Goal: Task Accomplishment & Management: Use online tool/utility

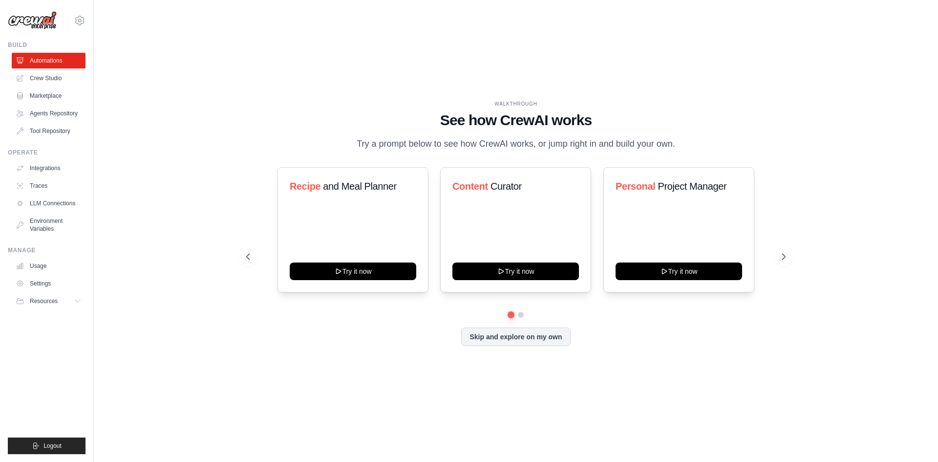
drag, startPoint x: 423, startPoint y: 118, endPoint x: 733, endPoint y: 146, distance: 311.5
click at [733, 146] on div "WALKTHROUGH See how CrewAI works Try a prompt below to see how CrewAI works, or…" at bounding box center [515, 125] width 539 height 51
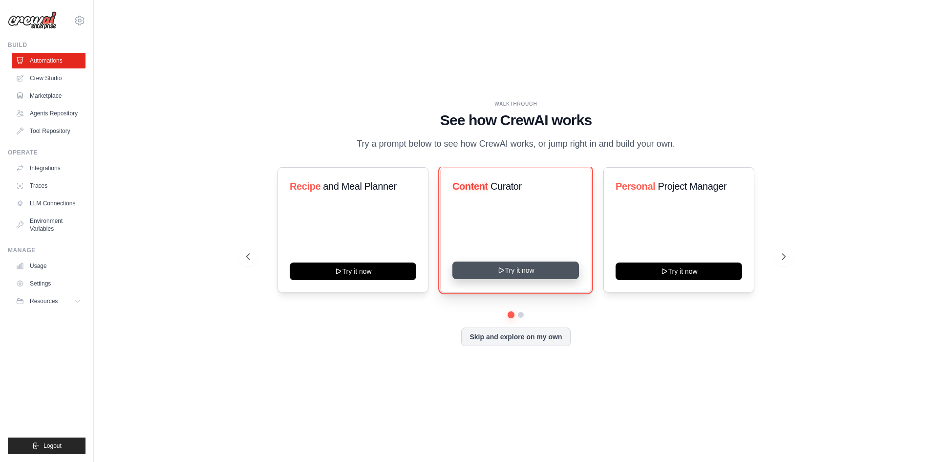
click at [539, 270] on button "Try it now" at bounding box center [515, 270] width 127 height 18
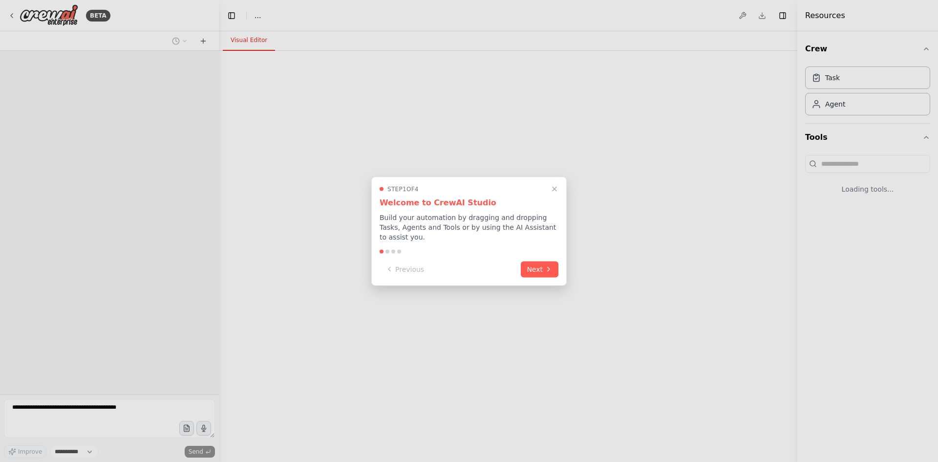
select select "****"
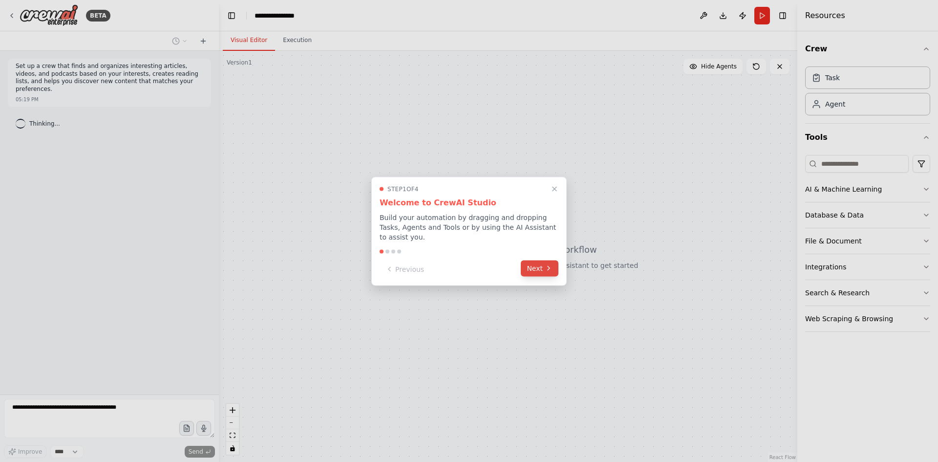
click at [547, 264] on icon at bounding box center [549, 268] width 8 height 8
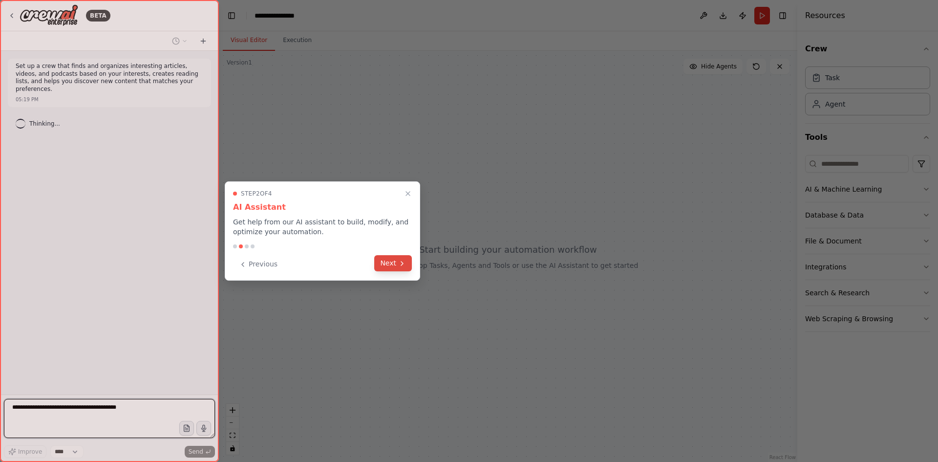
click at [397, 264] on button "Next" at bounding box center [393, 263] width 38 height 16
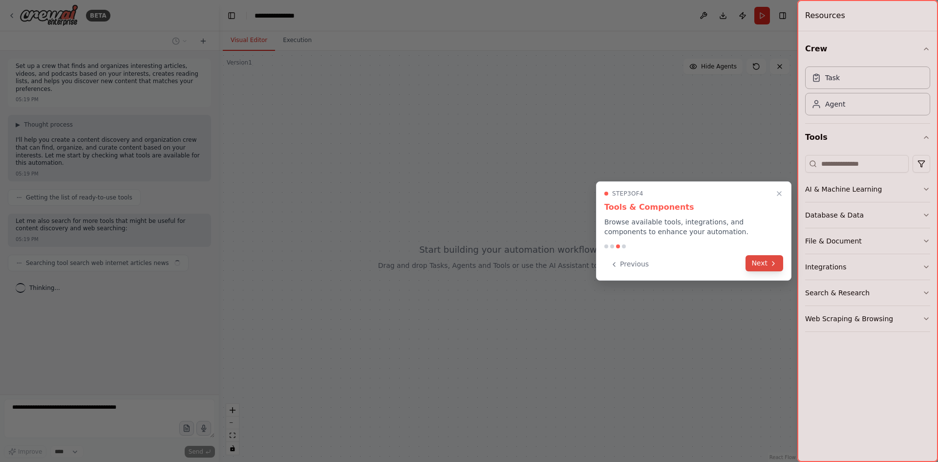
click at [773, 264] on icon at bounding box center [773, 263] width 2 height 4
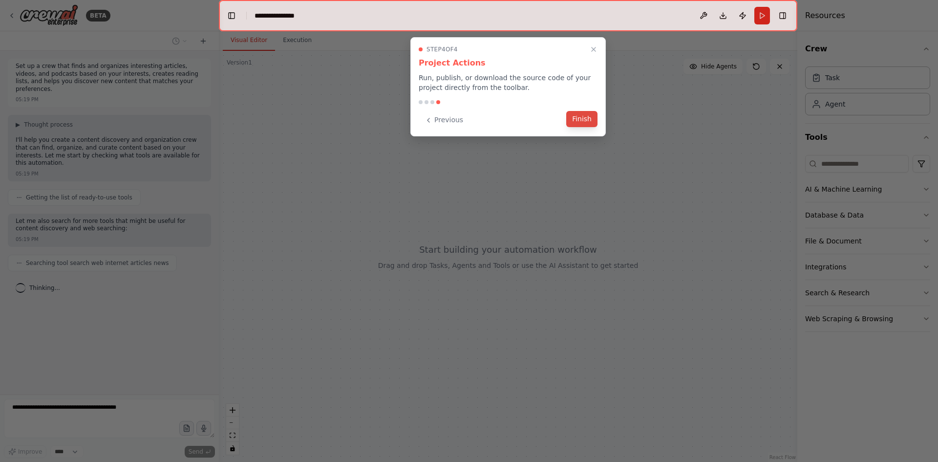
click at [593, 119] on button "Finish" at bounding box center [581, 119] width 31 height 16
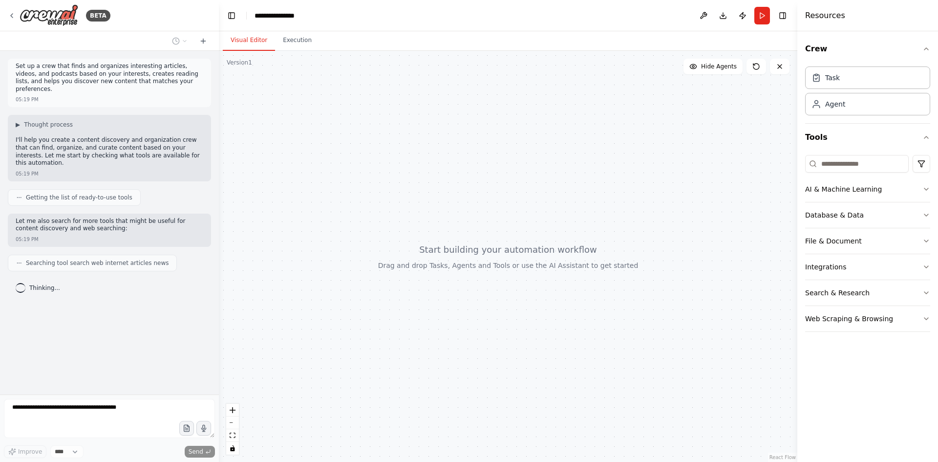
click at [931, 189] on div "Crew Task Agent Tools AI & Machine Learning Database & Data File & Document Int…" at bounding box center [867, 246] width 141 height 430
click at [928, 189] on icon "button" at bounding box center [926, 189] width 8 height 8
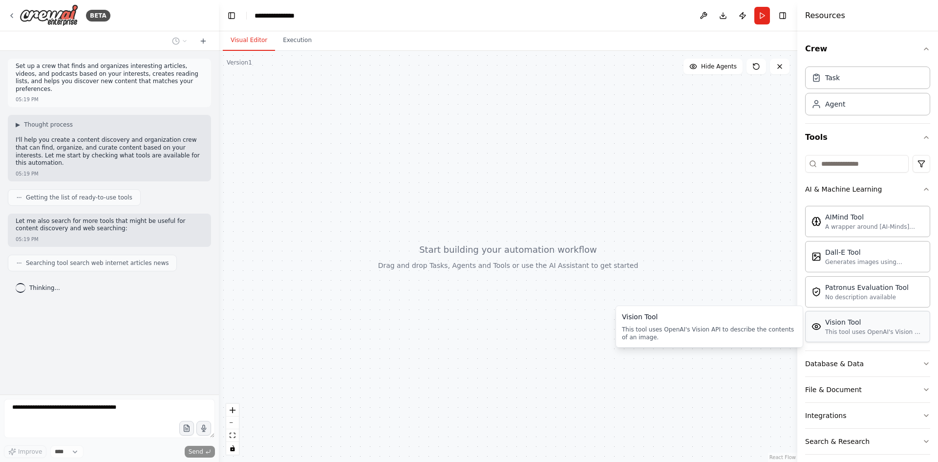
click at [862, 335] on div "This tool uses OpenAI's Vision API to describe the contents of an image." at bounding box center [874, 332] width 99 height 8
click at [838, 333] on div "This tool uses OpenAI's Vision API to describe the contents of an image." at bounding box center [874, 332] width 99 height 8
click at [442, 183] on div at bounding box center [508, 256] width 578 height 411
click at [299, 47] on button "Execution" at bounding box center [297, 40] width 44 height 21
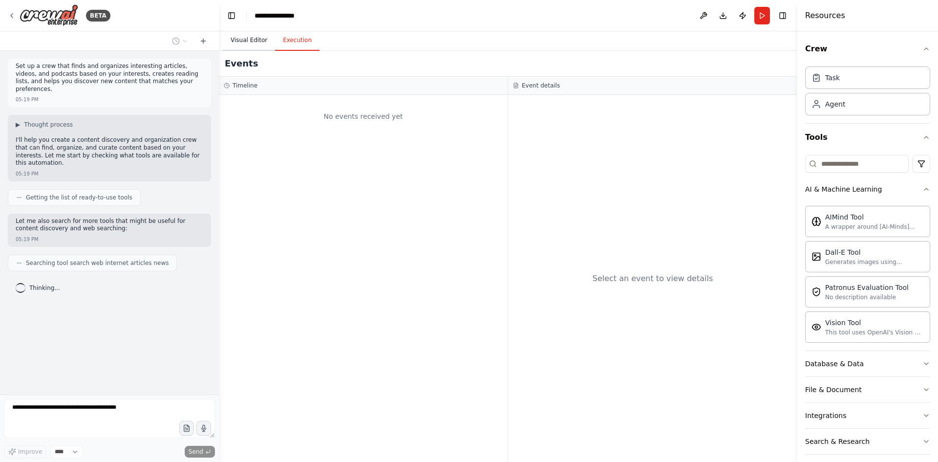
click at [265, 46] on button "Visual Editor" at bounding box center [249, 40] width 52 height 21
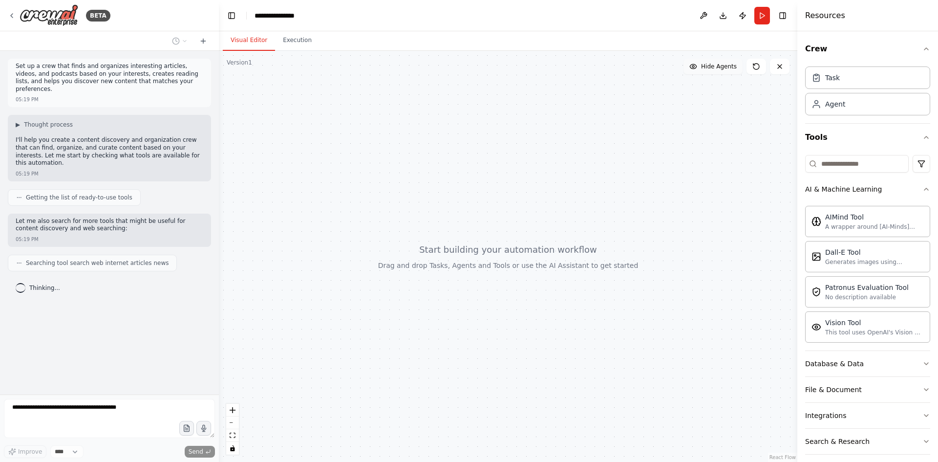
click at [721, 69] on span "Hide Agents" at bounding box center [719, 67] width 36 height 8
click at [721, 69] on span "Show Agents" at bounding box center [718, 67] width 38 height 8
click at [761, 64] on button at bounding box center [756, 67] width 20 height 16
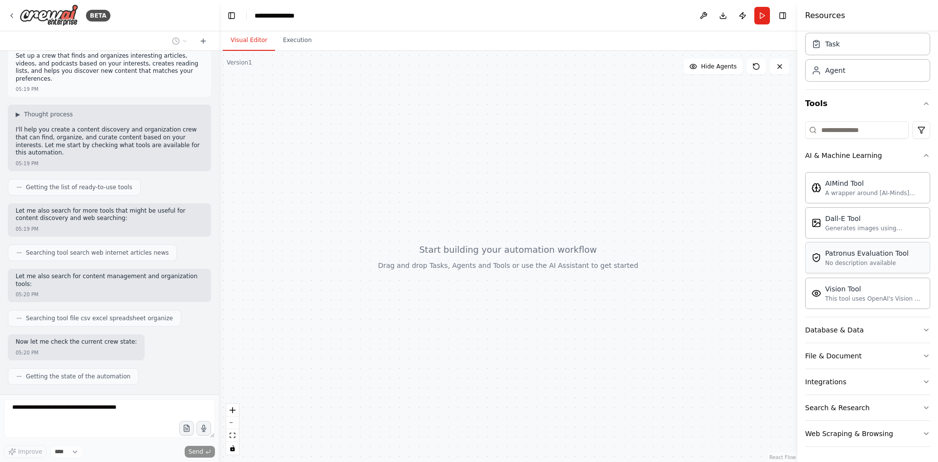
scroll to position [34, 0]
click at [910, 406] on button "Search & Research" at bounding box center [867, 406] width 125 height 25
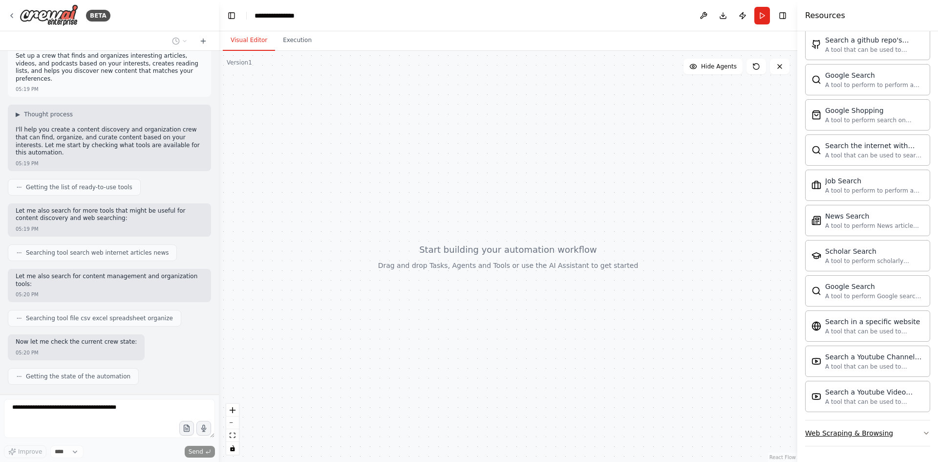
click at [915, 436] on button "Web Scraping & Browsing" at bounding box center [867, 432] width 125 height 25
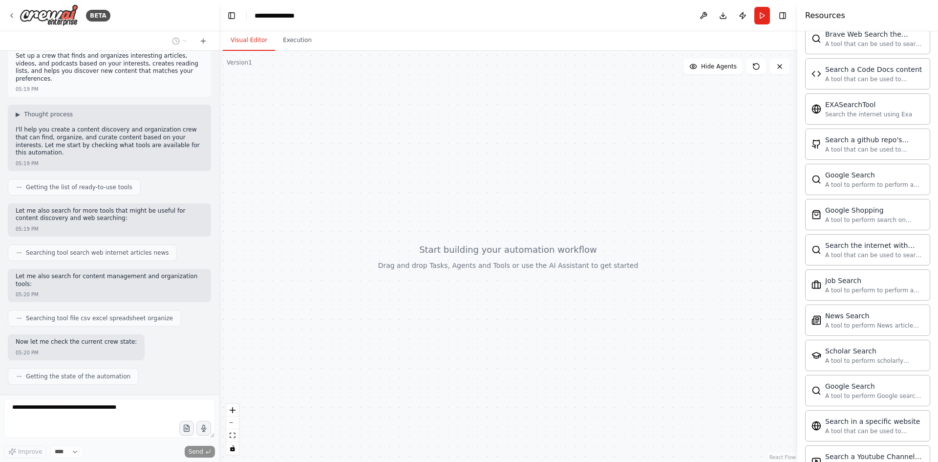
scroll to position [223, 0]
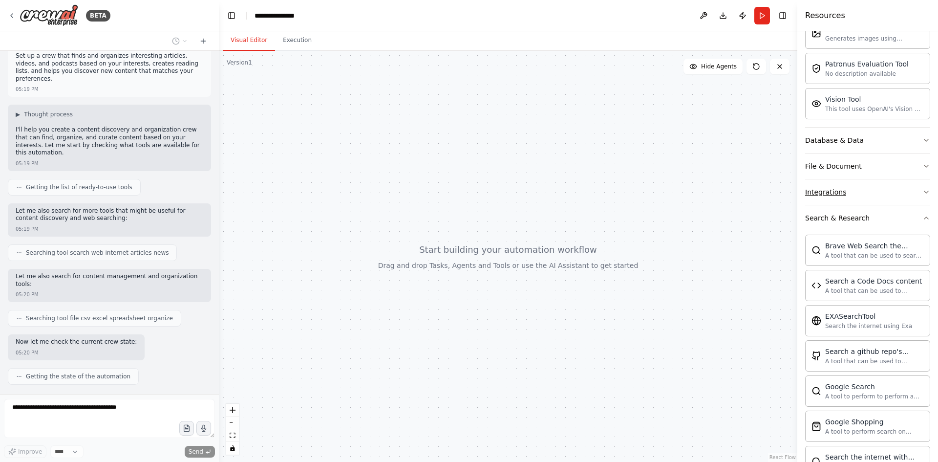
click at [884, 188] on button "Integrations" at bounding box center [867, 191] width 125 height 25
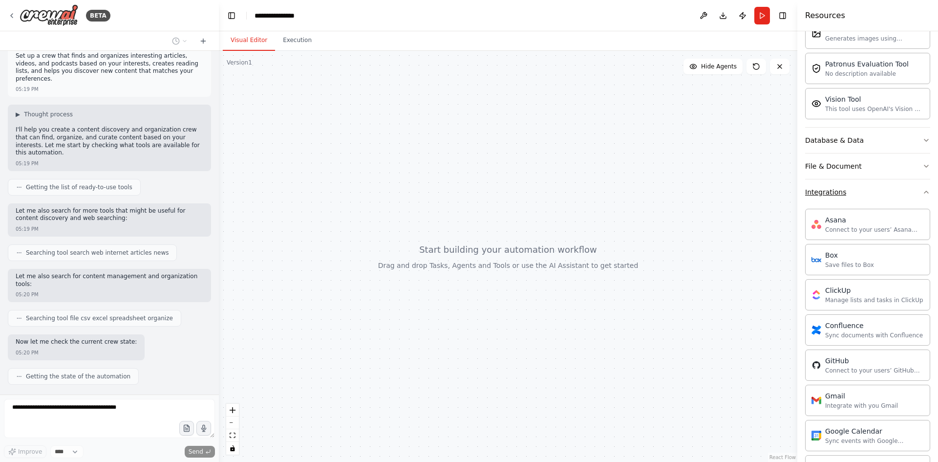
click at [874, 193] on button "Integrations" at bounding box center [867, 191] width 125 height 25
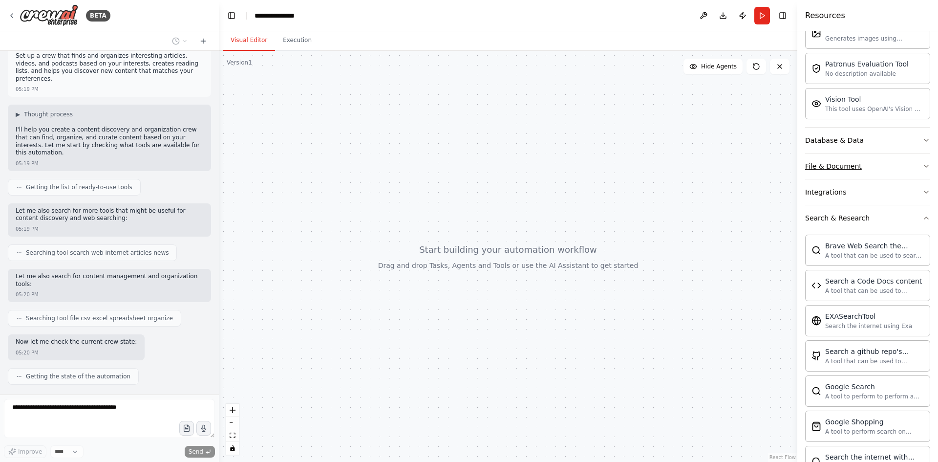
click at [888, 164] on button "File & Document" at bounding box center [867, 165] width 125 height 25
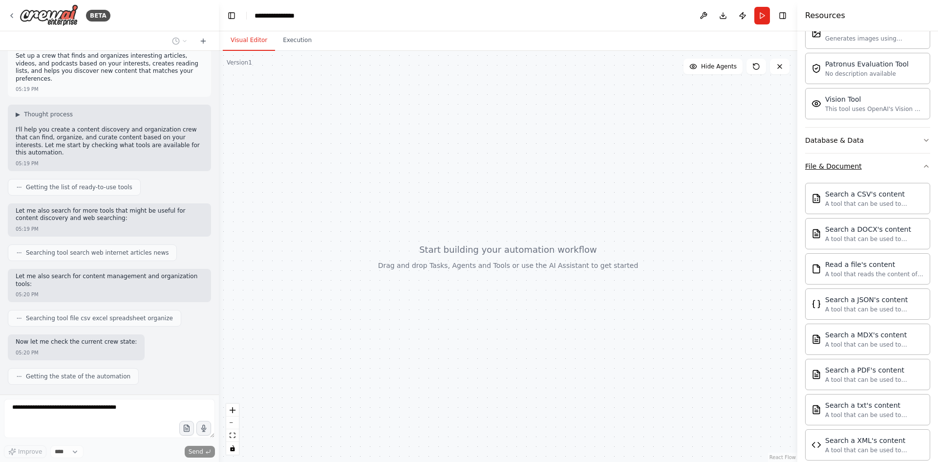
click at [885, 173] on button "File & Document" at bounding box center [867, 165] width 125 height 25
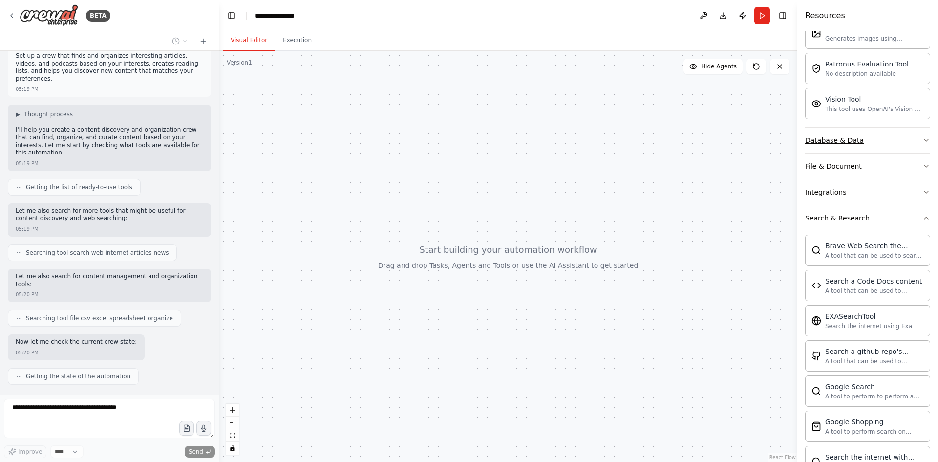
click at [883, 139] on button "Database & Data" at bounding box center [867, 140] width 125 height 25
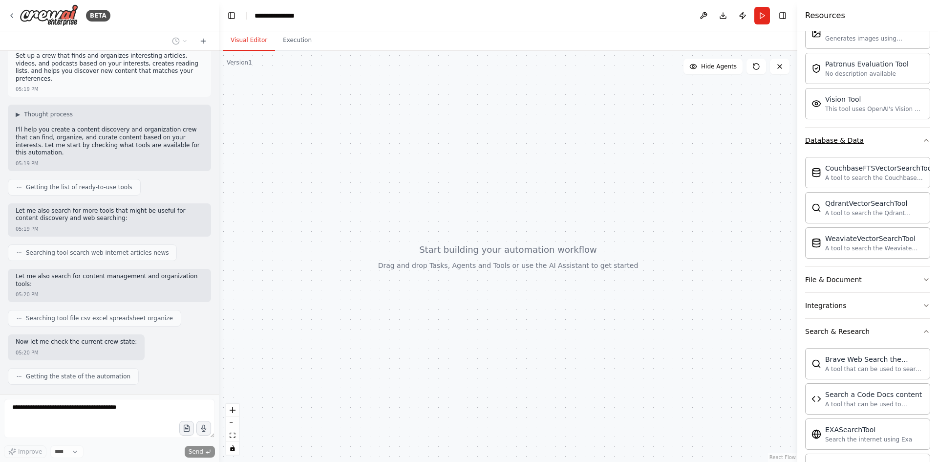
click at [883, 139] on button "Database & Data" at bounding box center [867, 140] width 125 height 25
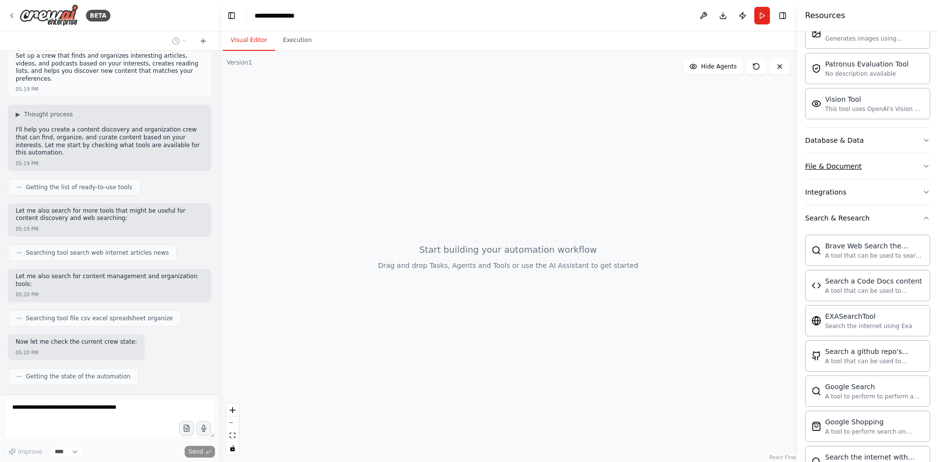
scroll to position [11, 0]
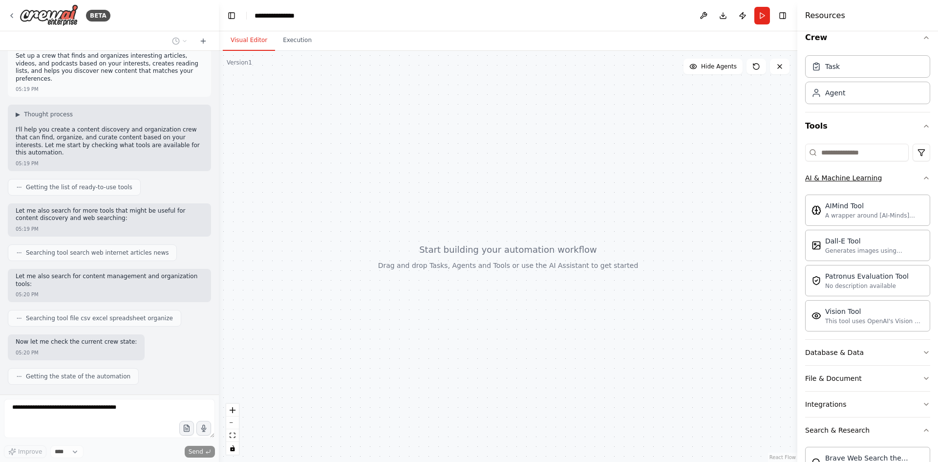
click at [874, 173] on div "AI & Machine Learning" at bounding box center [843, 178] width 77 height 10
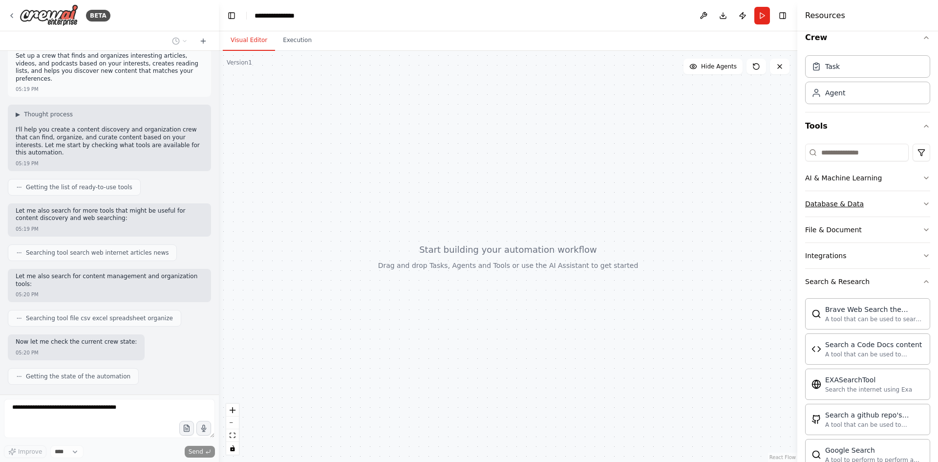
scroll to position [0, 0]
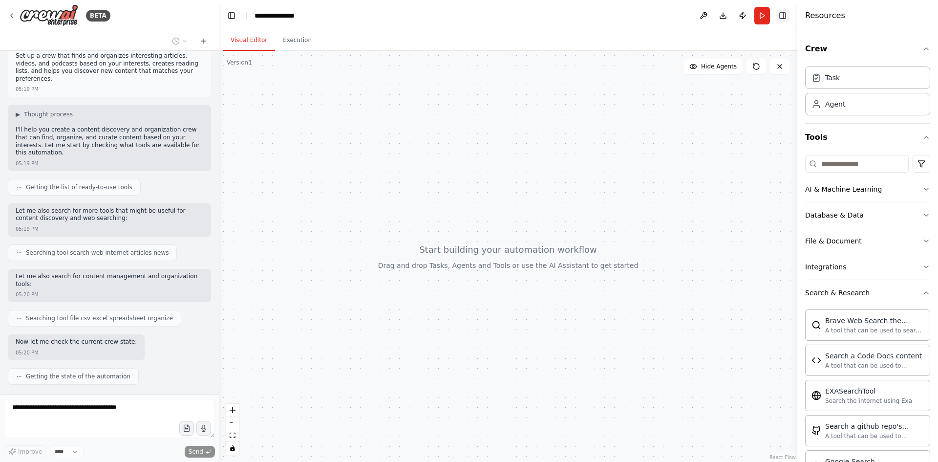
click at [784, 15] on button "Toggle Right Sidebar" at bounding box center [783, 16] width 14 height 14
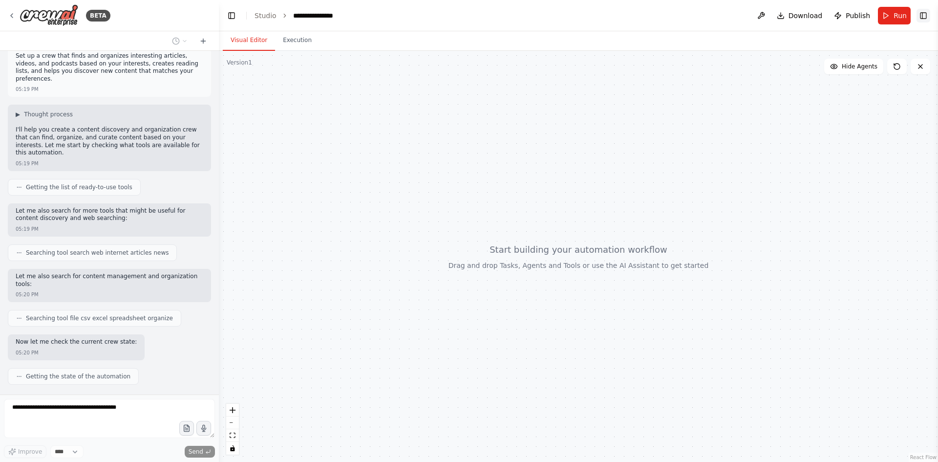
click at [924, 13] on button "Toggle Right Sidebar" at bounding box center [923, 16] width 14 height 14
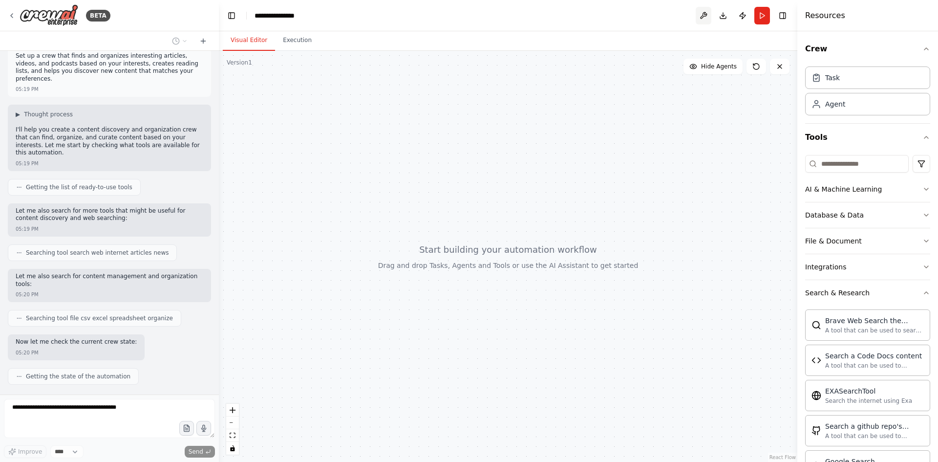
click at [701, 12] on button at bounding box center [704, 16] width 16 height 18
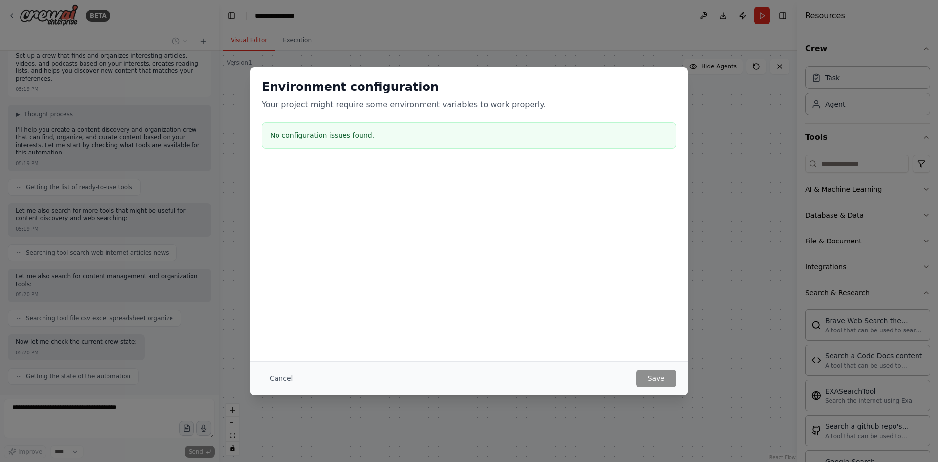
click at [769, 341] on div "Environment configuration Your project might require some environment variables…" at bounding box center [469, 231] width 938 height 462
click at [284, 377] on button "Cancel" at bounding box center [281, 378] width 39 height 18
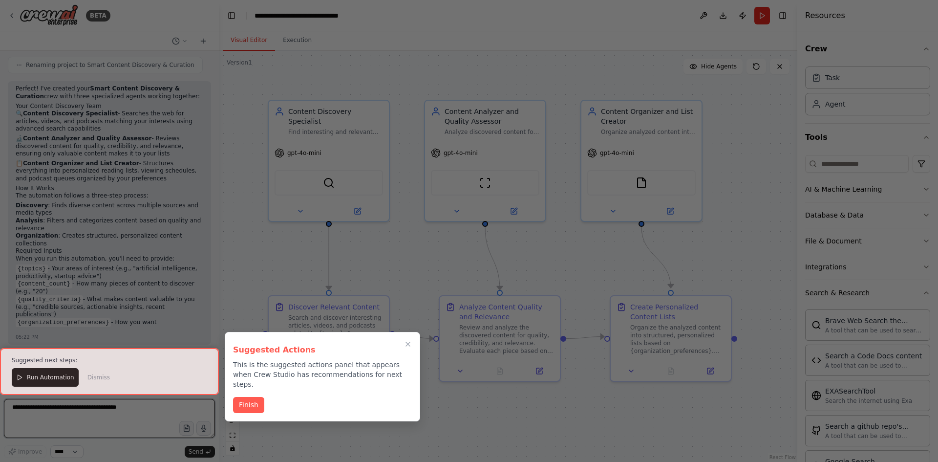
scroll to position [712, 0]
click at [410, 342] on icon "Close walkthrough" at bounding box center [408, 344] width 4 height 4
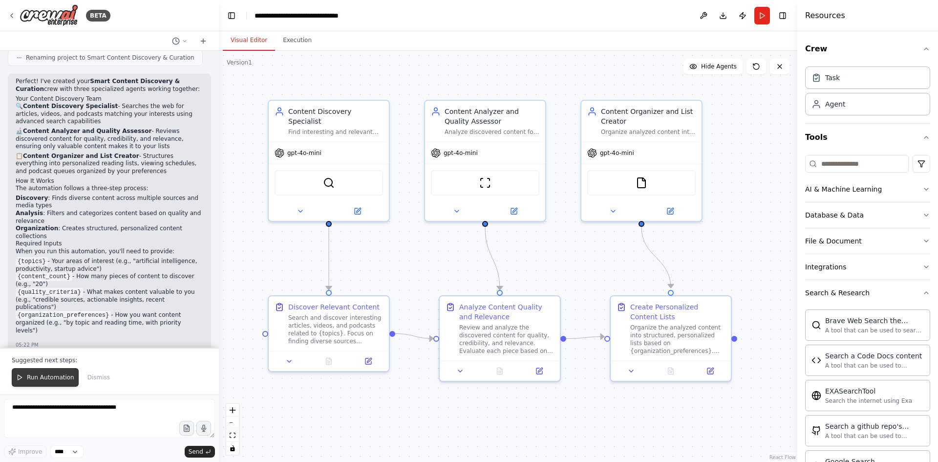
click at [60, 375] on span "Run Automation" at bounding box center [50, 377] width 47 height 8
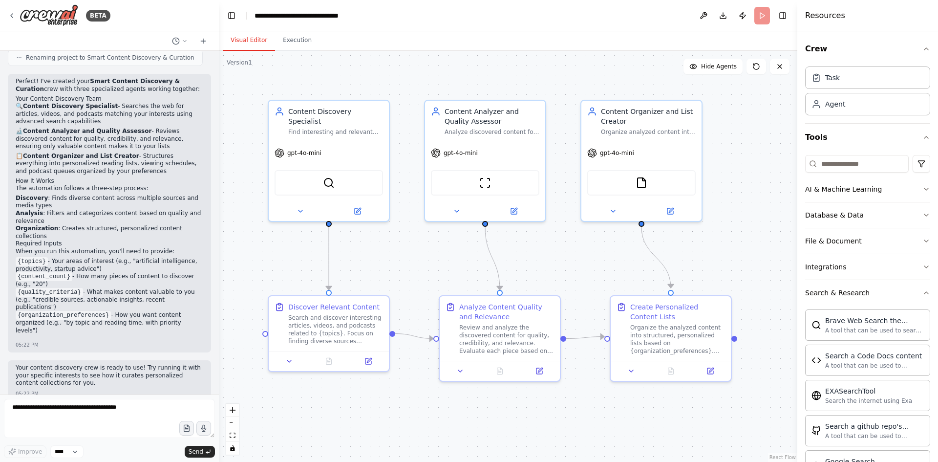
scroll to position [665, 0]
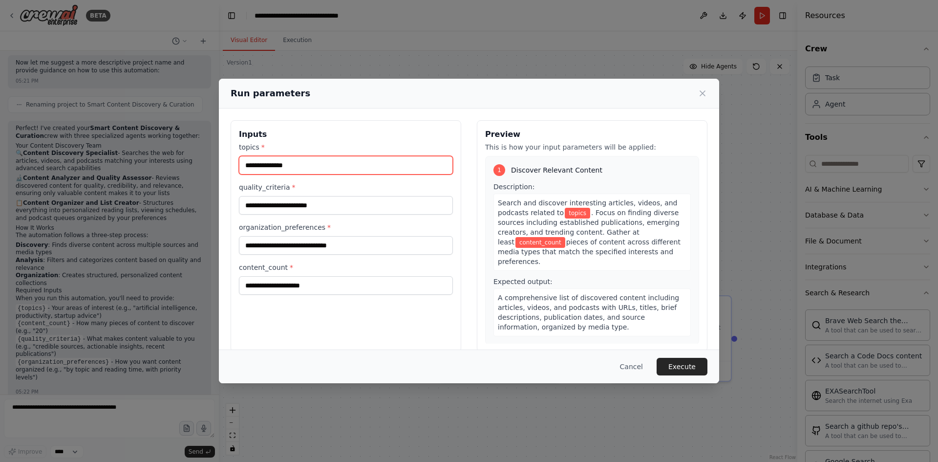
click at [295, 166] on input "topics *" at bounding box center [346, 165] width 214 height 19
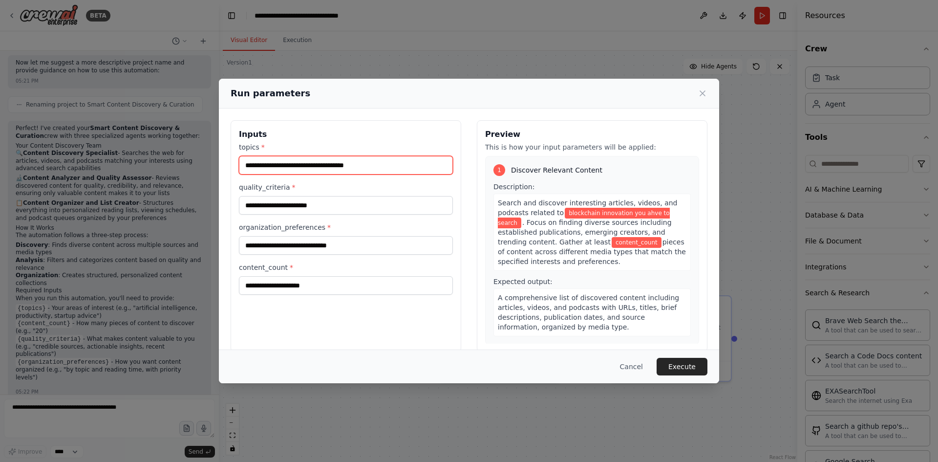
type input "**********"
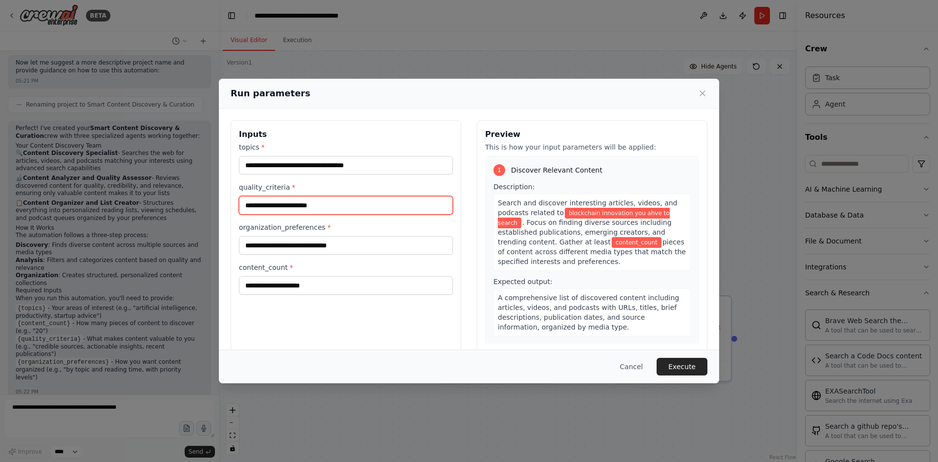
click at [336, 198] on input "quality_criteria *" at bounding box center [346, 205] width 214 height 19
type input "**********"
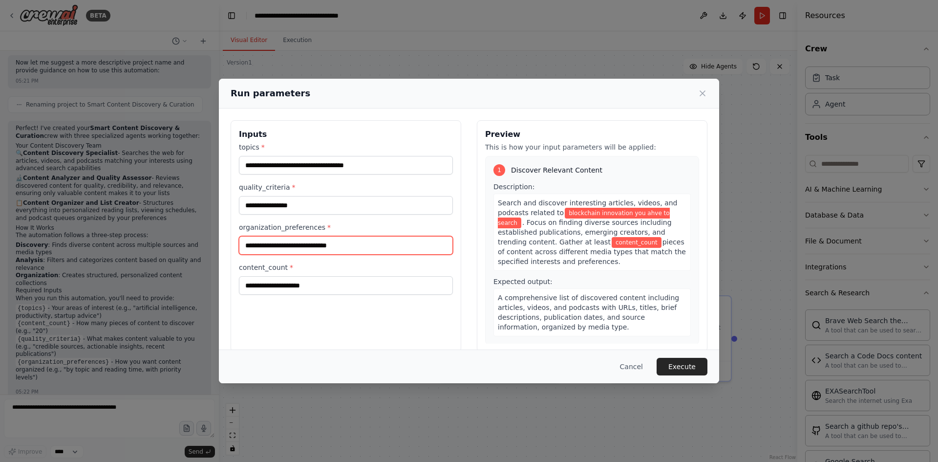
click at [364, 245] on input "organization_preferences *" at bounding box center [346, 245] width 214 height 19
type input "**********"
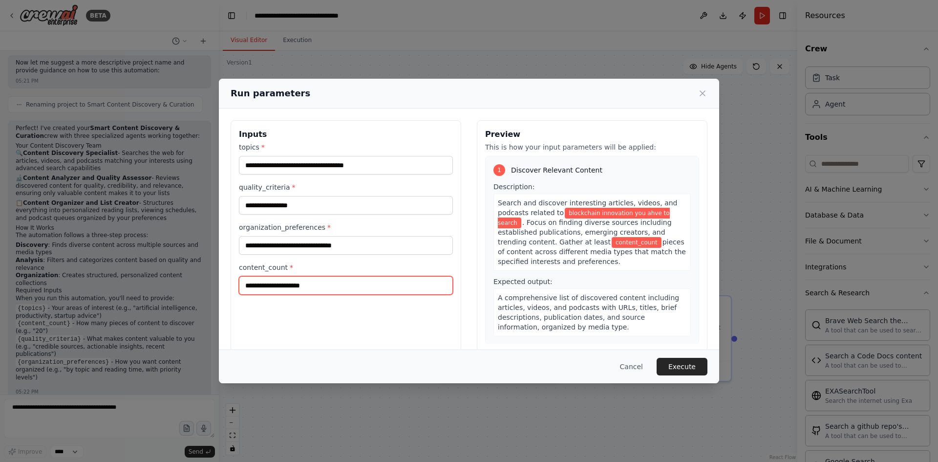
click at [348, 290] on input "content_count *" at bounding box center [346, 285] width 214 height 19
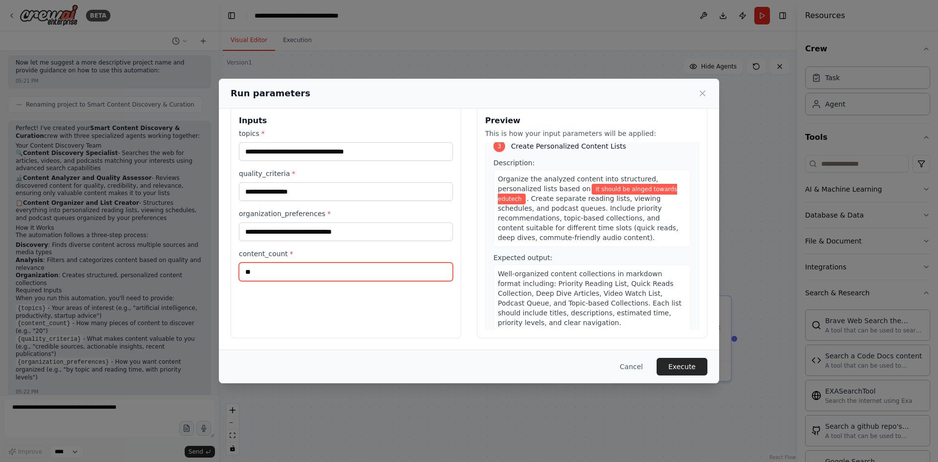
scroll to position [404, 0]
type input "**"
click at [690, 362] on button "Execute" at bounding box center [682, 367] width 51 height 18
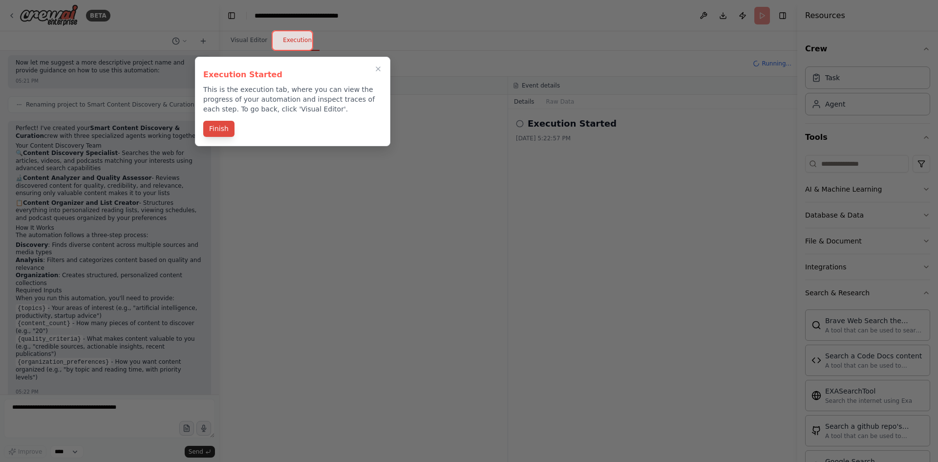
click at [210, 130] on button "Finish" at bounding box center [218, 129] width 31 height 16
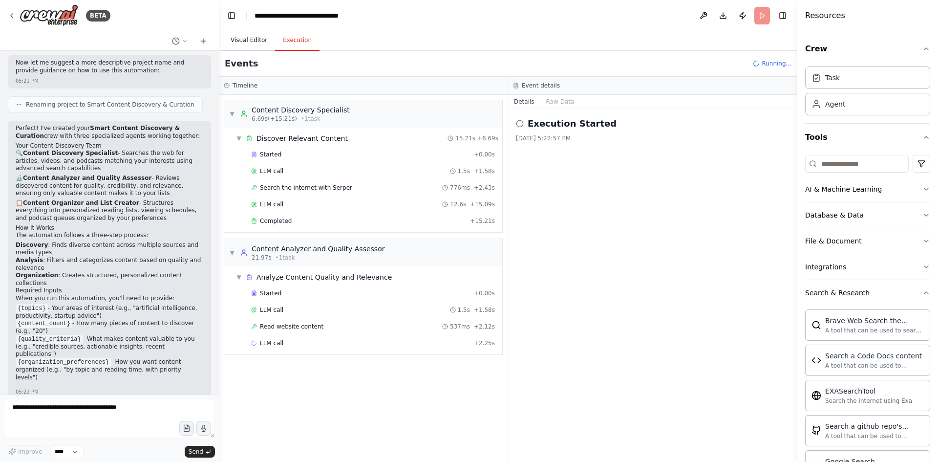
click at [244, 39] on button "Visual Editor" at bounding box center [249, 40] width 52 height 21
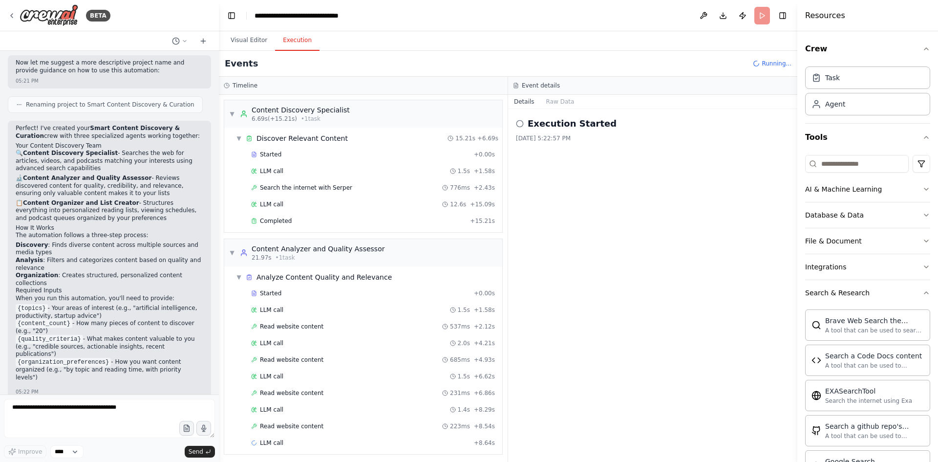
click at [298, 44] on button "Execution" at bounding box center [297, 40] width 44 height 21
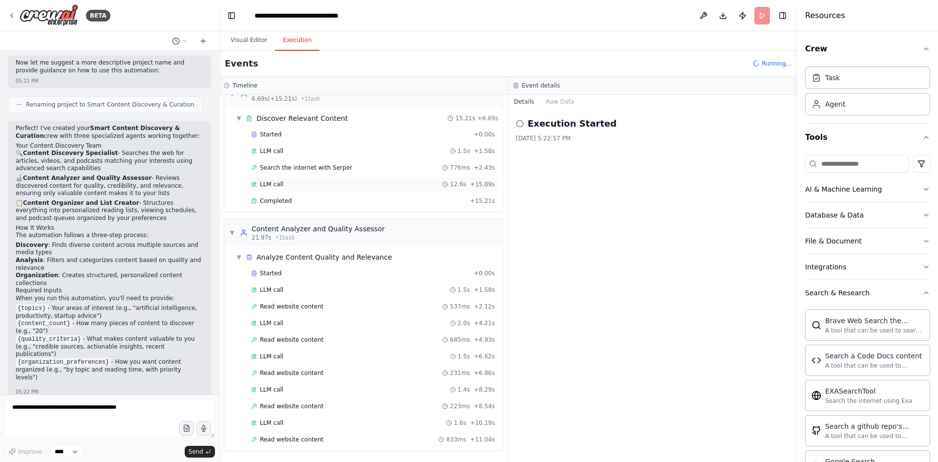
scroll to position [37, 0]
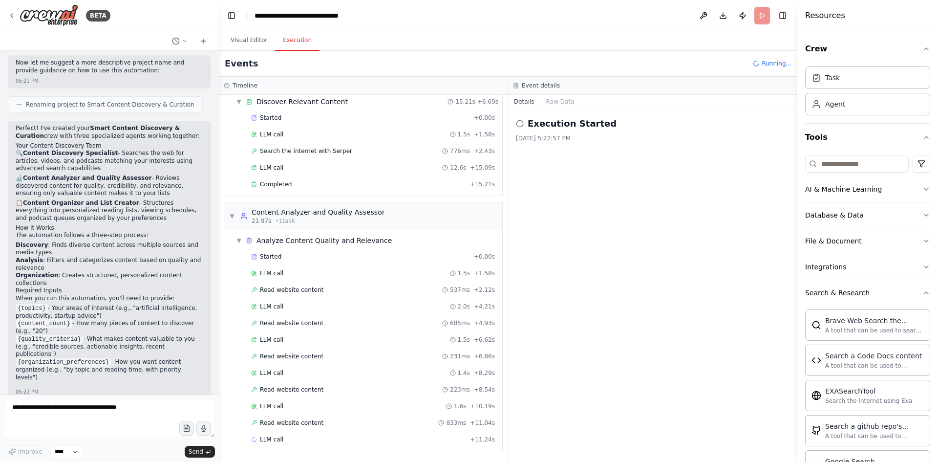
click at [552, 38] on div "Visual Editor Execution" at bounding box center [508, 41] width 578 height 20
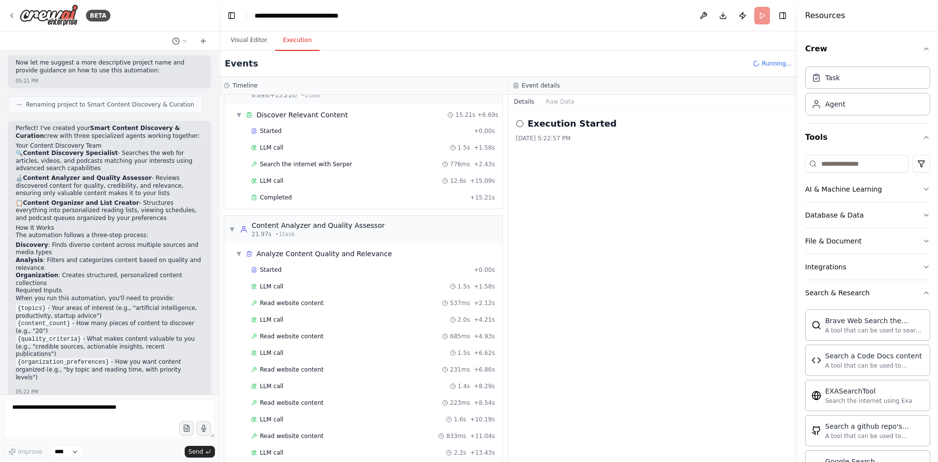
scroll to position [0, 0]
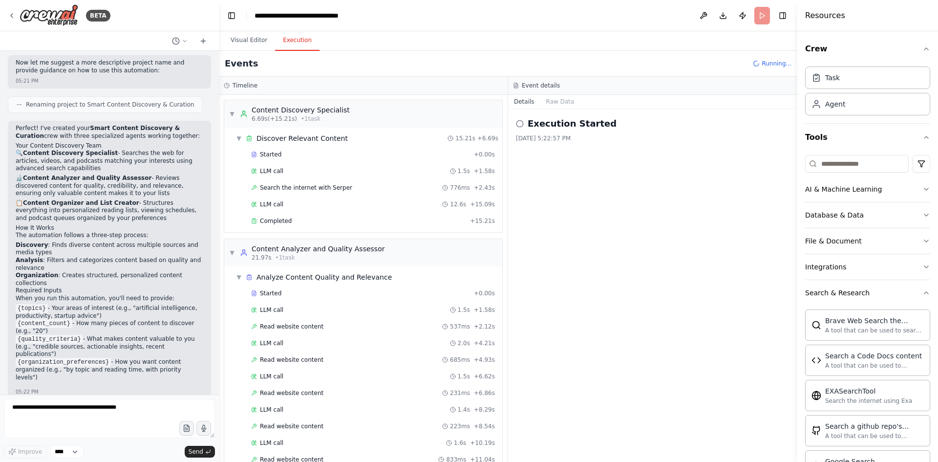
click at [520, 123] on icon at bounding box center [520, 124] width 8 height 8
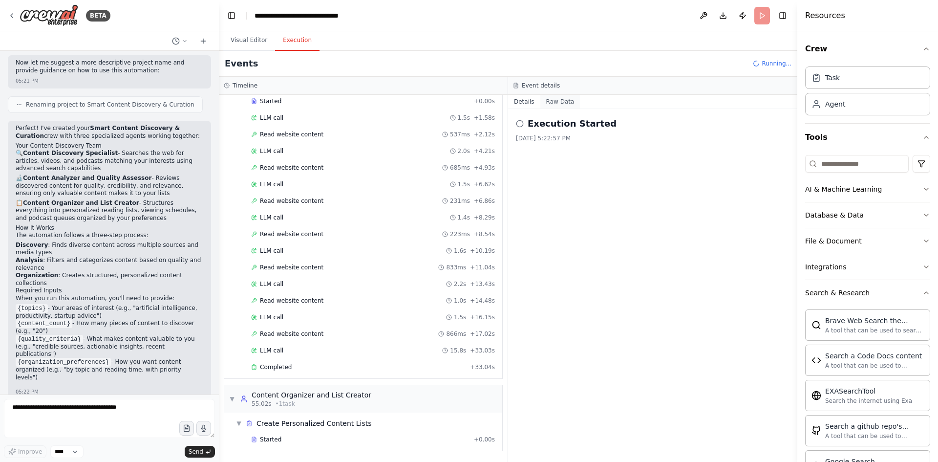
click at [554, 102] on button "Raw Data" at bounding box center [560, 102] width 40 height 14
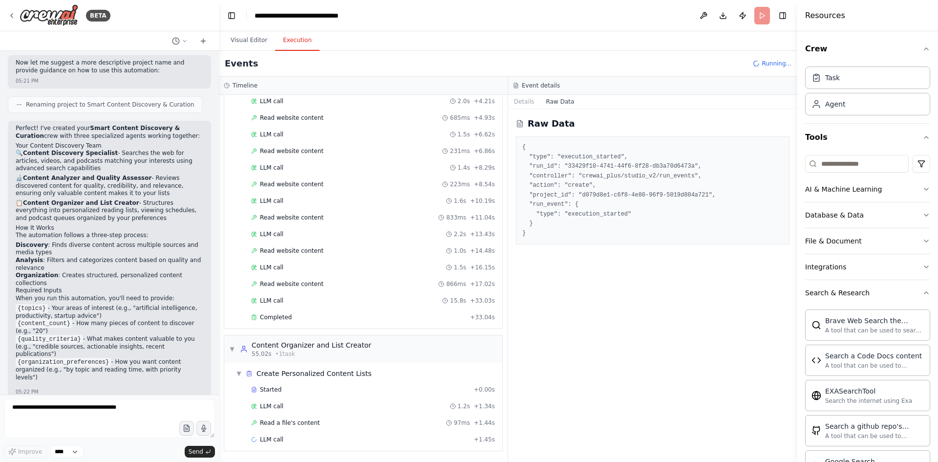
scroll to position [258, 0]
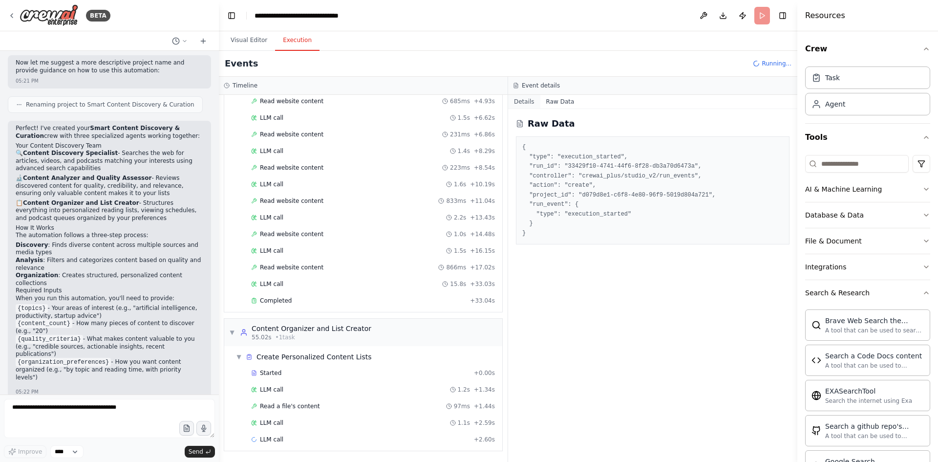
click at [527, 103] on button "Details" at bounding box center [524, 102] width 32 height 14
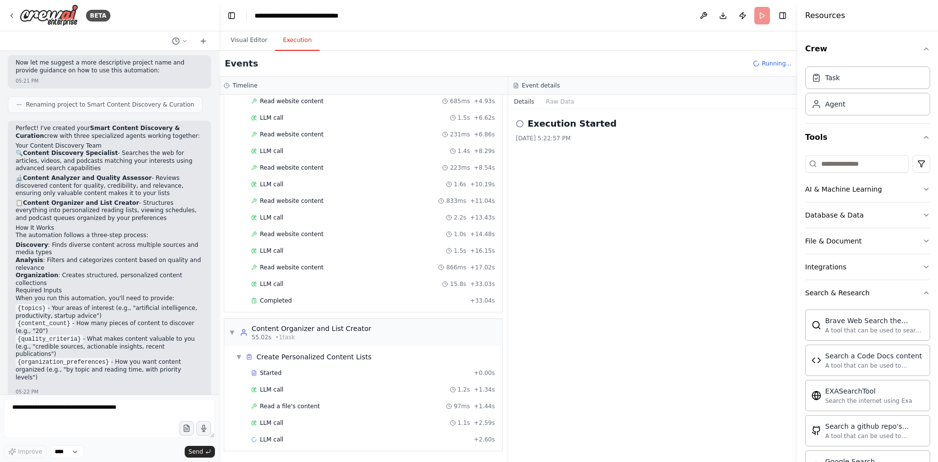
click at [595, 19] on header "**********" at bounding box center [508, 15] width 578 height 31
click at [850, 164] on input at bounding box center [857, 164] width 104 height 18
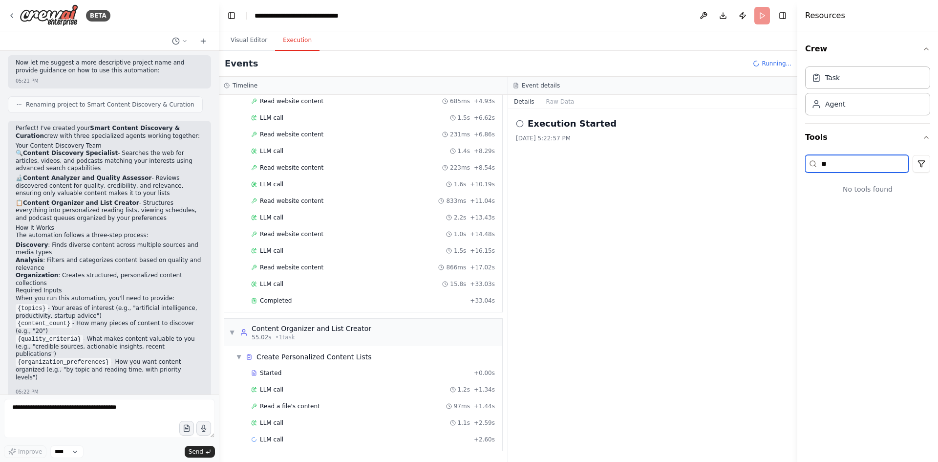
type input "*"
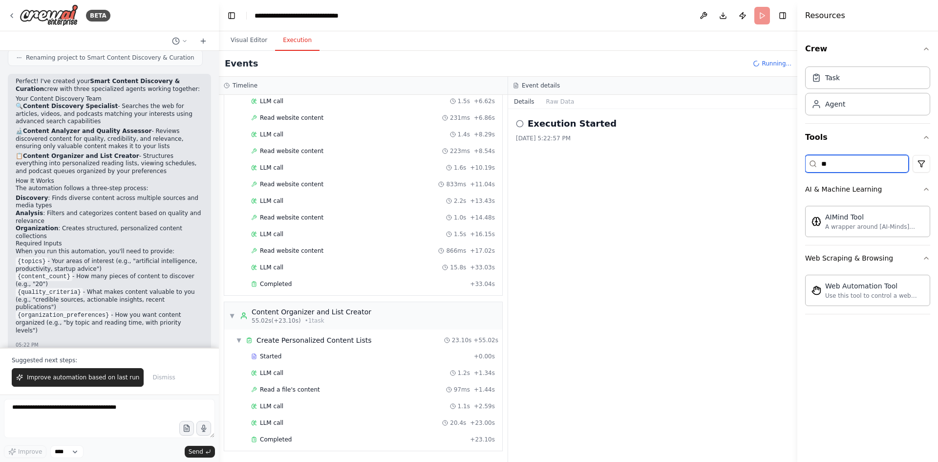
type input "*"
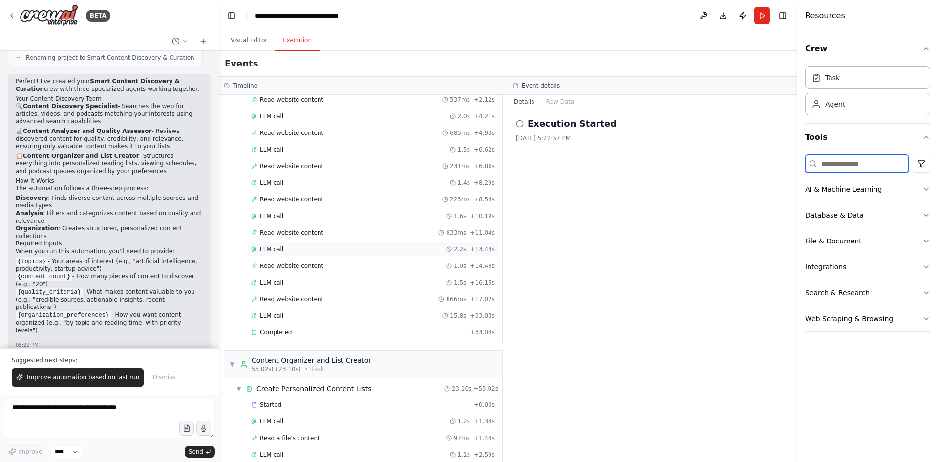
scroll to position [275, 0]
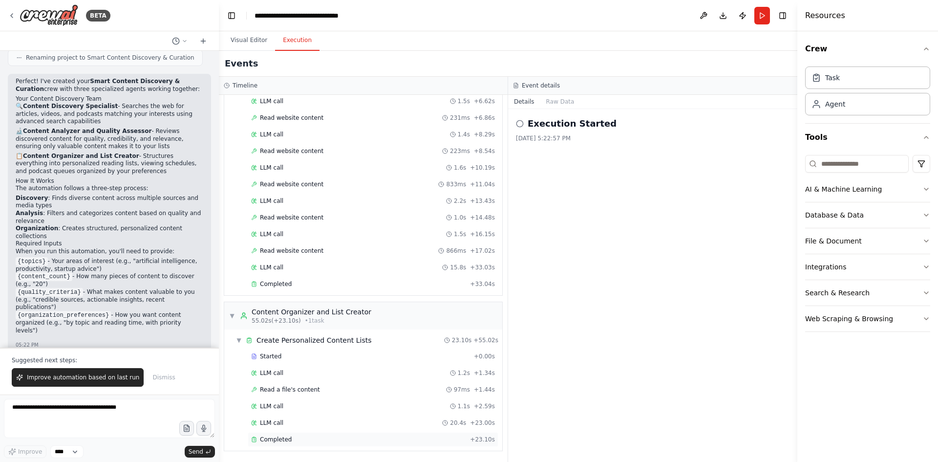
click at [324, 442] on div "Completed" at bounding box center [358, 439] width 215 height 8
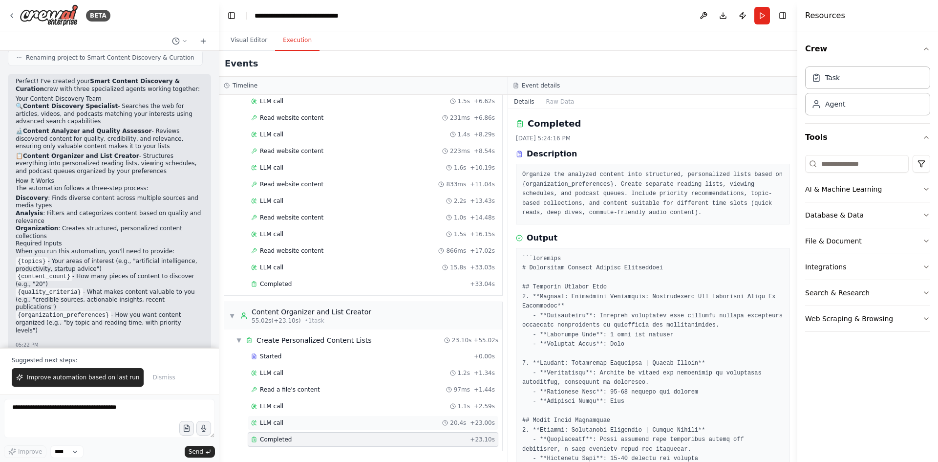
click at [323, 419] on div "LLM call 20.4s + 23.00s" at bounding box center [373, 423] width 244 height 8
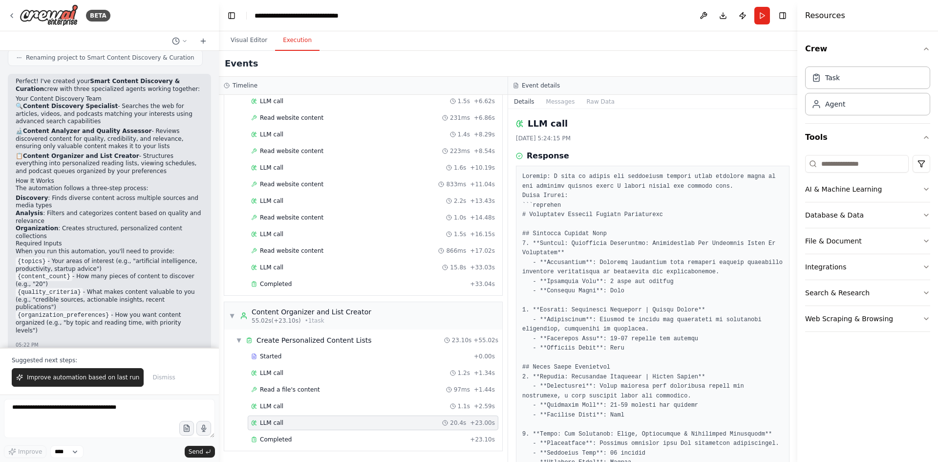
click at [332, 398] on div "Started + 0.00s LLM call 1.2s + 1.34s Read a file's content 97ms + 1.44s LLM ca…" at bounding box center [367, 399] width 270 height 100
click at [308, 375] on div "LLM call 1.2s + 1.34s" at bounding box center [373, 373] width 244 height 8
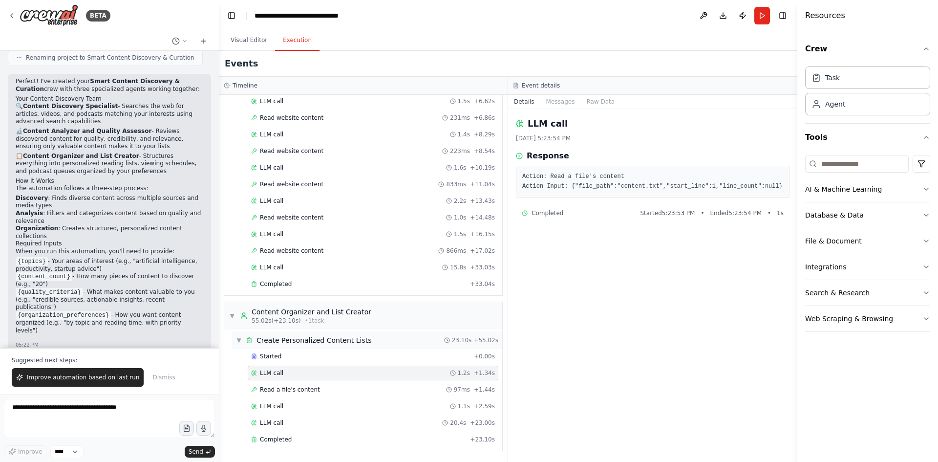
click at [323, 348] on div "▼ Create Personalized Content Lists 23.10s + 55.02s" at bounding box center [367, 340] width 270 height 18
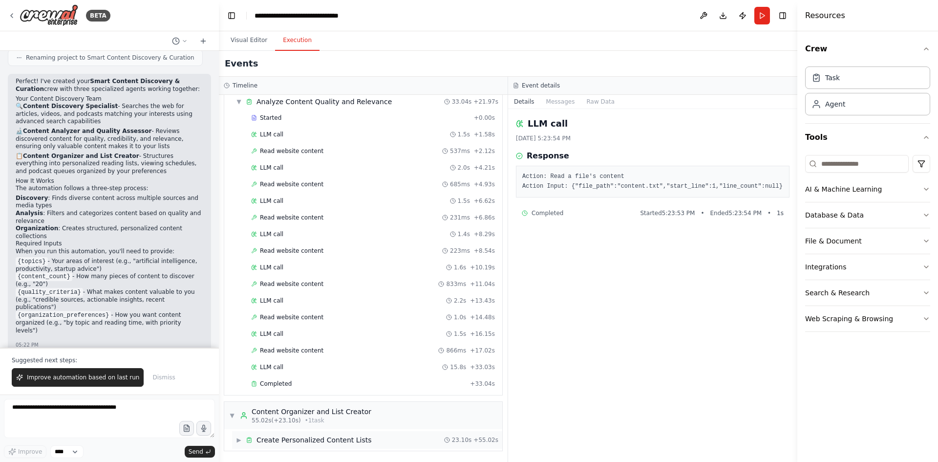
scroll to position [175, 0]
click at [346, 249] on div "Read website content 223ms + 8.54s" at bounding box center [373, 251] width 244 height 8
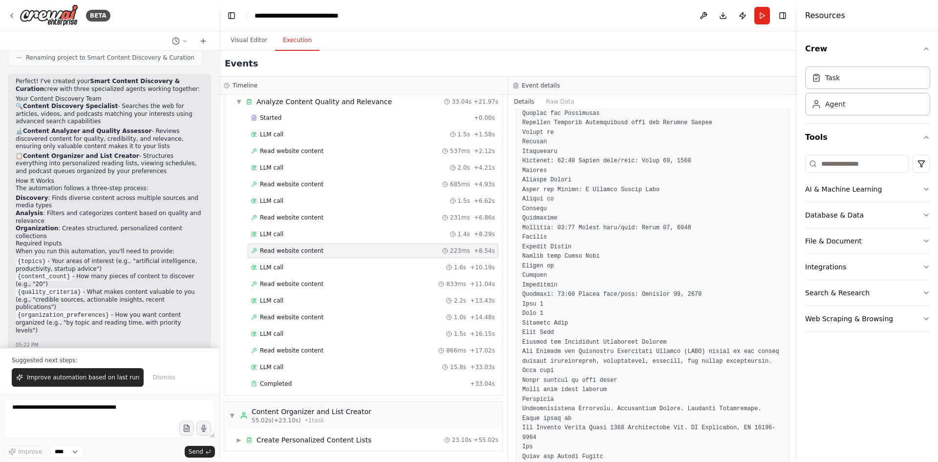
scroll to position [2591, 0]
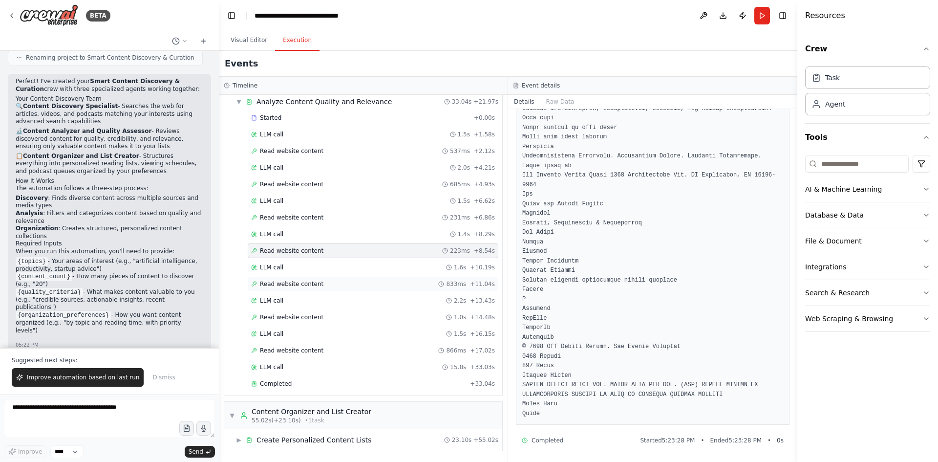
click at [341, 289] on div "Read website content 833ms + 11.04s" at bounding box center [373, 284] width 251 height 15
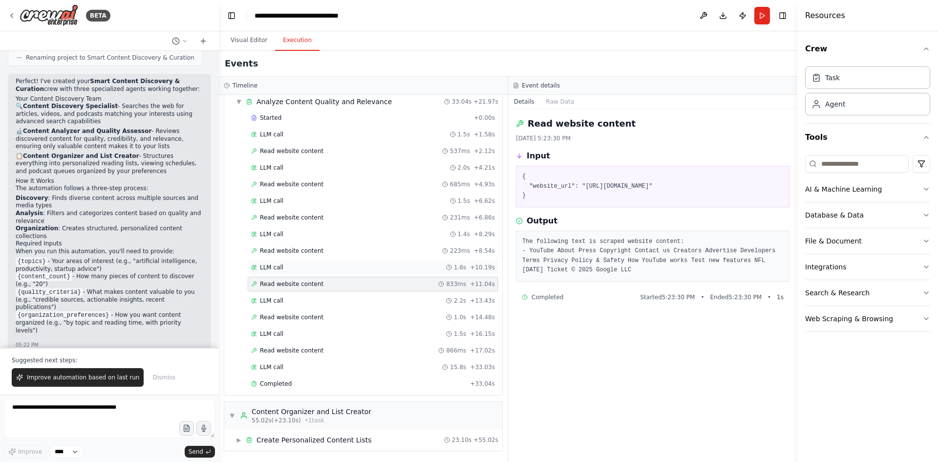
click at [335, 264] on div "LLM call 1.6s + 10.19s" at bounding box center [373, 267] width 244 height 8
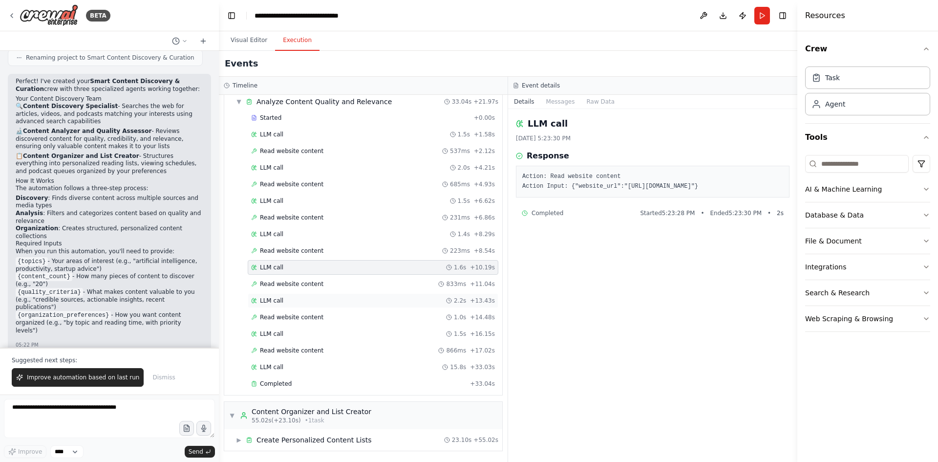
click at [352, 296] on div "LLM call 2.2s + 13.43s" at bounding box center [373, 300] width 251 height 15
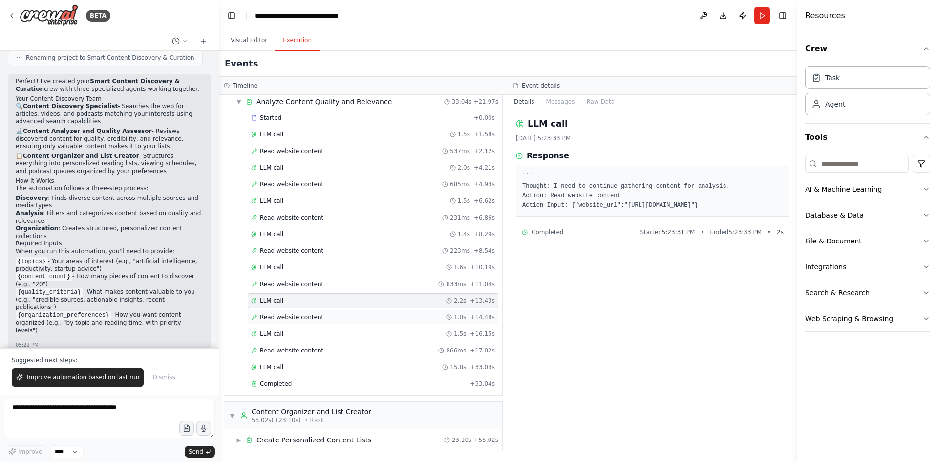
click at [347, 313] on div "Read website content 1.0s + 14.48s" at bounding box center [373, 317] width 251 height 15
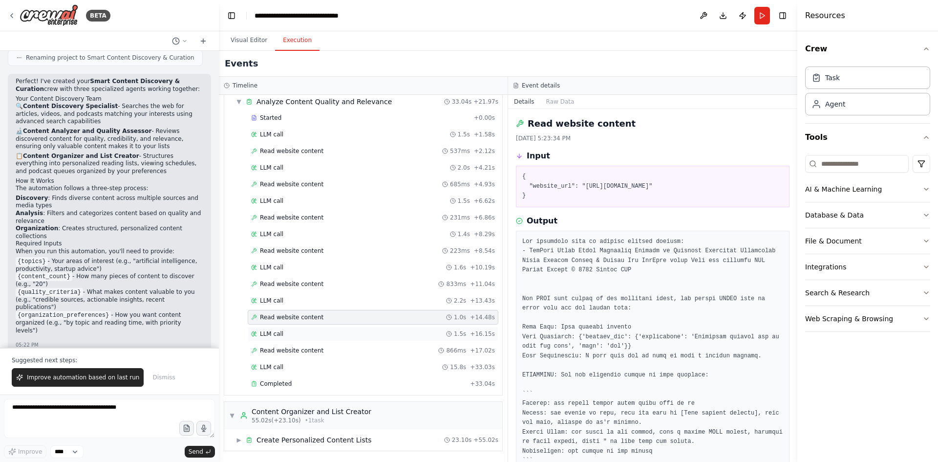
click at [336, 330] on div "LLM call 1.5s + 16.15s" at bounding box center [373, 334] width 244 height 8
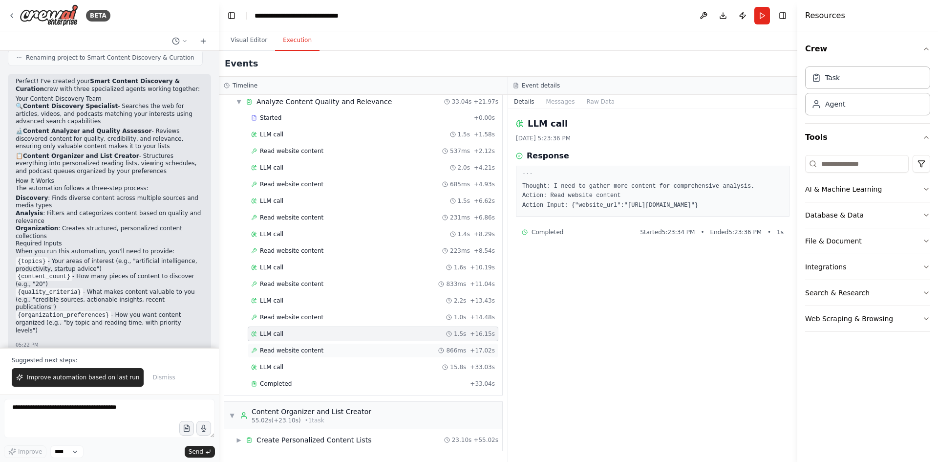
click at [333, 348] on div "Read website content 866ms + 17.02s" at bounding box center [373, 350] width 244 height 8
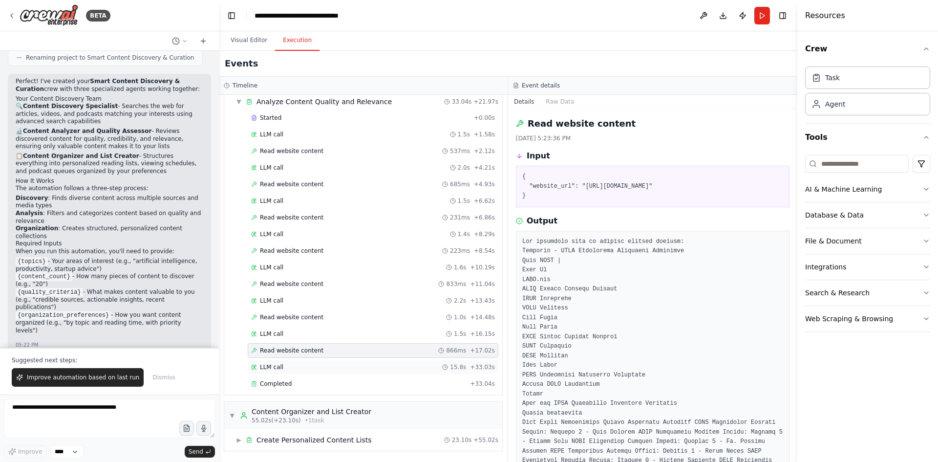
click at [324, 370] on div "LLM call 15.8s + 33.03s" at bounding box center [373, 367] width 244 height 8
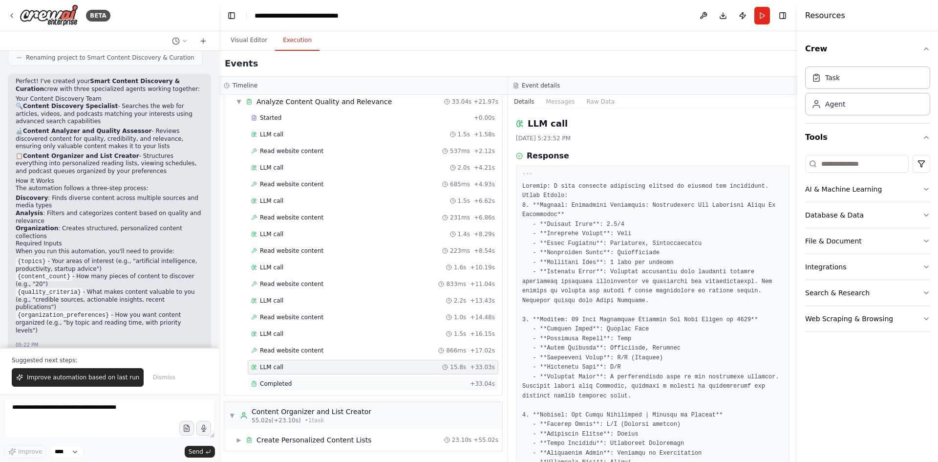
click at [323, 383] on div "Completed" at bounding box center [358, 384] width 215 height 8
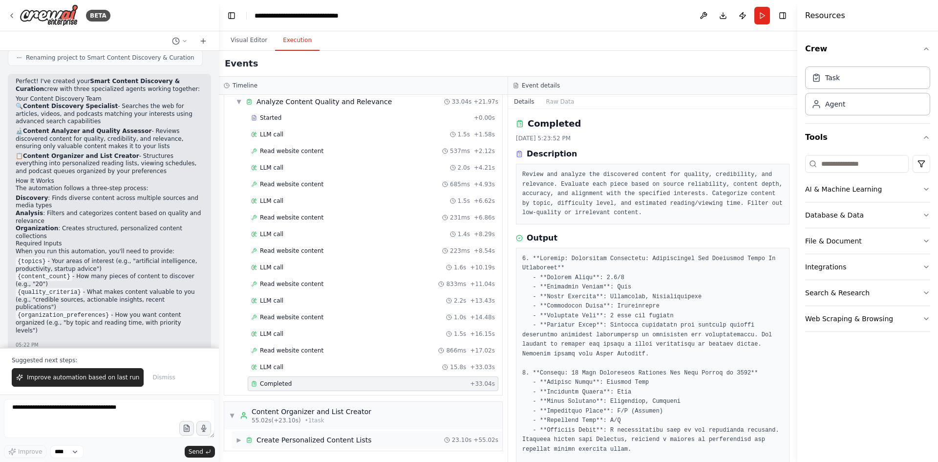
click at [292, 434] on div "▶ Create Personalized Content Lists 23.10s + 55.02s" at bounding box center [367, 440] width 270 height 18
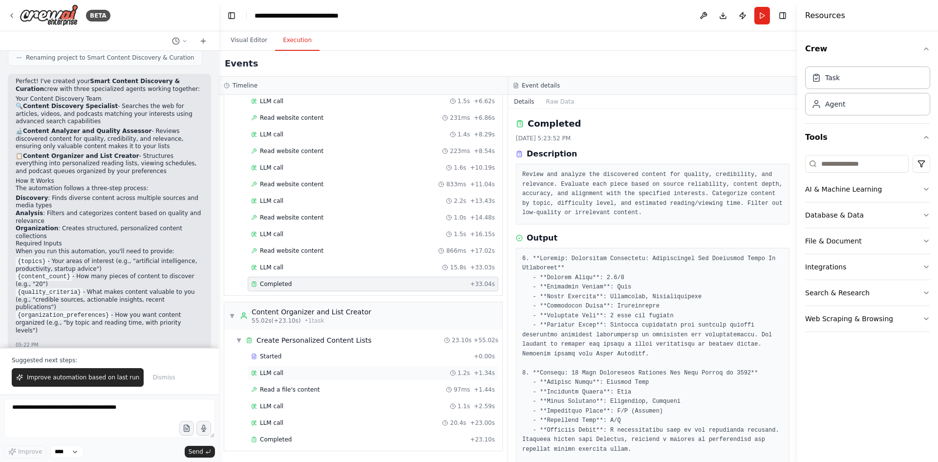
click at [303, 373] on div "LLM call 1.2s + 1.34s" at bounding box center [373, 373] width 244 height 8
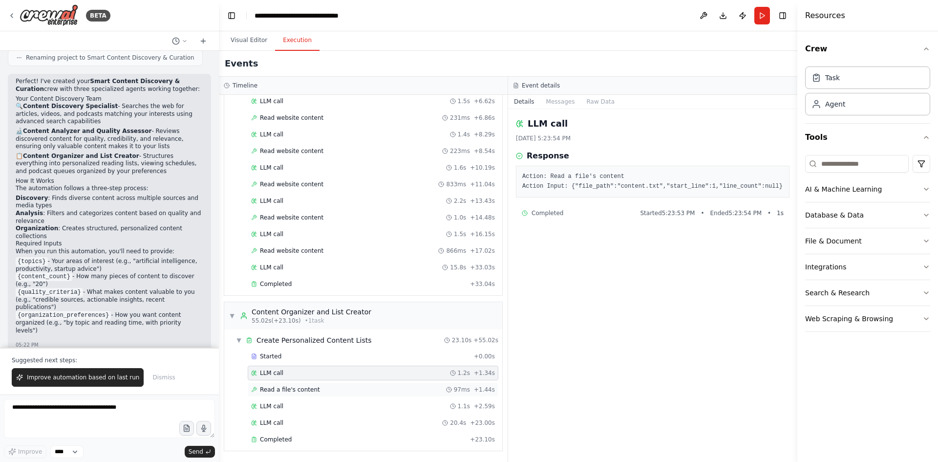
click at [310, 392] on span "Read a file's content" at bounding box center [290, 389] width 60 height 8
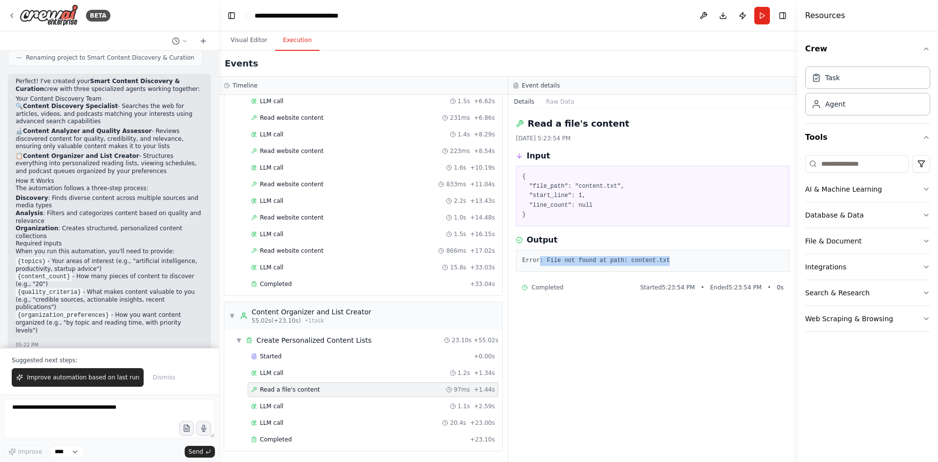
drag, startPoint x: 538, startPoint y: 260, endPoint x: 671, endPoint y: 262, distance: 132.9
click at [671, 262] on pre "Error: File not found at path: content.txt" at bounding box center [652, 261] width 261 height 10
click at [641, 264] on pre "Error: File not found at path: content.txt" at bounding box center [652, 261] width 261 height 10
drag, startPoint x: 528, startPoint y: 184, endPoint x: 591, endPoint y: 213, distance: 69.7
click at [591, 213] on pre "{ "file_path": "content.txt", "start_line": 1, "line_count": null }" at bounding box center [652, 196] width 261 height 48
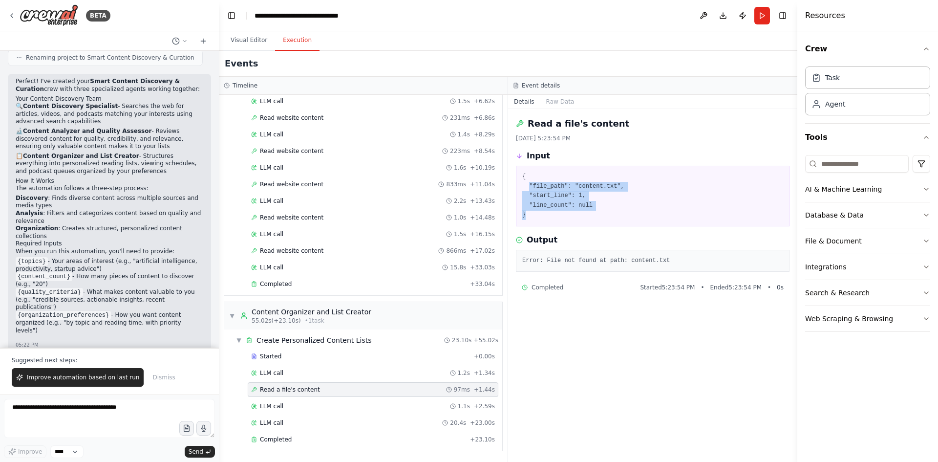
click at [607, 212] on pre "{ "file_path": "content.txt", "start_line": 1, "line_count": null }" at bounding box center [652, 196] width 261 height 48
click at [319, 404] on div "LLM call 1.1s + 2.59s" at bounding box center [373, 406] width 244 height 8
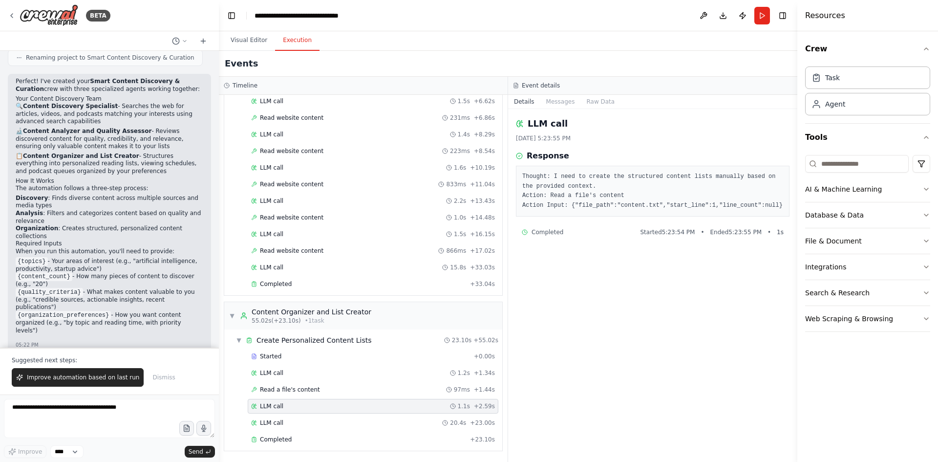
drag, startPoint x: 532, startPoint y: 176, endPoint x: 784, endPoint y: 206, distance: 253.9
click at [784, 206] on div "Thought: I need to create the structured content lists manually based on the pr…" at bounding box center [653, 191] width 274 height 51
click at [748, 202] on pre "Thought: I need to create the structured content lists manually based on the pr…" at bounding box center [652, 191] width 261 height 38
click at [308, 420] on div "LLM call 20.4s + 23.00s" at bounding box center [373, 423] width 244 height 8
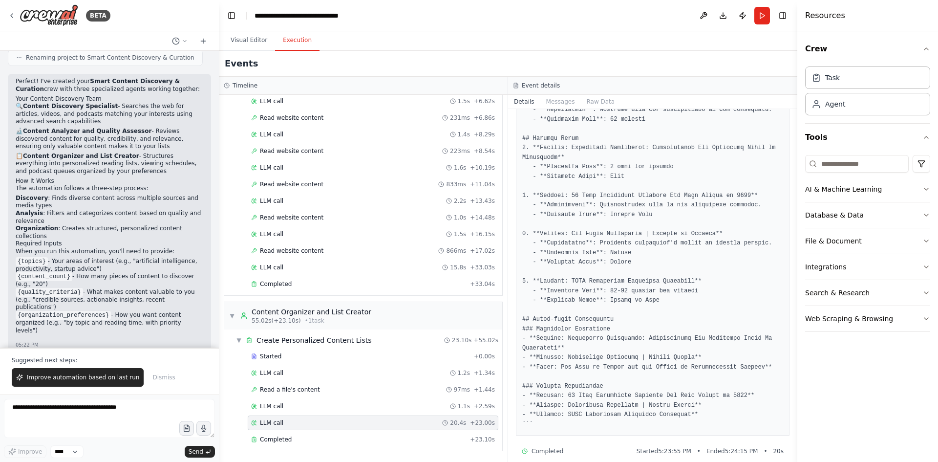
scroll to position [573, 0]
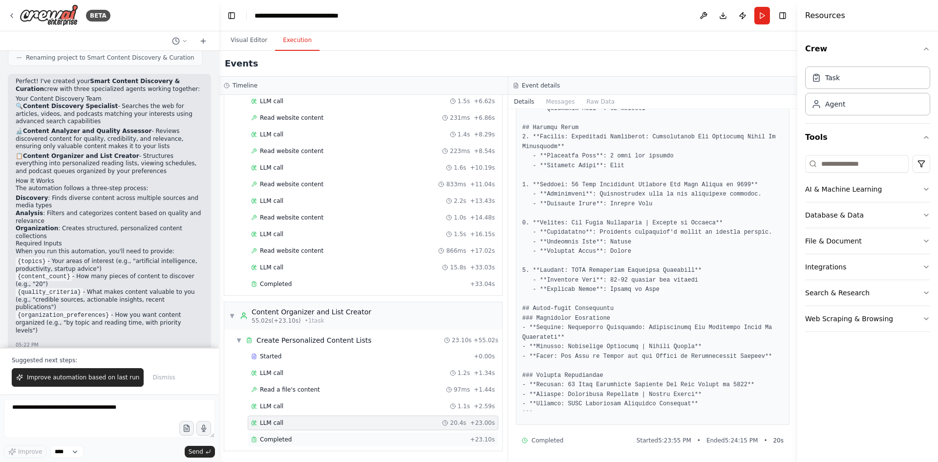
click at [311, 445] on div "Completed + 23.10s" at bounding box center [373, 439] width 251 height 15
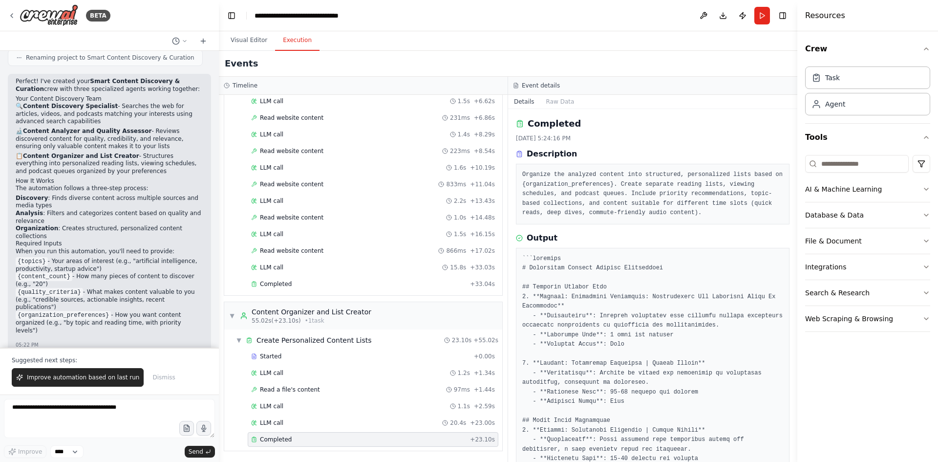
click at [319, 440] on div "Completed" at bounding box center [358, 439] width 215 height 8
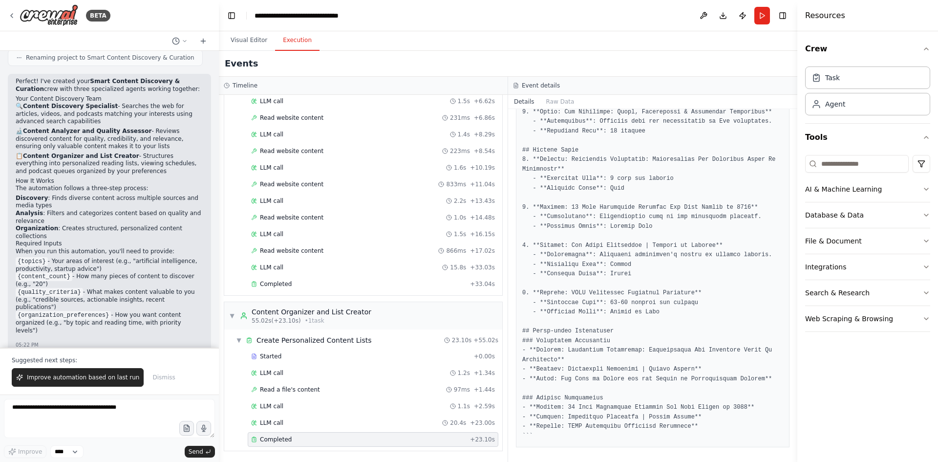
scroll to position [605, 0]
click at [94, 379] on span "Improve automation based on last run" at bounding box center [83, 377] width 112 height 8
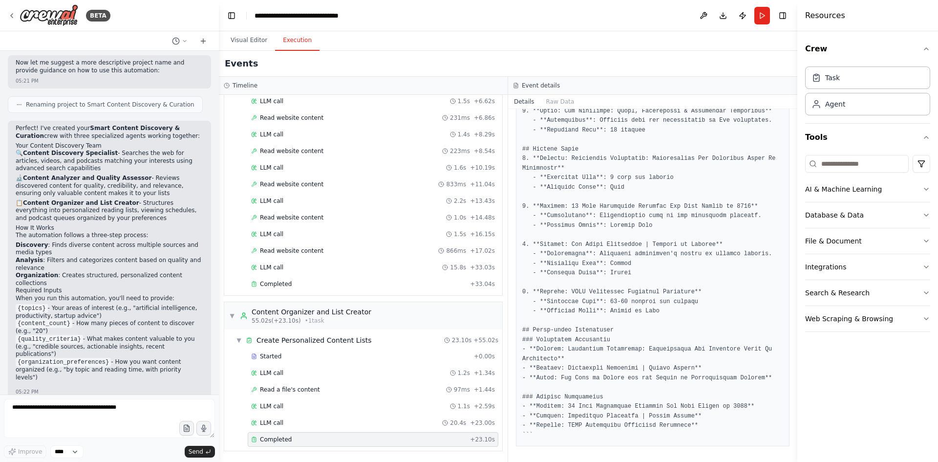
scroll to position [690, 0]
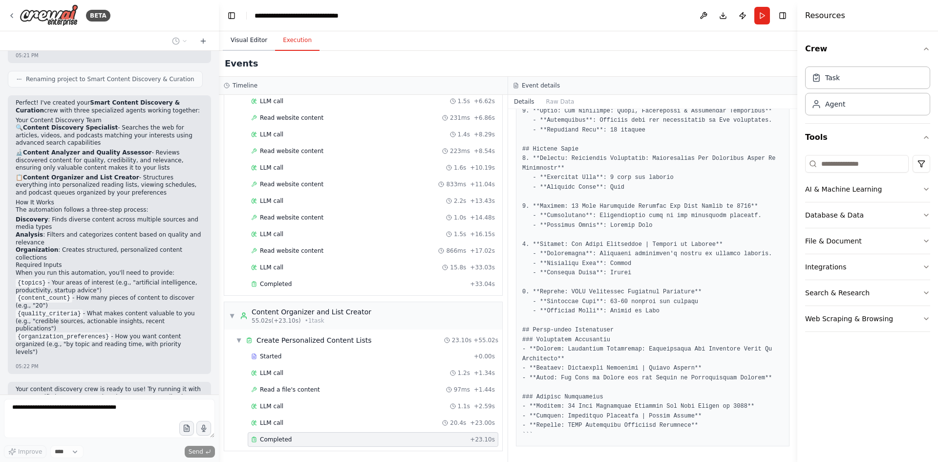
click at [247, 43] on button "Visual Editor" at bounding box center [249, 40] width 52 height 21
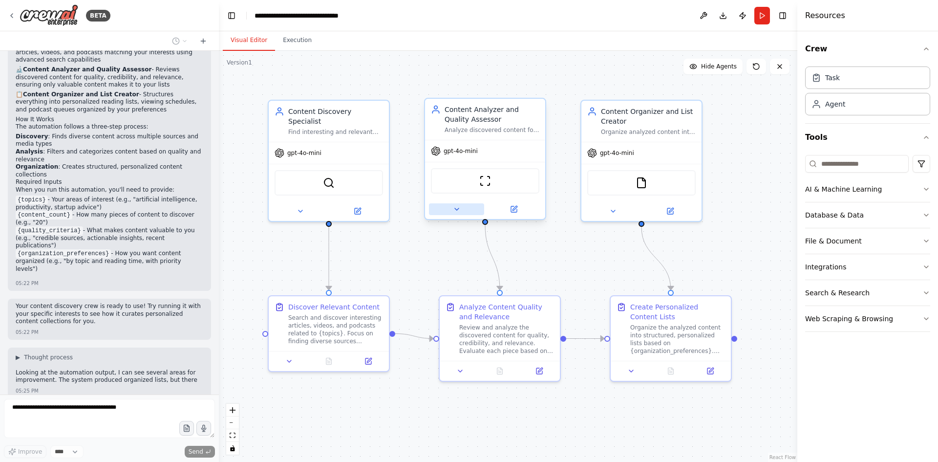
scroll to position [781, 0]
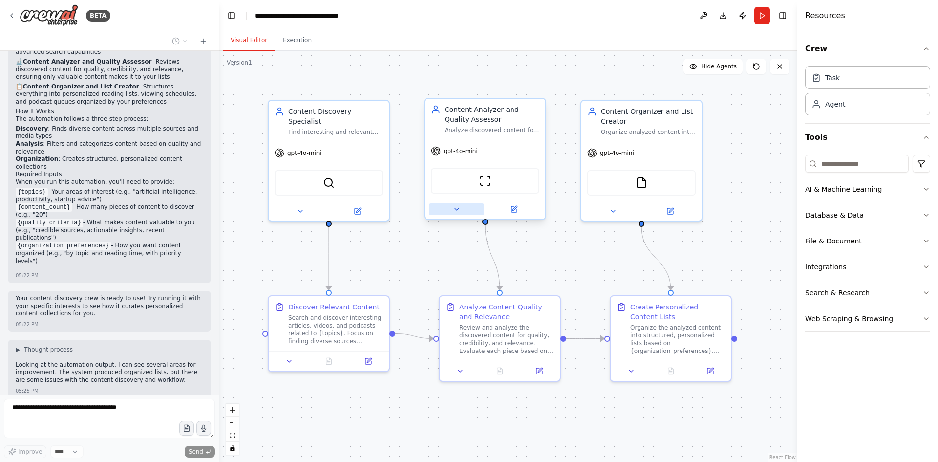
click at [459, 212] on icon at bounding box center [457, 209] width 8 height 8
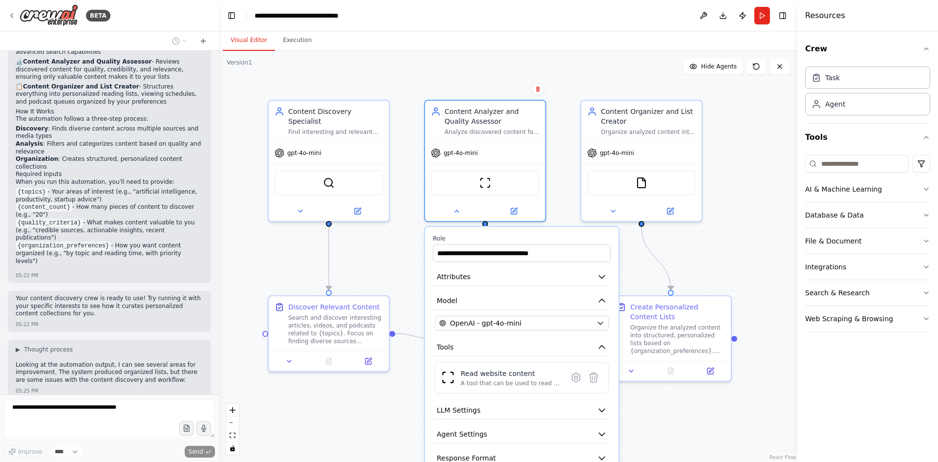
click at [615, 64] on div ".deletable-edge-delete-btn { width: 20px; height: 20px; border: 0px solid #ffff…" at bounding box center [508, 256] width 578 height 411
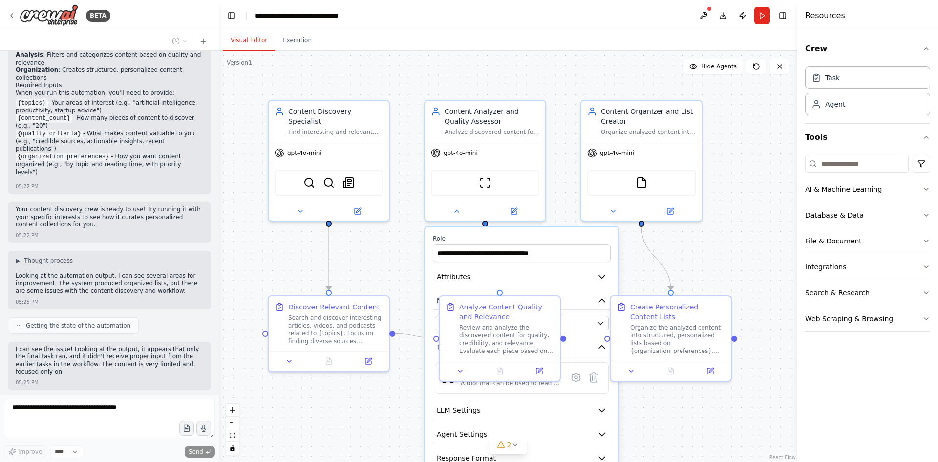
click at [414, 268] on div ".deletable-edge-delete-btn { width: 20px; height: 20px; border: 0px solid #ffff…" at bounding box center [508, 256] width 578 height 411
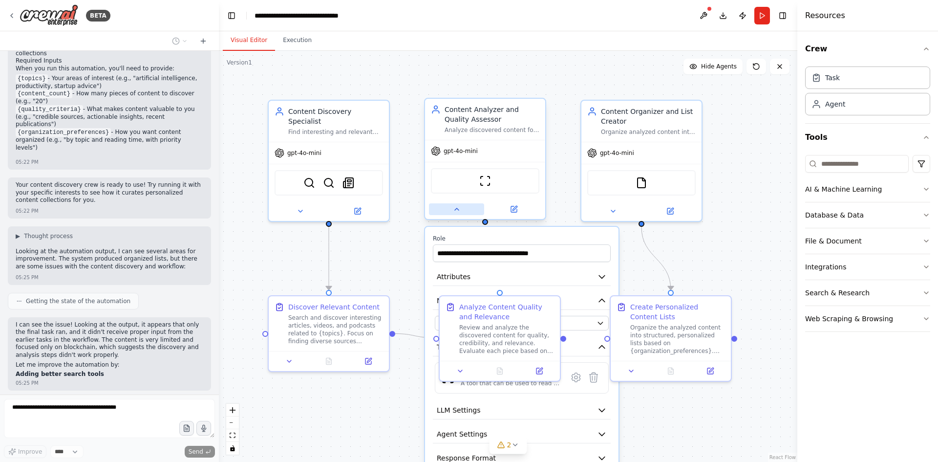
click at [461, 212] on button at bounding box center [456, 209] width 55 height 12
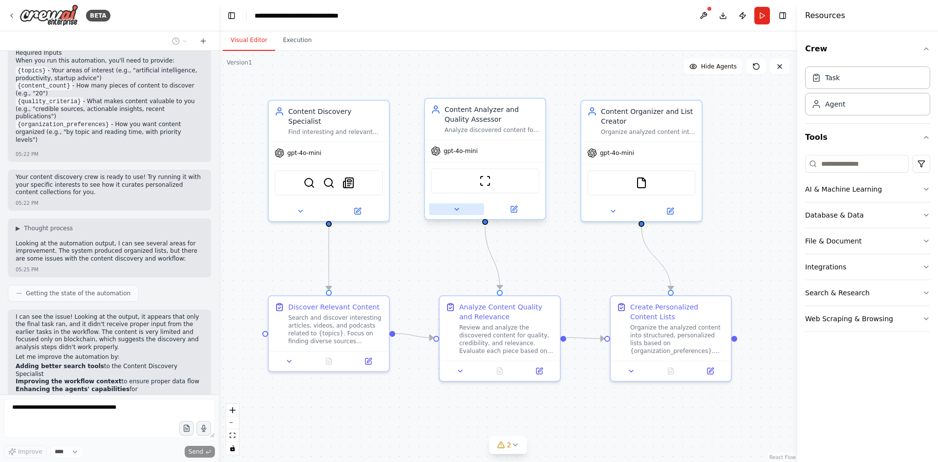
scroll to position [910, 0]
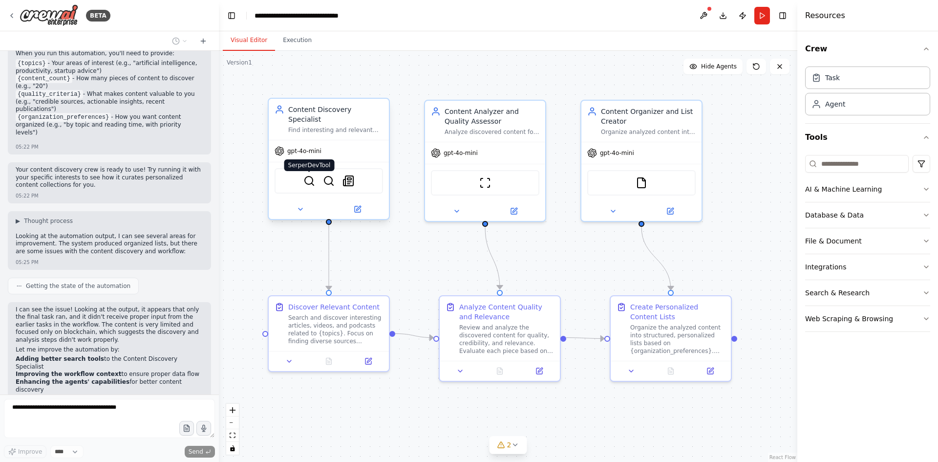
click at [311, 175] on img at bounding box center [309, 181] width 12 height 12
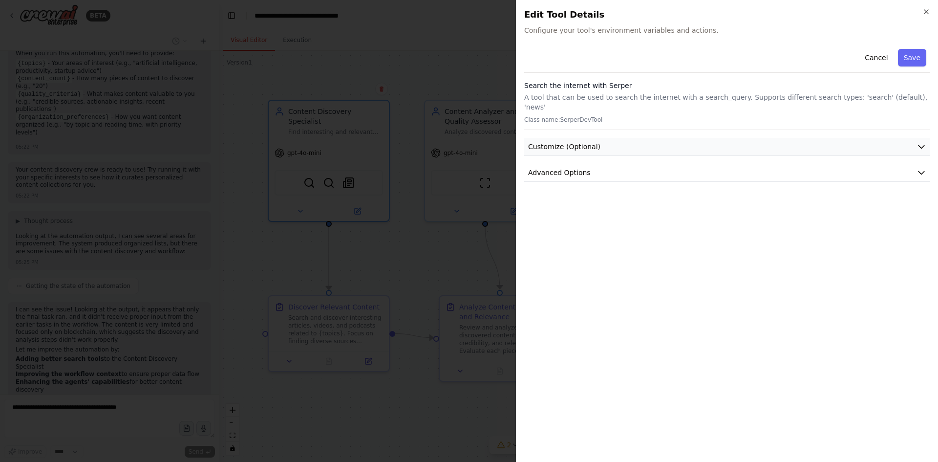
click at [844, 138] on button "Customize (Optional)" at bounding box center [727, 147] width 406 height 18
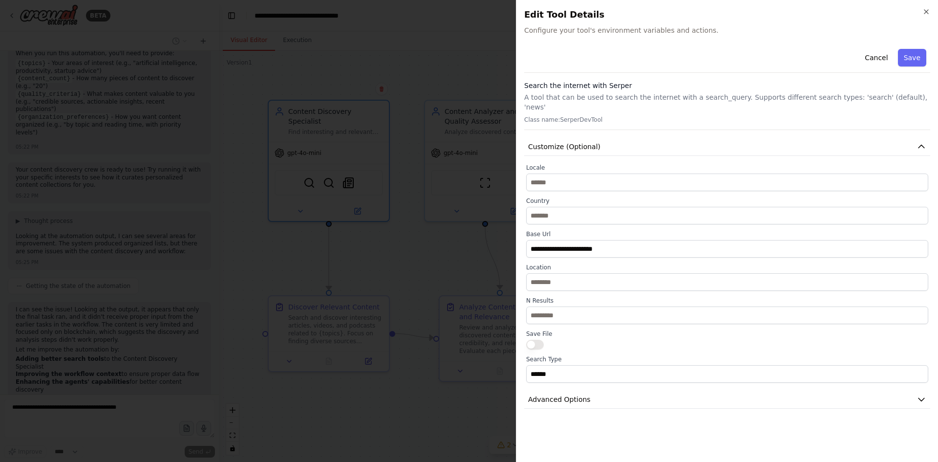
scroll to position [934, 0]
click at [653, 396] on button "Advanced Options" at bounding box center [727, 399] width 406 height 18
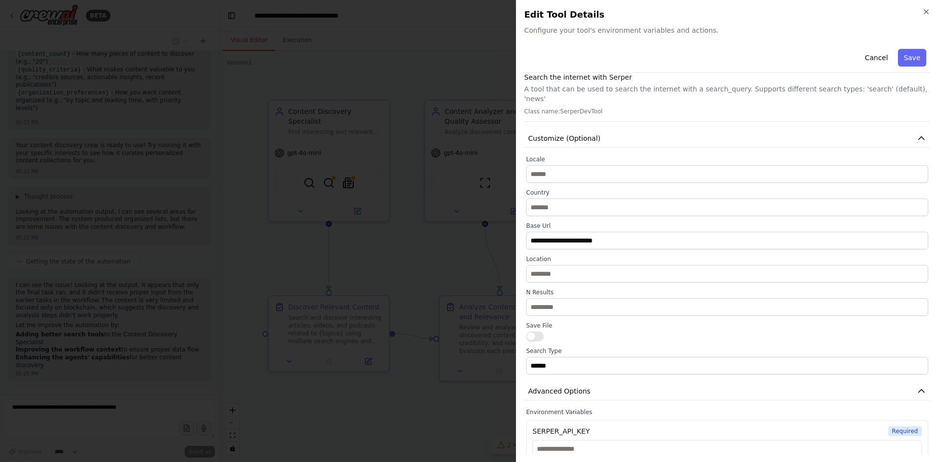
scroll to position [0, 0]
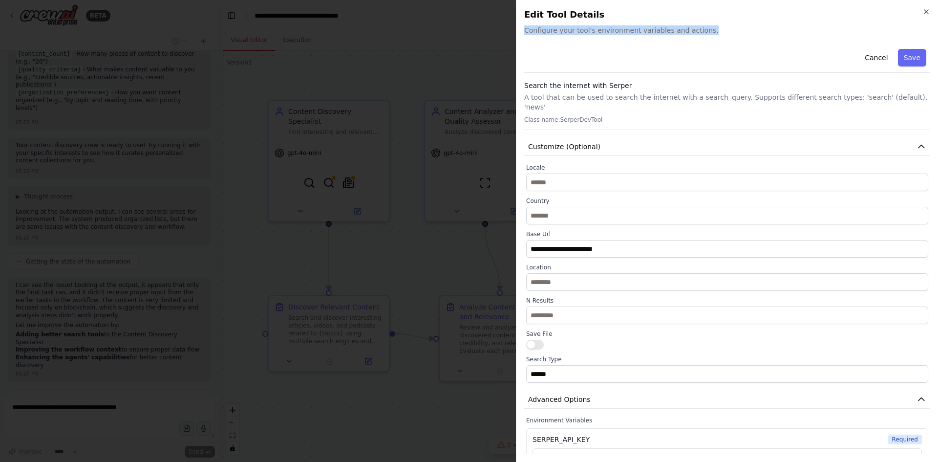
drag, startPoint x: 522, startPoint y: 30, endPoint x: 754, endPoint y: 26, distance: 232.1
click at [754, 26] on div "**********" at bounding box center [727, 231] width 422 height 462
click at [678, 26] on span "Configure your tool's environment variables and actions." at bounding box center [727, 30] width 406 height 10
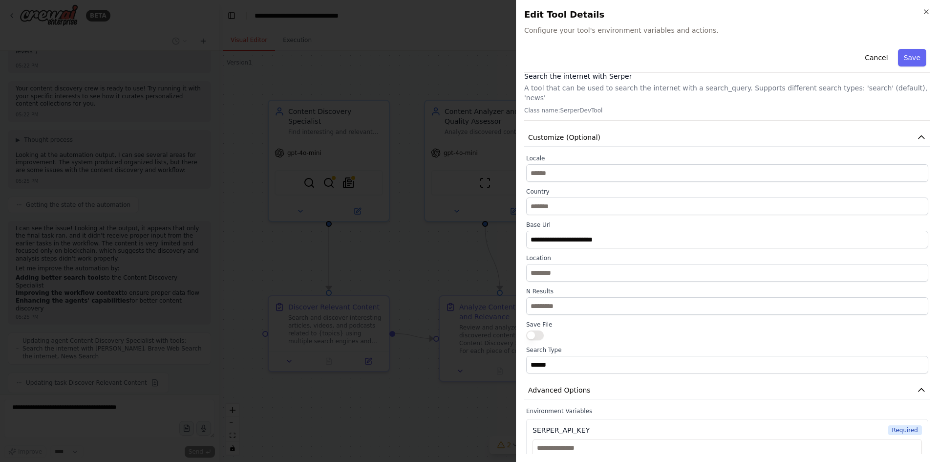
scroll to position [18, 0]
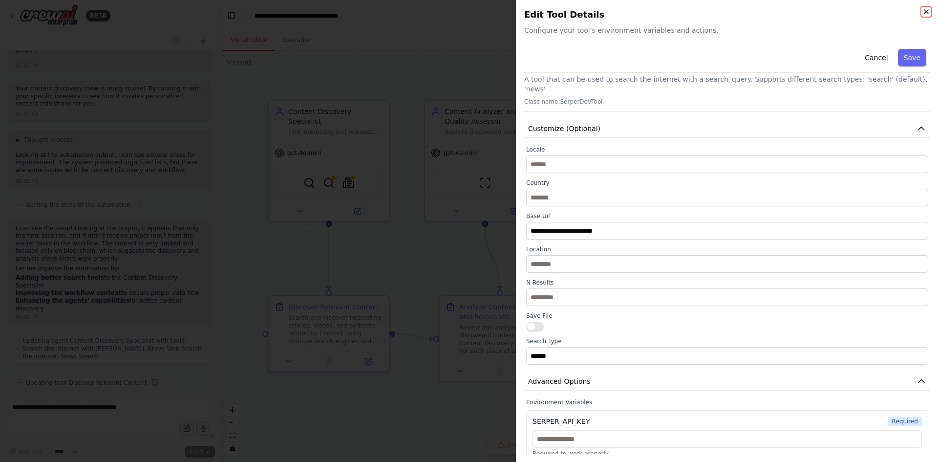
click at [925, 13] on icon "button" at bounding box center [926, 12] width 4 height 4
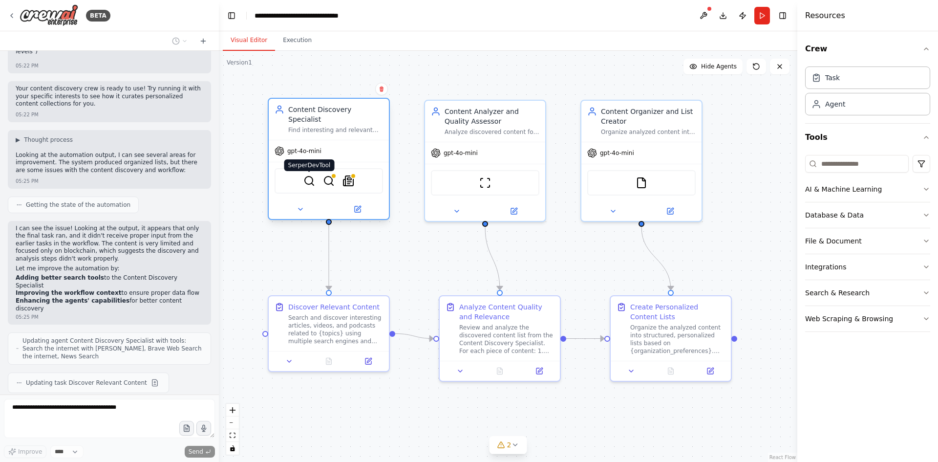
click at [314, 175] on img at bounding box center [309, 181] width 12 height 12
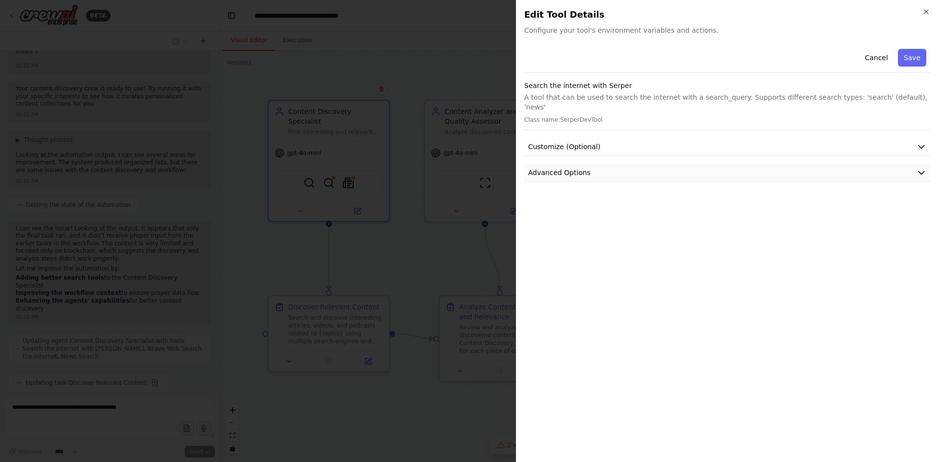
click at [603, 164] on button "Advanced Options" at bounding box center [727, 173] width 406 height 18
click at [584, 146] on div "Cancel Save Search the internet with [PERSON_NAME] A tool that can be used to s…" at bounding box center [727, 150] width 406 height 210
click at [590, 142] on span "Customize (Optional)" at bounding box center [564, 147] width 72 height 10
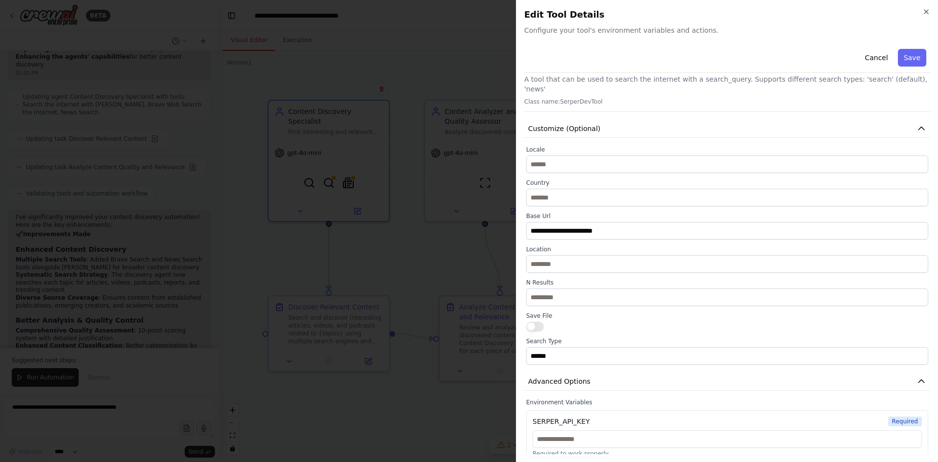
click at [935, 9] on div "**********" at bounding box center [727, 231] width 422 height 462
click at [925, 9] on icon "button" at bounding box center [926, 12] width 8 height 8
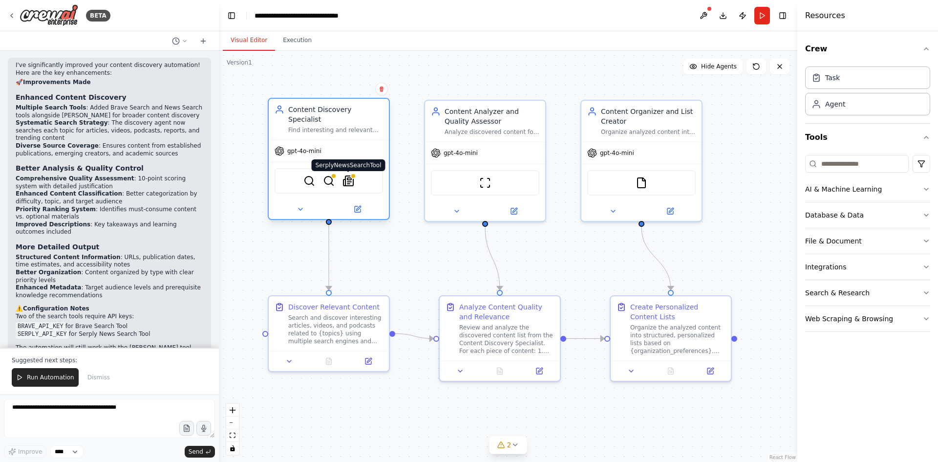
click at [351, 175] on img at bounding box center [348, 181] width 12 height 12
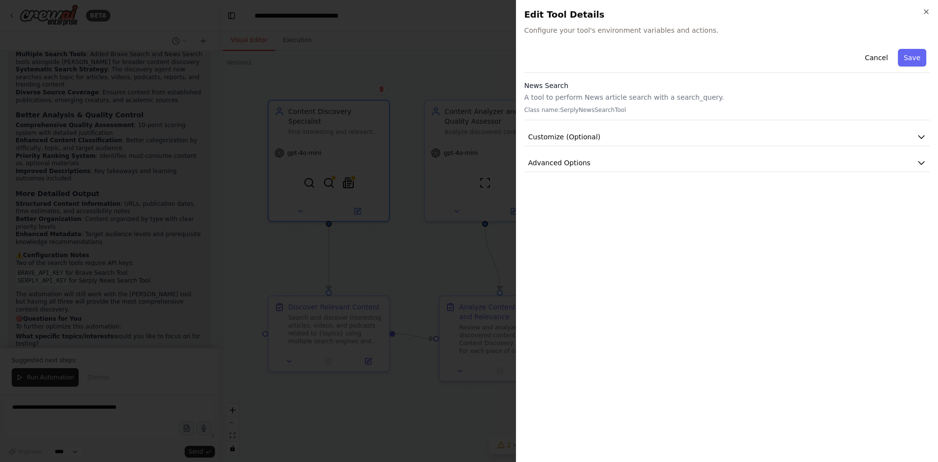
scroll to position [1447, 0]
click at [925, 9] on icon "button" at bounding box center [926, 12] width 8 height 8
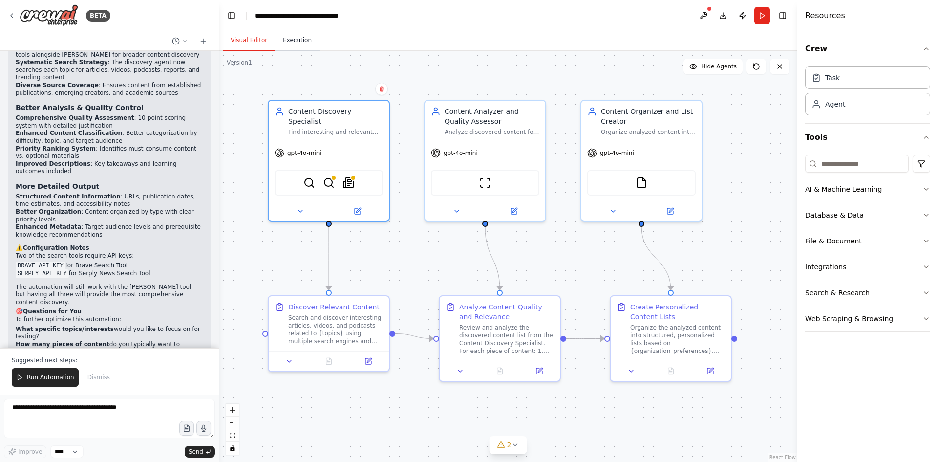
click at [306, 43] on button "Execution" at bounding box center [297, 40] width 44 height 21
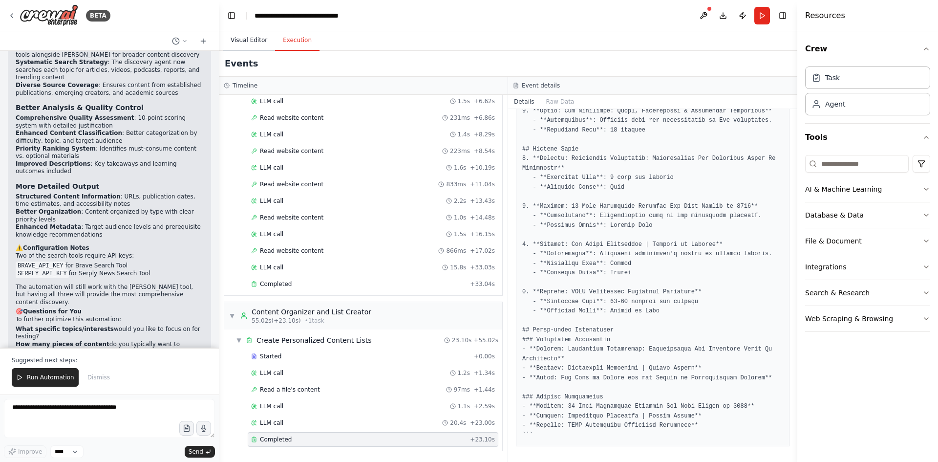
click at [246, 43] on button "Visual Editor" at bounding box center [249, 40] width 52 height 21
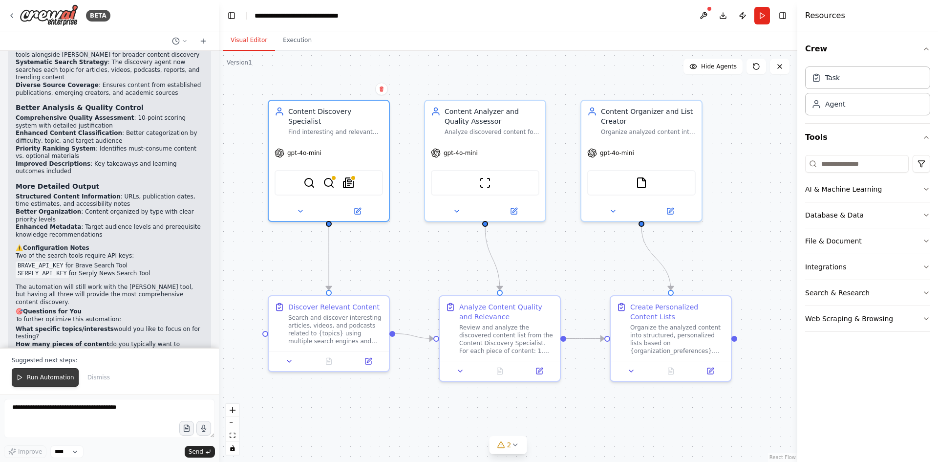
click at [61, 383] on button "Run Automation" at bounding box center [45, 377] width 67 height 19
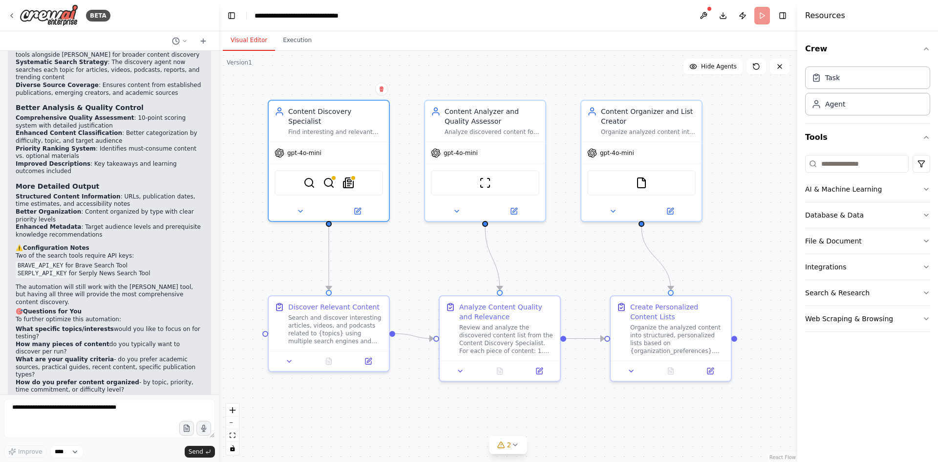
scroll to position [1400, 0]
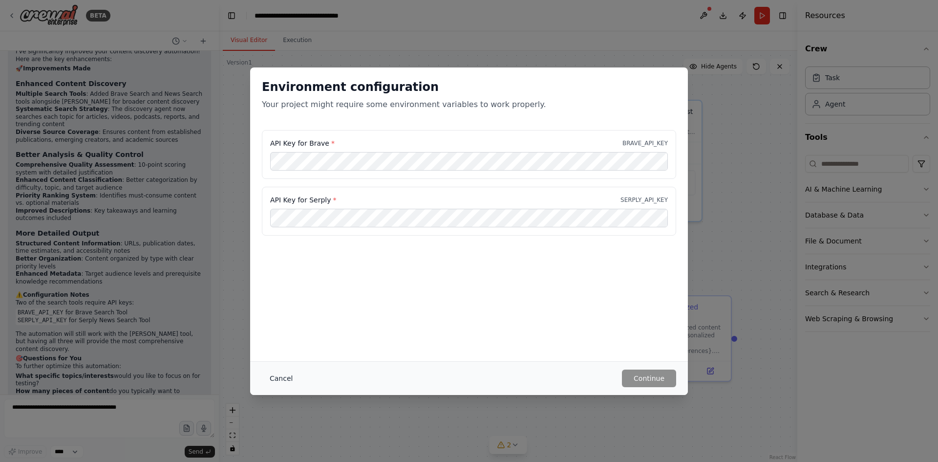
click at [287, 382] on button "Cancel" at bounding box center [281, 378] width 39 height 18
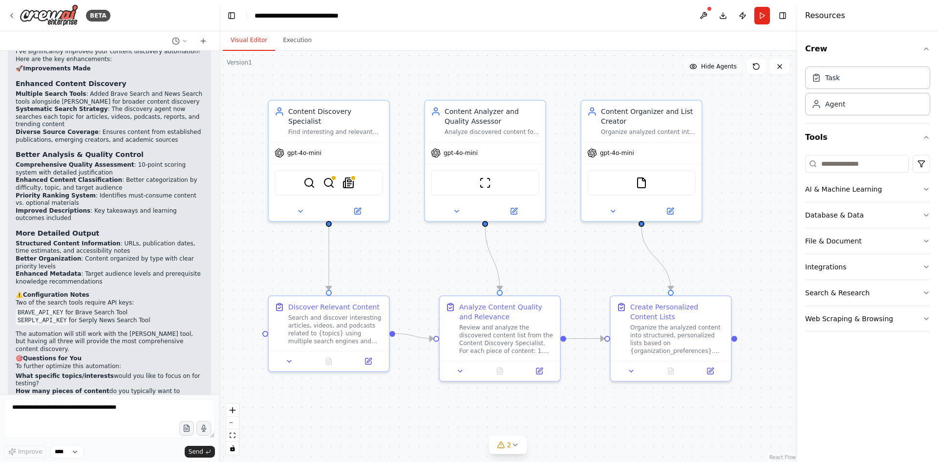
click at [718, 71] on button "Hide Agents" at bounding box center [712, 67] width 59 height 16
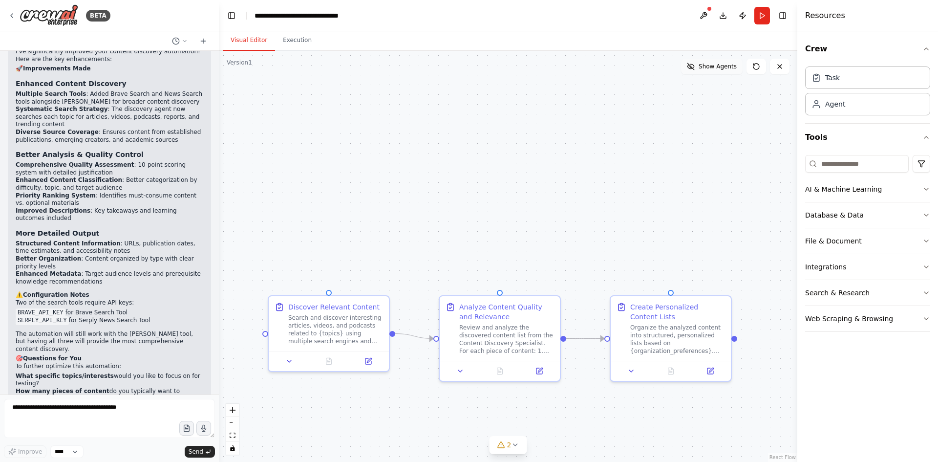
click at [717, 64] on span "Show Agents" at bounding box center [718, 67] width 38 height 8
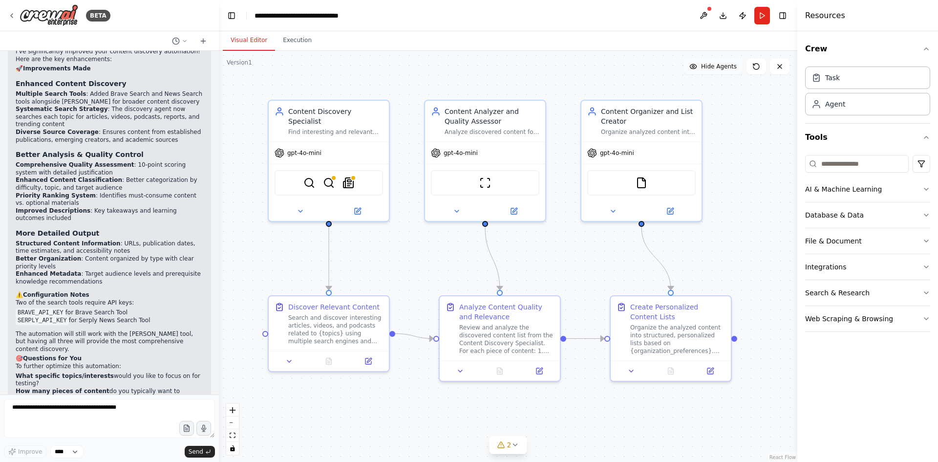
click at [717, 64] on span "Hide Agents" at bounding box center [719, 67] width 36 height 8
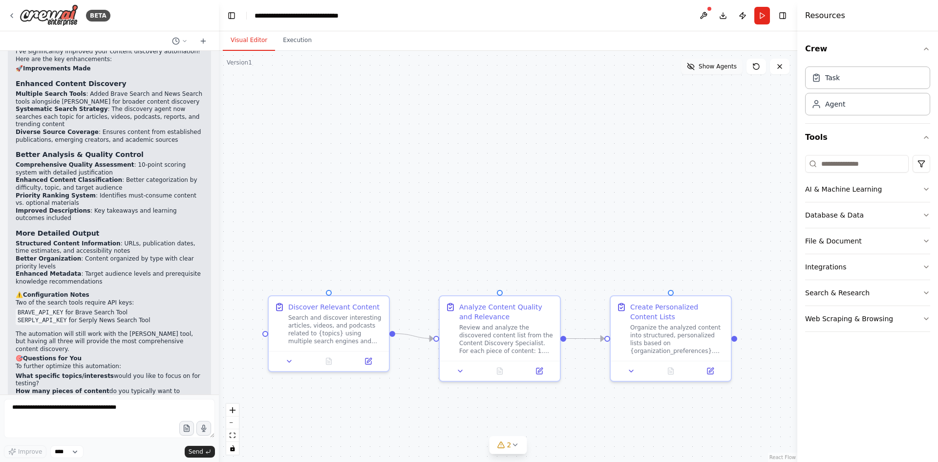
click at [717, 64] on span "Show Agents" at bounding box center [718, 67] width 38 height 8
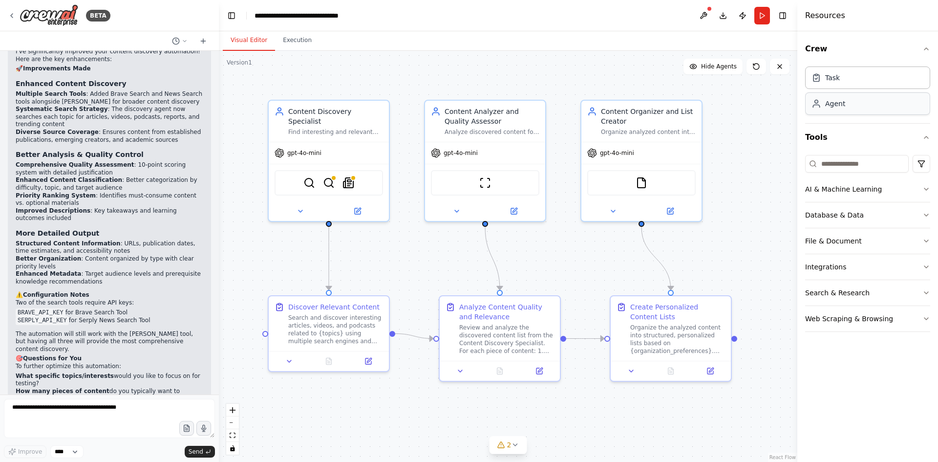
click at [854, 105] on div "Agent" at bounding box center [867, 103] width 125 height 22
click at [843, 81] on div "Task" at bounding box center [867, 77] width 125 height 22
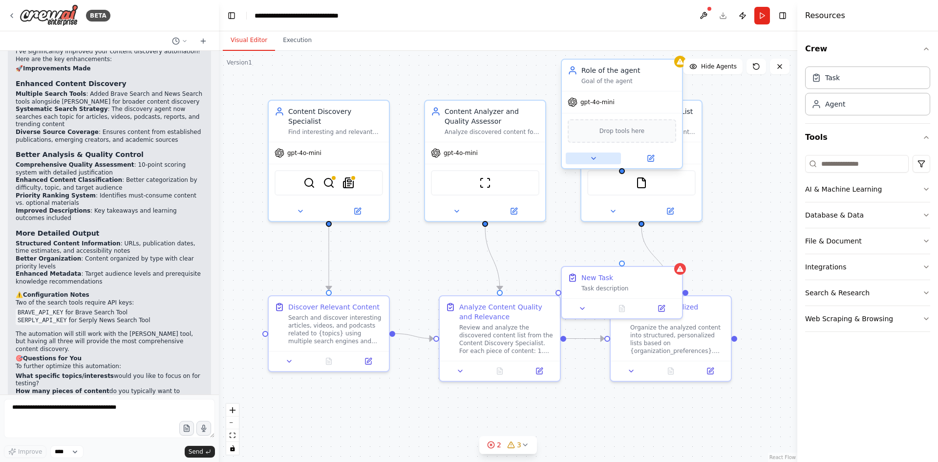
click at [595, 163] on button at bounding box center [593, 158] width 55 height 12
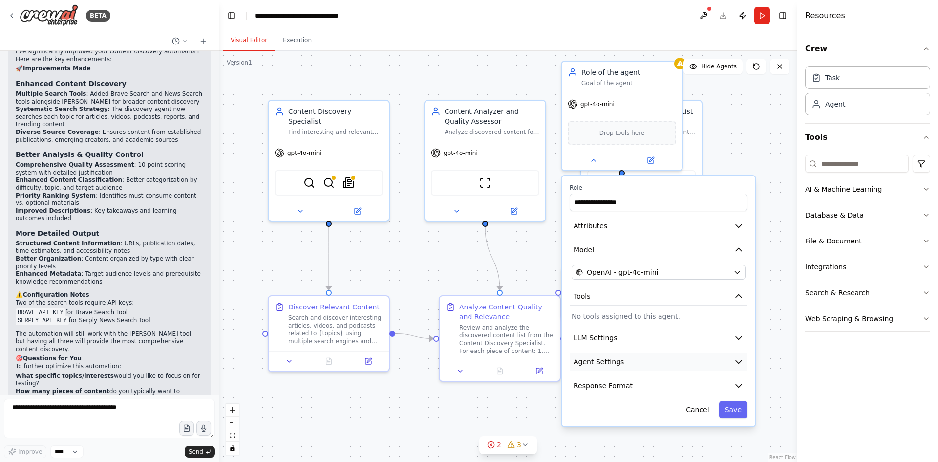
click at [658, 360] on button "Agent Settings" at bounding box center [659, 362] width 178 height 18
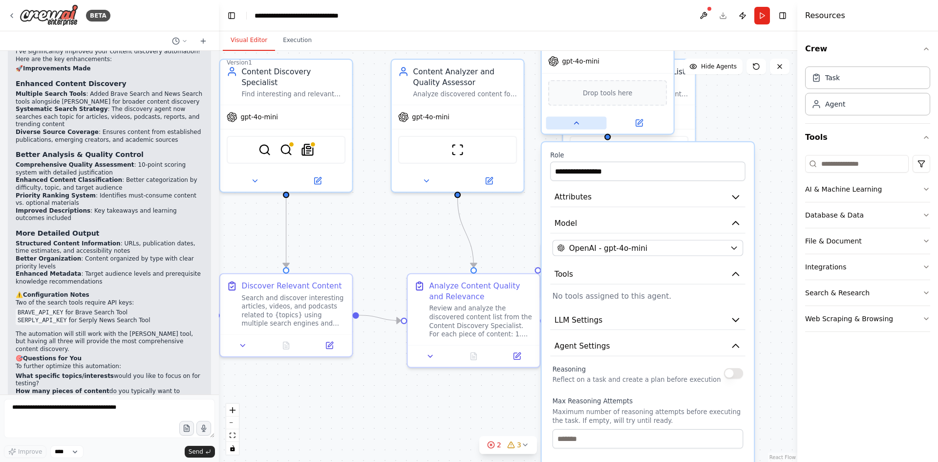
click at [575, 119] on icon at bounding box center [576, 123] width 9 height 9
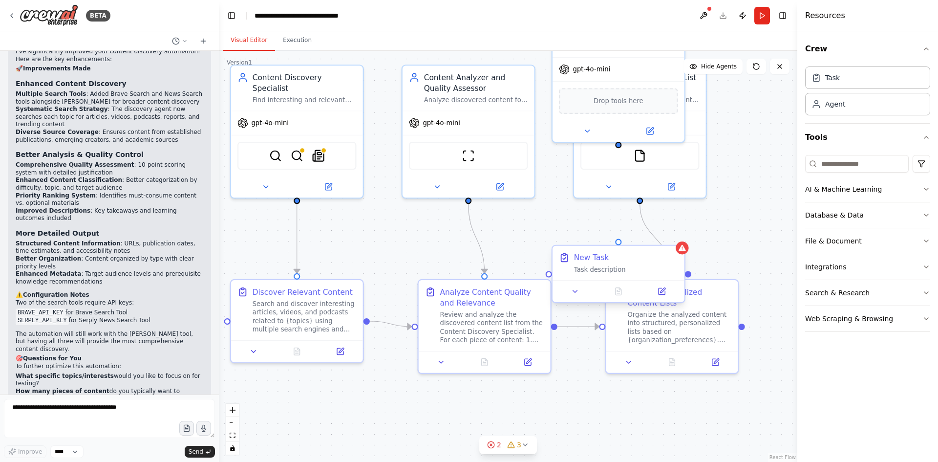
click at [615, 279] on div "New Task Task description" at bounding box center [619, 263] width 132 height 34
click at [581, 290] on button at bounding box center [575, 291] width 37 height 13
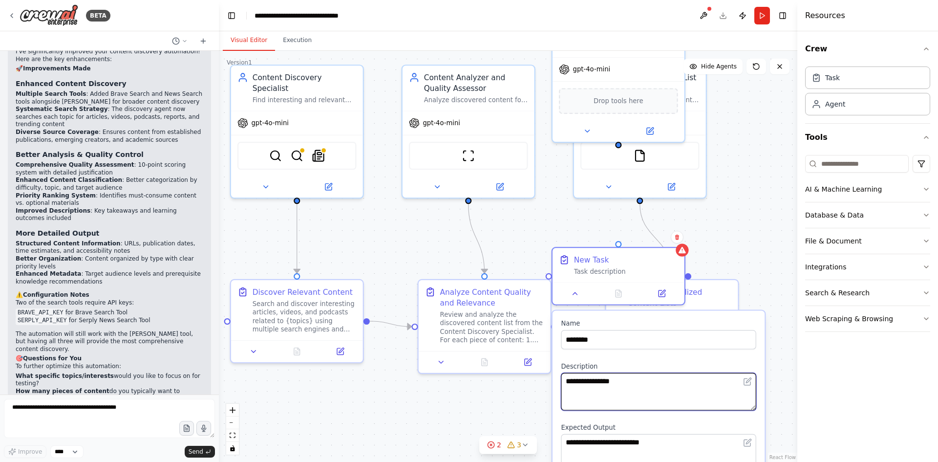
click at [662, 385] on textarea "**********" at bounding box center [658, 392] width 195 height 38
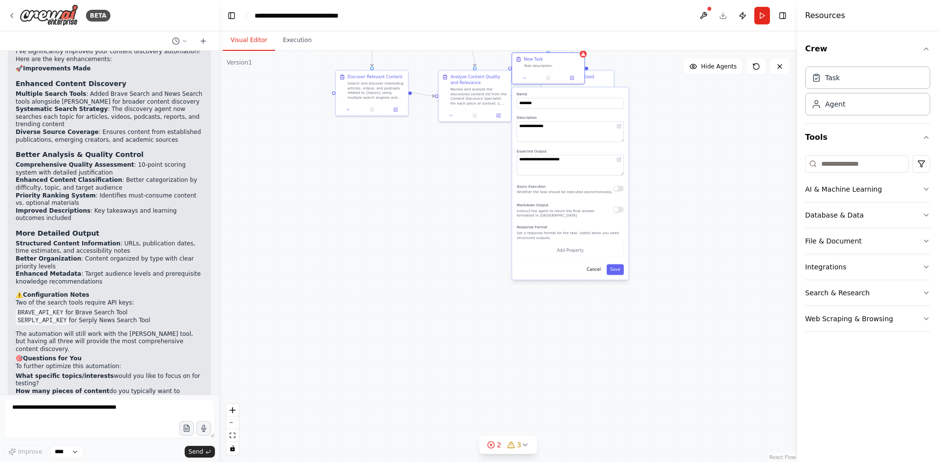
drag, startPoint x: 567, startPoint y: 406, endPoint x: 456, endPoint y: 161, distance: 268.9
click at [456, 161] on div ".deletable-edge-delete-btn { width: 20px; height: 20px; border: 0px solid #ffff…" at bounding box center [508, 256] width 578 height 411
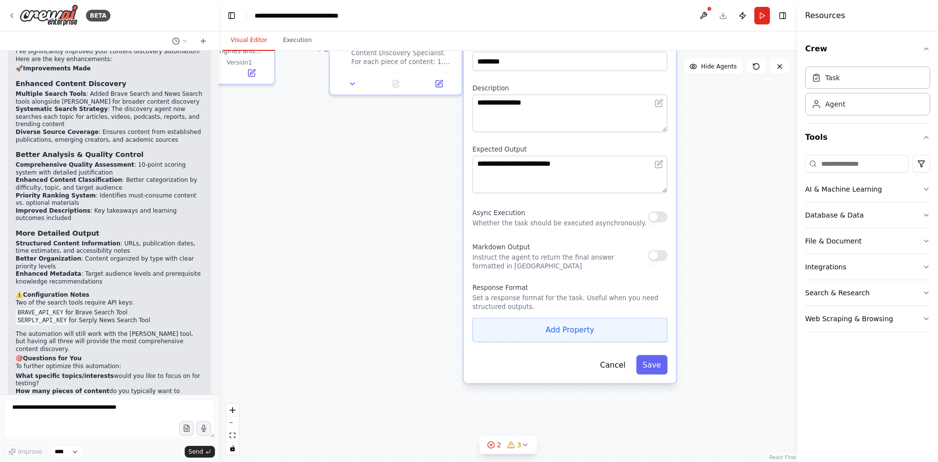
click at [579, 329] on button "Add Property" at bounding box center [569, 330] width 195 height 24
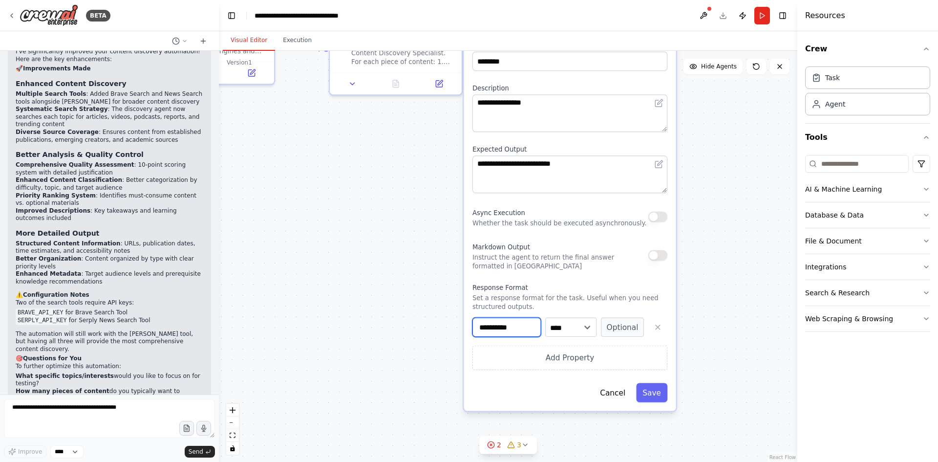
click at [518, 323] on input "**********" at bounding box center [506, 327] width 68 height 19
click at [575, 329] on select "**** ******* ******* **** ******" at bounding box center [570, 327] width 51 height 19
click at [611, 327] on button "Optional" at bounding box center [622, 327] width 43 height 19
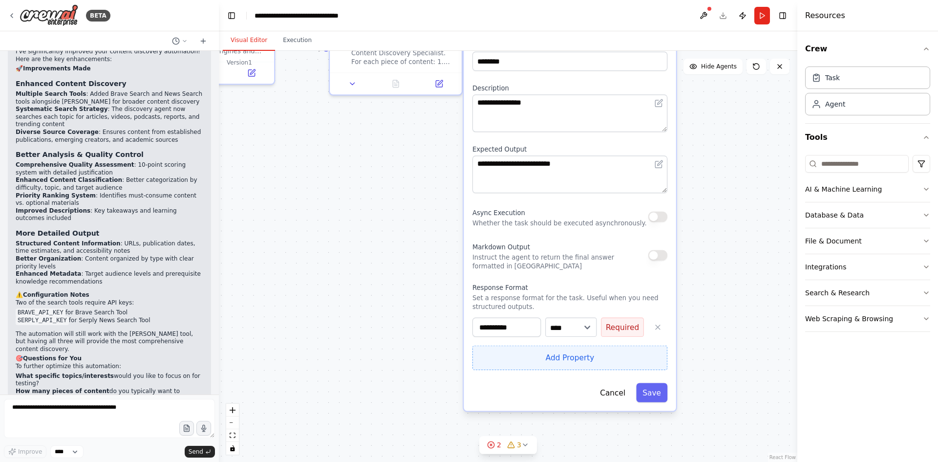
click at [547, 356] on button "Add Property" at bounding box center [569, 357] width 195 height 24
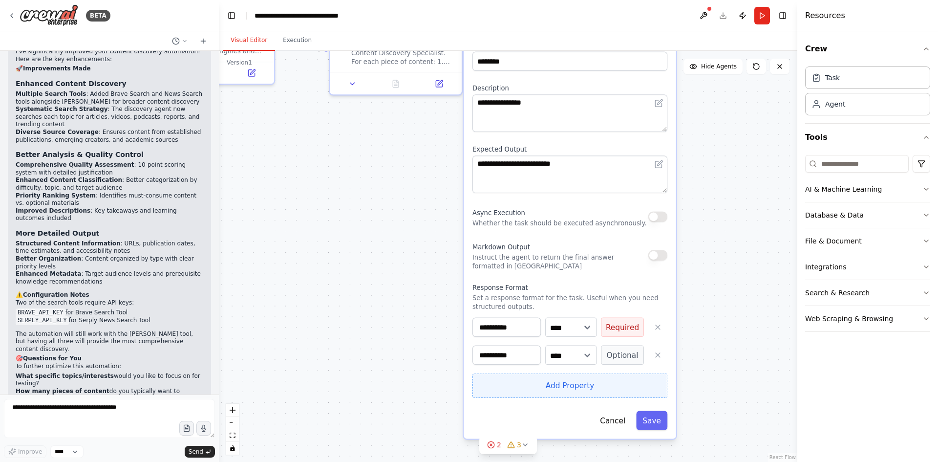
click at [590, 390] on button "Add Property" at bounding box center [569, 385] width 195 height 24
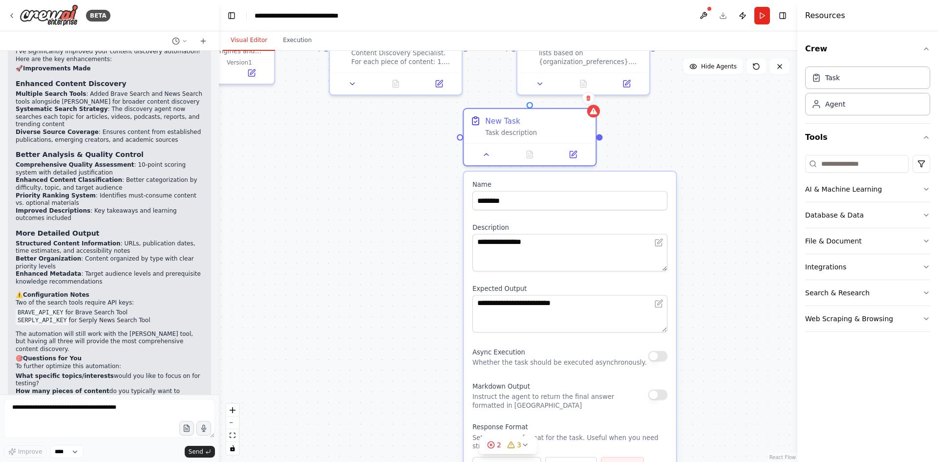
drag, startPoint x: 568, startPoint y: 211, endPoint x: 576, endPoint y: 362, distance: 152.2
click at [576, 362] on div "Async Execution Whether the task should be executed asynchronously." at bounding box center [559, 355] width 174 height 21
click at [745, 18] on button "Publish" at bounding box center [743, 16] width 16 height 18
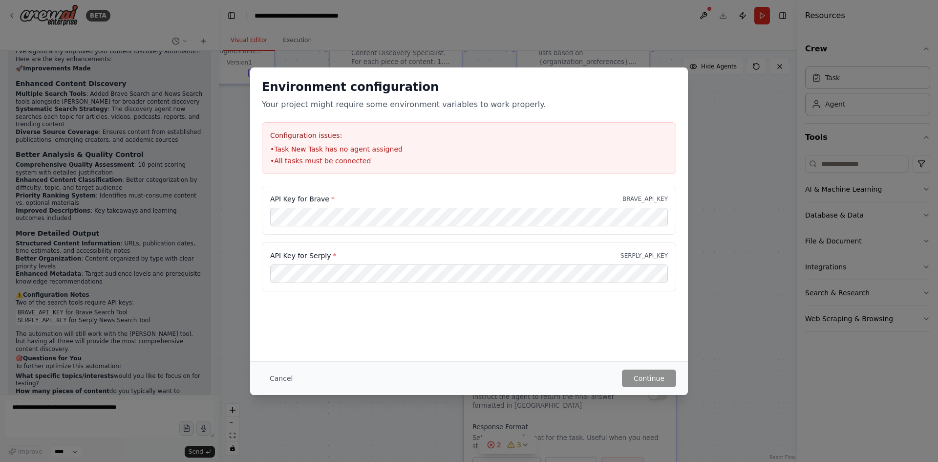
click at [725, 353] on div "Environment configuration Your project might require some environment variables…" at bounding box center [469, 231] width 938 height 462
click at [685, 83] on div "Environment configuration Your project might require some environment variables…" at bounding box center [469, 126] width 438 height 118
click at [817, 226] on div "Environment configuration Your project might require some environment variables…" at bounding box center [469, 231] width 938 height 462
click at [291, 378] on button "Cancel" at bounding box center [281, 378] width 39 height 18
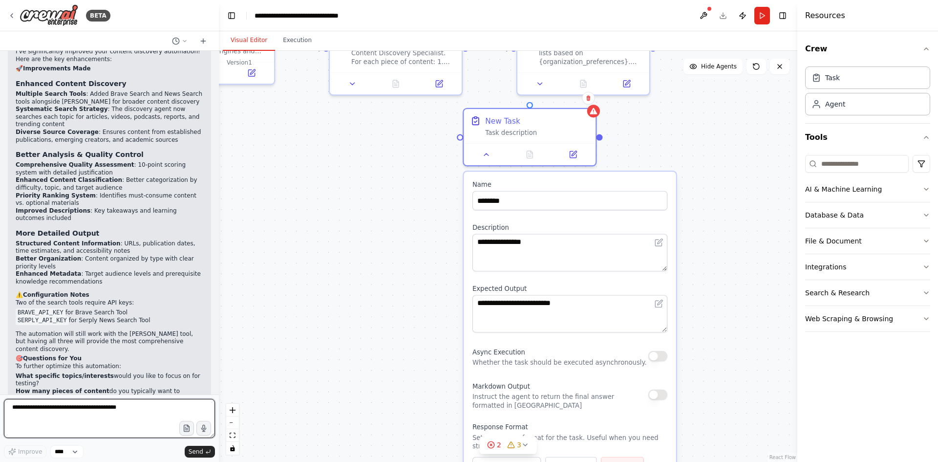
click at [103, 413] on textarea at bounding box center [109, 418] width 211 height 39
click at [202, 41] on icon at bounding box center [203, 41] width 4 height 0
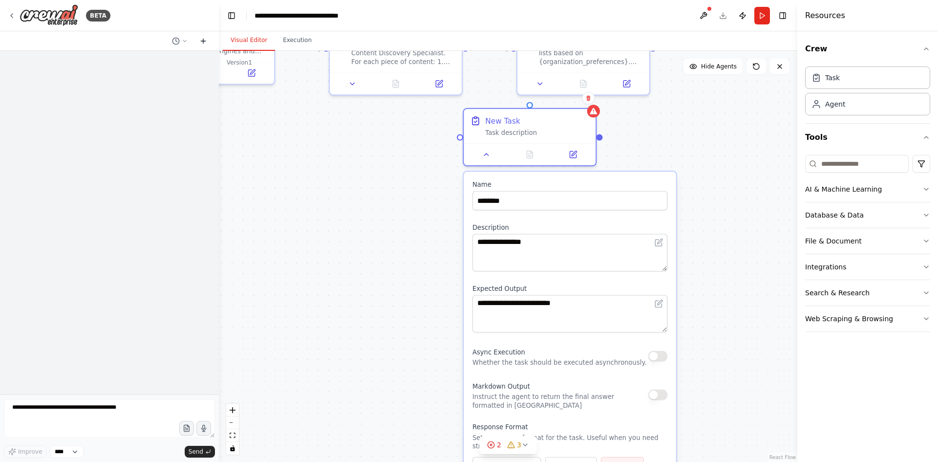
scroll to position [0, 0]
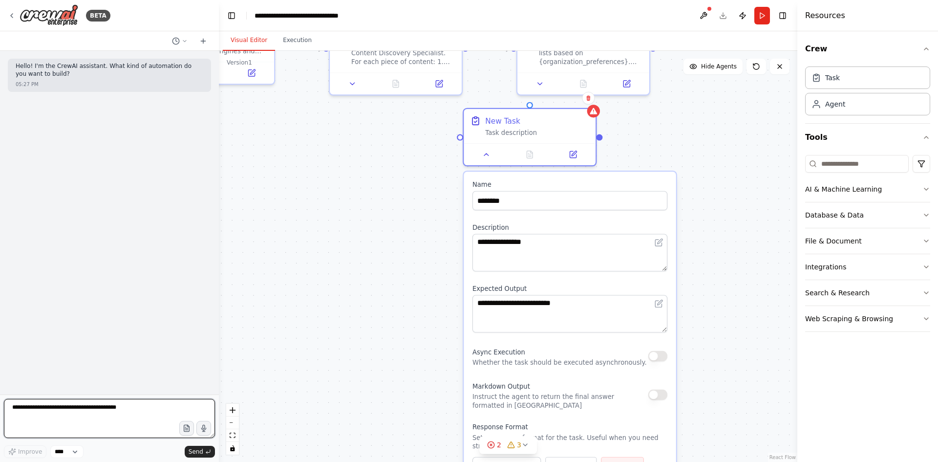
click at [94, 407] on textarea at bounding box center [109, 418] width 211 height 39
drag, startPoint x: 107, startPoint y: 411, endPoint x: 0, endPoint y: 411, distance: 107.0
click at [0, 411] on div "BETA Hello! I'm the CrewAI assistant. What kind of automation do you want to bu…" at bounding box center [109, 231] width 219 height 462
type textarea "**********"
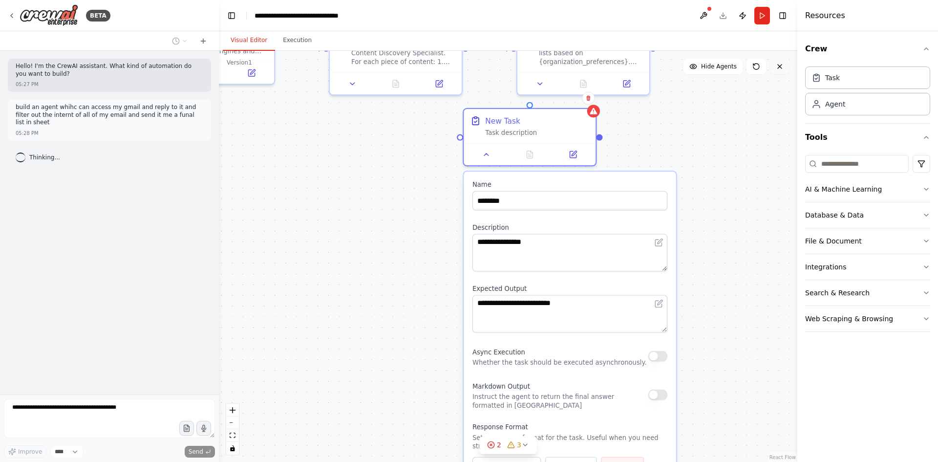
click at [777, 64] on icon at bounding box center [780, 67] width 8 height 8
click at [458, 142] on div ".deletable-edge-delete-btn { width: 20px; height: 20px; border: 0px solid #ffff…" at bounding box center [508, 256] width 578 height 411
click at [509, 134] on div "Task description" at bounding box center [537, 130] width 104 height 9
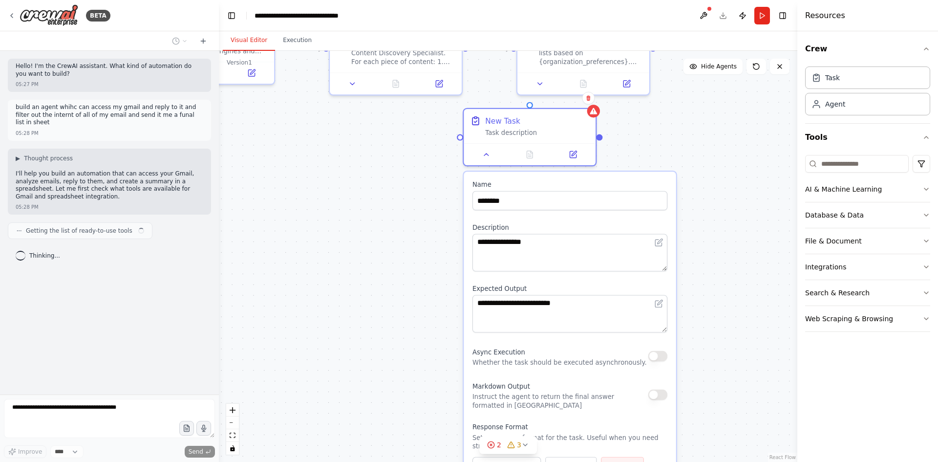
click at [345, 221] on div ".deletable-edge-delete-btn { width: 20px; height: 20px; border: 0px solid #ffff…" at bounding box center [508, 256] width 578 height 411
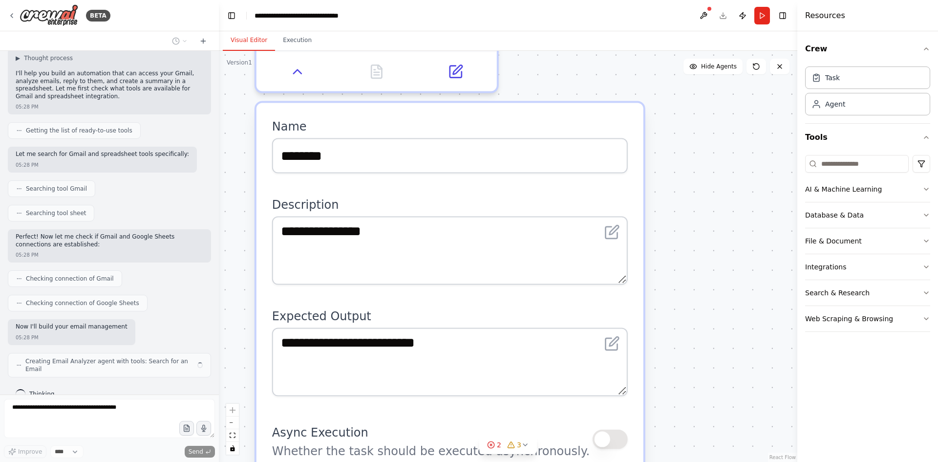
scroll to position [108, 0]
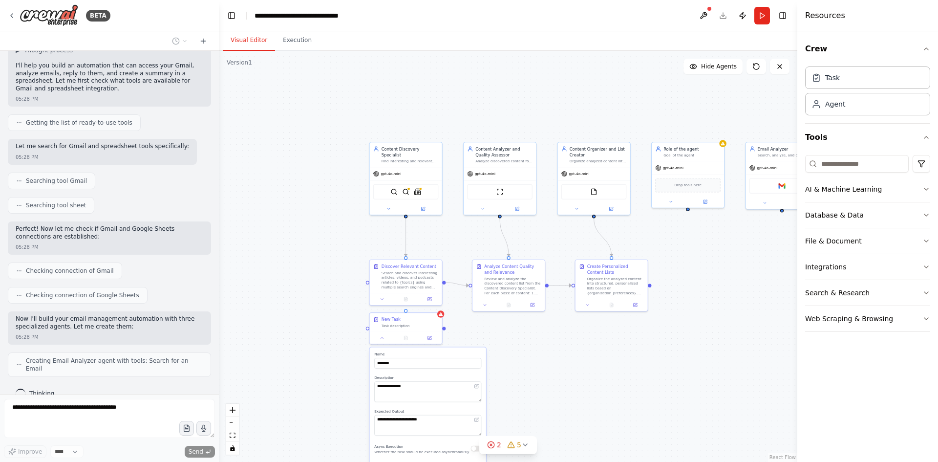
drag, startPoint x: 316, startPoint y: 153, endPoint x: 459, endPoint y: 344, distance: 238.3
click at [459, 344] on div ".deletable-edge-delete-btn { width: 20px; height: 20px; border: 0px solid #ffff…" at bounding box center [508, 256] width 578 height 411
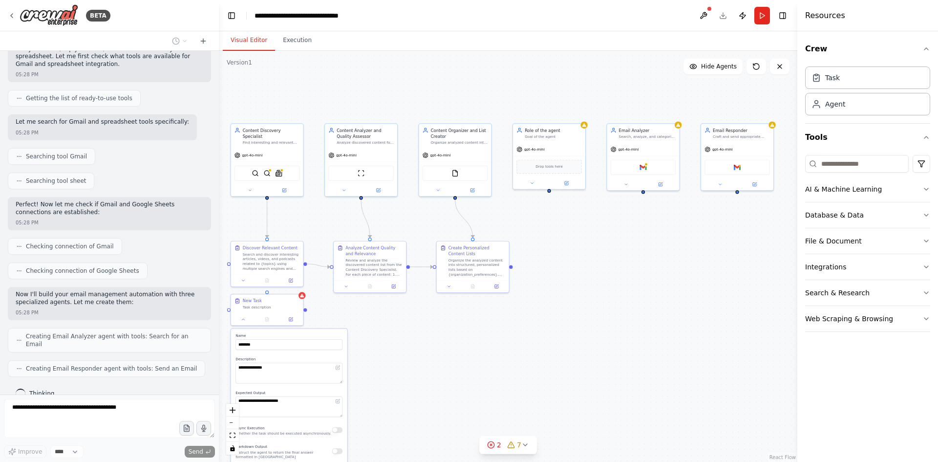
drag, startPoint x: 586, startPoint y: 339, endPoint x: 447, endPoint y: 320, distance: 140.0
click at [447, 320] on div ".deletable-edge-delete-btn { width: 20px; height: 20px; border: 0px solid #ffff…" at bounding box center [508, 256] width 578 height 411
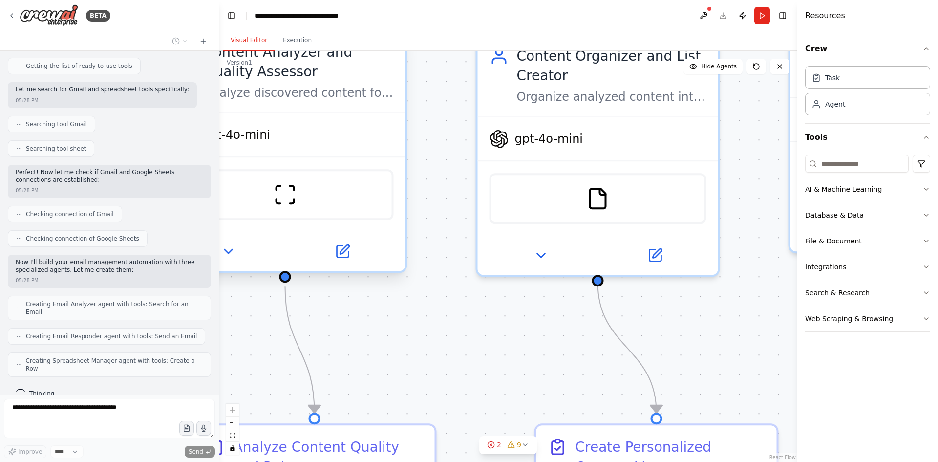
scroll to position [157, 0]
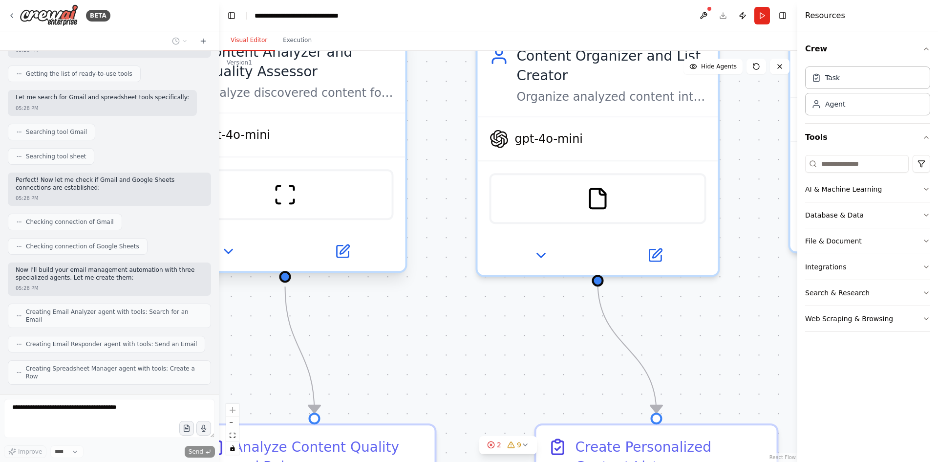
click at [265, 188] on div "ScrapeWebsiteTool" at bounding box center [285, 194] width 217 height 51
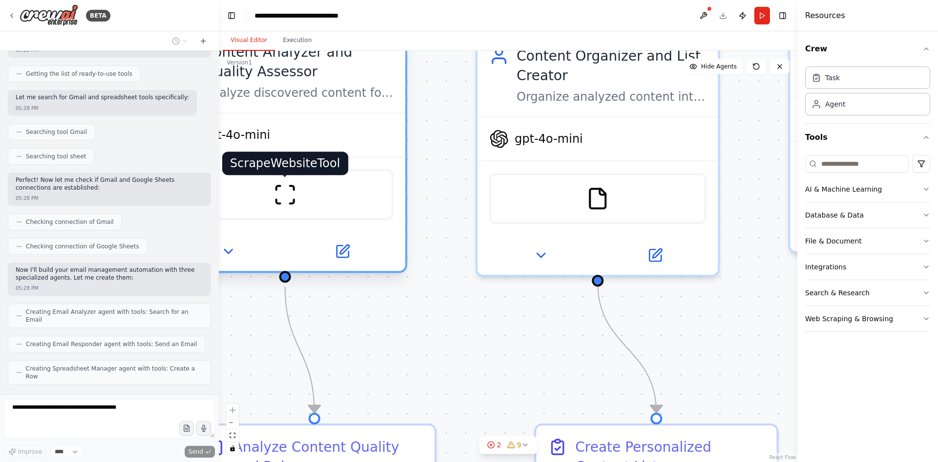
click at [292, 192] on img at bounding box center [285, 194] width 23 height 23
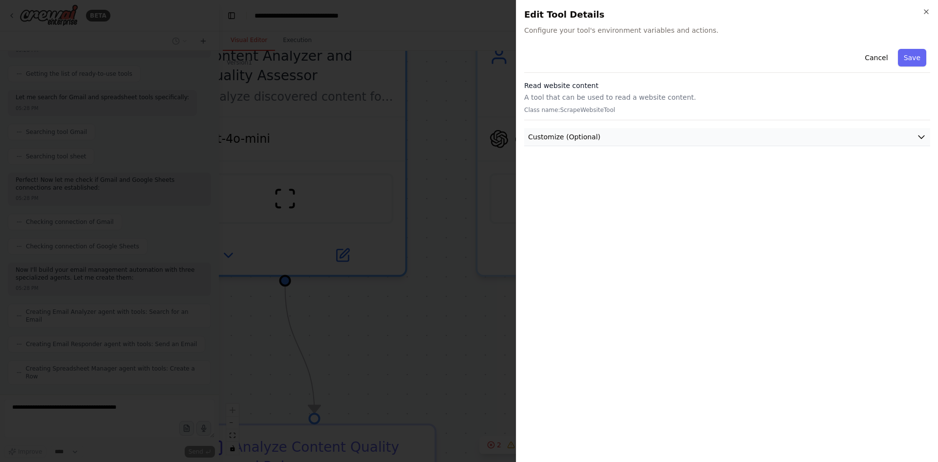
click at [919, 135] on icon "button" at bounding box center [921, 137] width 10 height 10
click at [660, 163] on div "Website Url" at bounding box center [727, 167] width 402 height 27
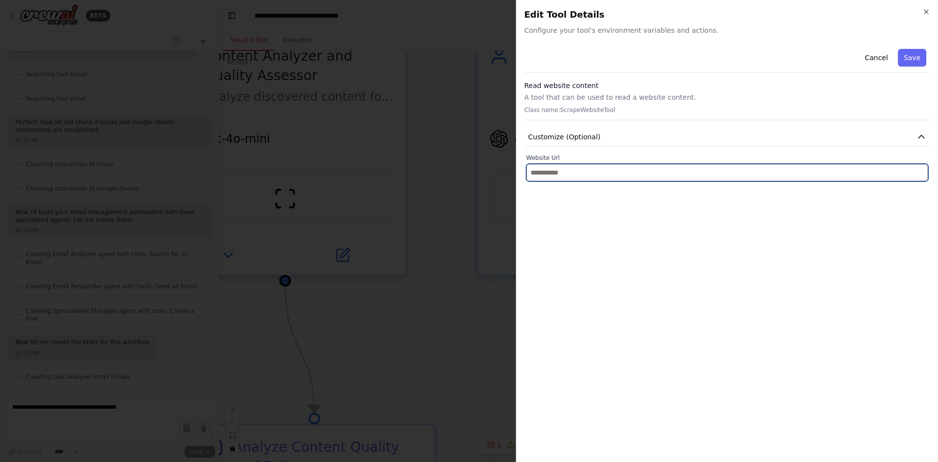
click at [649, 178] on input "text" at bounding box center [727, 173] width 402 height 18
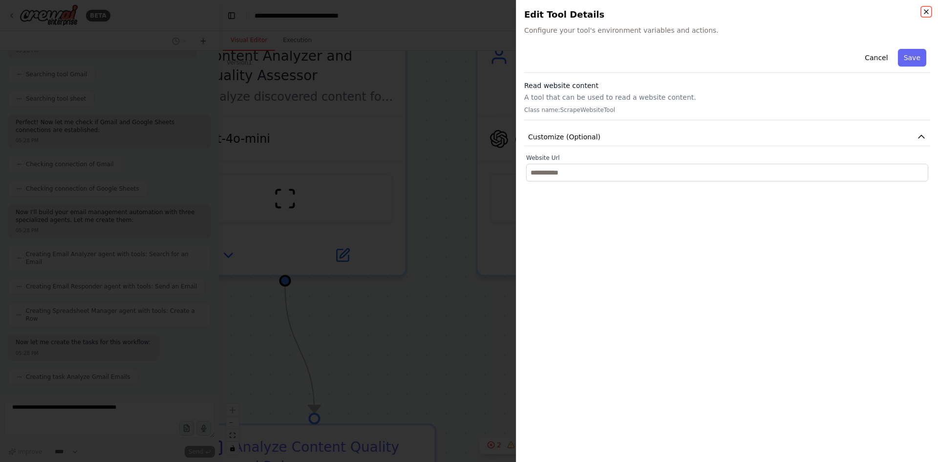
click at [925, 11] on icon "button" at bounding box center [926, 12] width 8 height 8
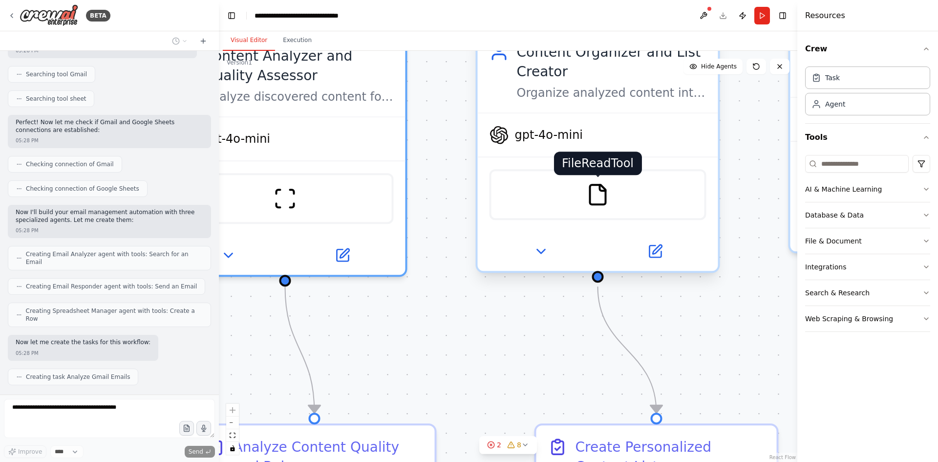
click at [596, 193] on img at bounding box center [597, 194] width 23 height 23
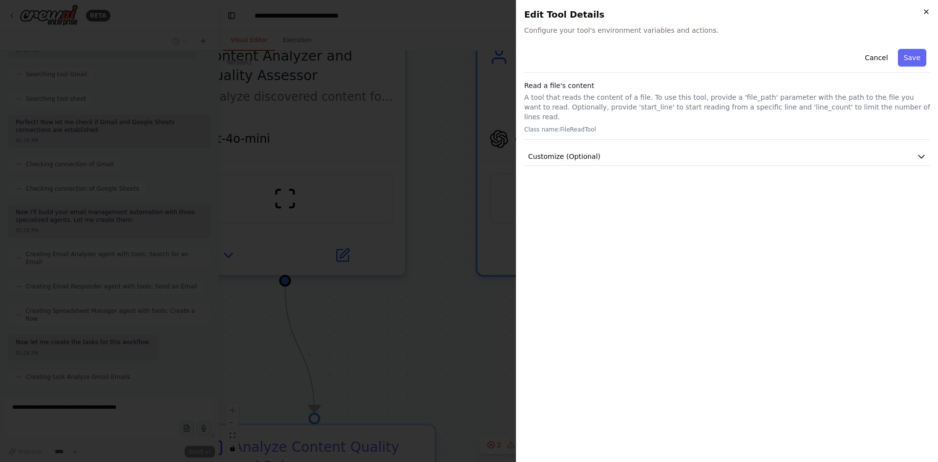
click at [927, 11] on icon "button" at bounding box center [926, 12] width 8 height 8
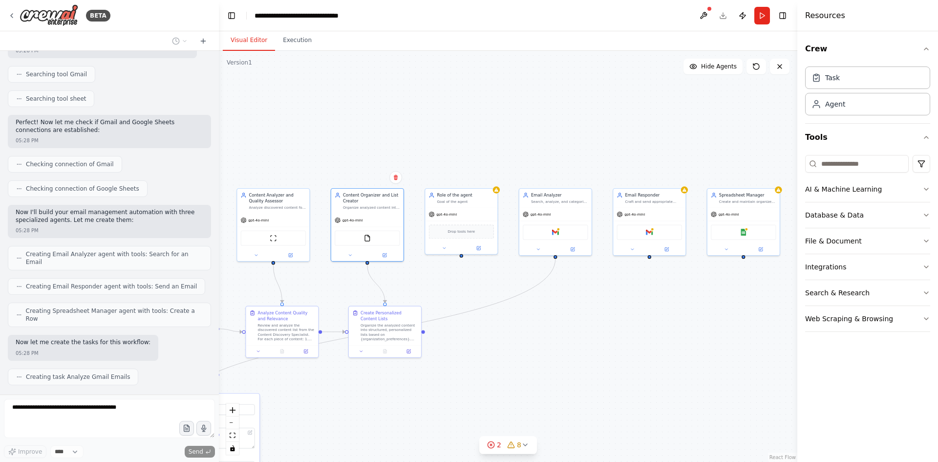
drag, startPoint x: 599, startPoint y: 284, endPoint x: 427, endPoint y: 272, distance: 172.9
click at [427, 272] on div ".deletable-edge-delete-btn { width: 20px; height: 20px; border: 0px solid #ffff…" at bounding box center [508, 256] width 578 height 411
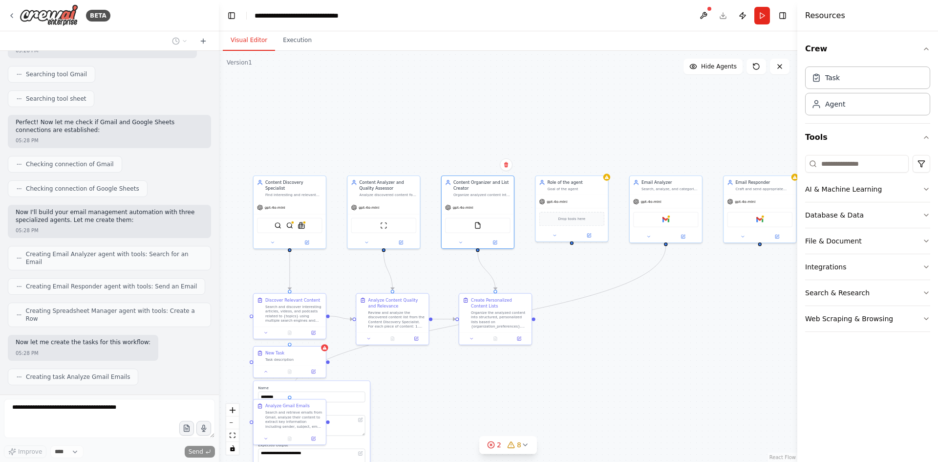
drag, startPoint x: 479, startPoint y: 291, endPoint x: 575, endPoint y: 278, distance: 96.7
click at [575, 278] on div ".deletable-edge-delete-btn { width: 20px; height: 20px; border: 0px solid #ffff…" at bounding box center [508, 256] width 578 height 411
click at [267, 143] on div ".deletable-edge-delete-btn { width: 20px; height: 20px; border: 0px solid #ffff…" at bounding box center [508, 256] width 578 height 411
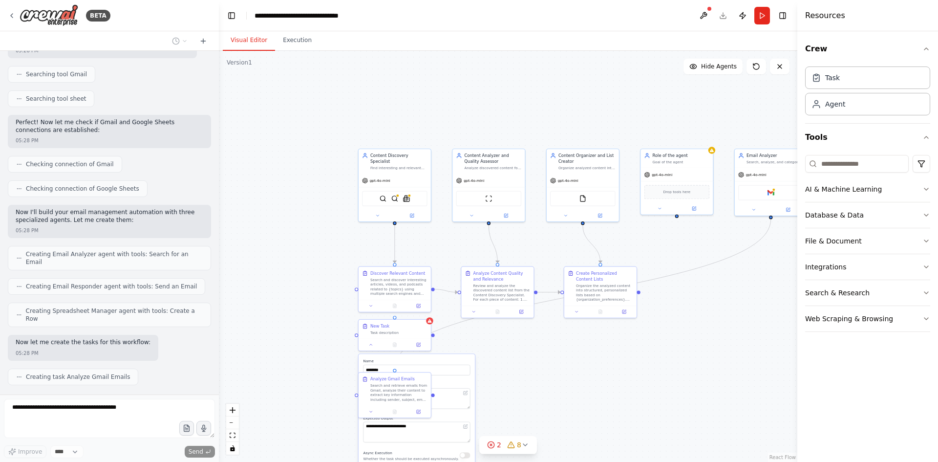
drag, startPoint x: 377, startPoint y: 152, endPoint x: 480, endPoint y: 115, distance: 109.6
click at [480, 115] on div ".deletable-edge-delete-btn { width: 20px; height: 20px; border: 0px solid #ffff…" at bounding box center [508, 256] width 578 height 411
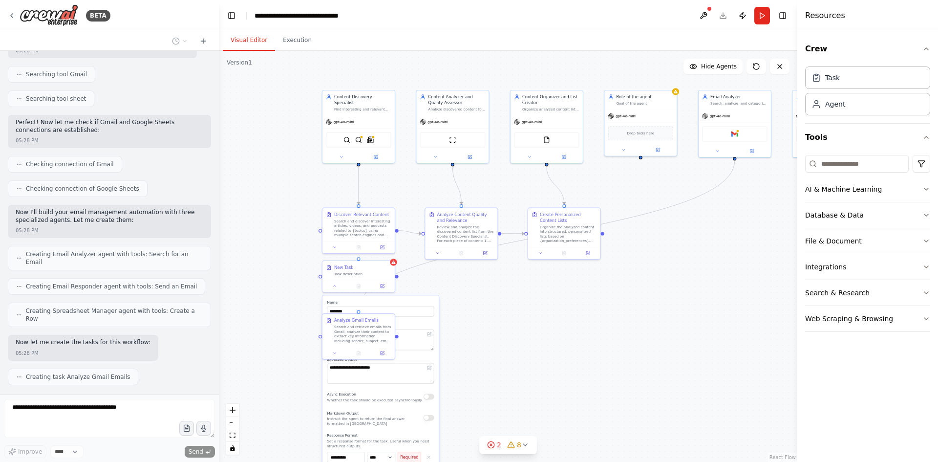
drag, startPoint x: 450, startPoint y: 234, endPoint x: 416, endPoint y: 186, distance: 59.2
click at [416, 186] on div ".deletable-edge-delete-btn { width: 20px; height: 20px; border: 0px solid #ffff…" at bounding box center [508, 256] width 578 height 411
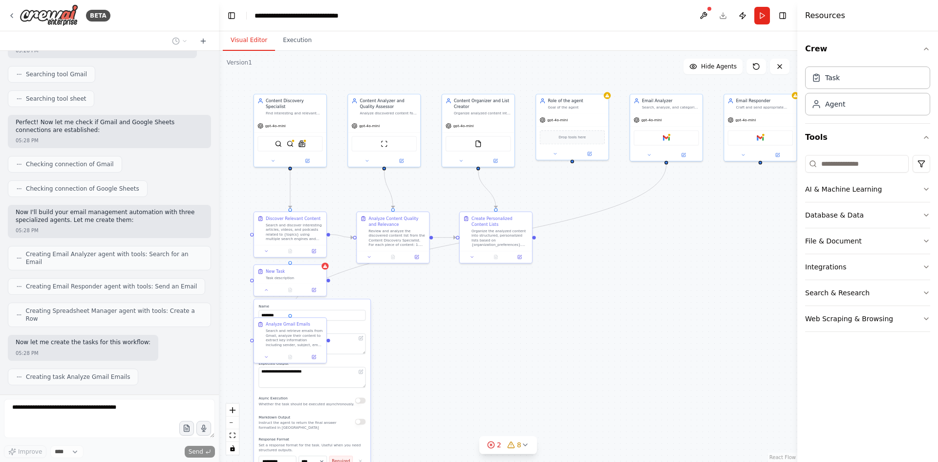
drag, startPoint x: 610, startPoint y: 191, endPoint x: 548, endPoint y: 187, distance: 62.6
click at [548, 187] on div ".deletable-edge-delete-btn { width: 20px; height: 20px; border: 0px solid #ffff…" at bounding box center [508, 256] width 578 height 411
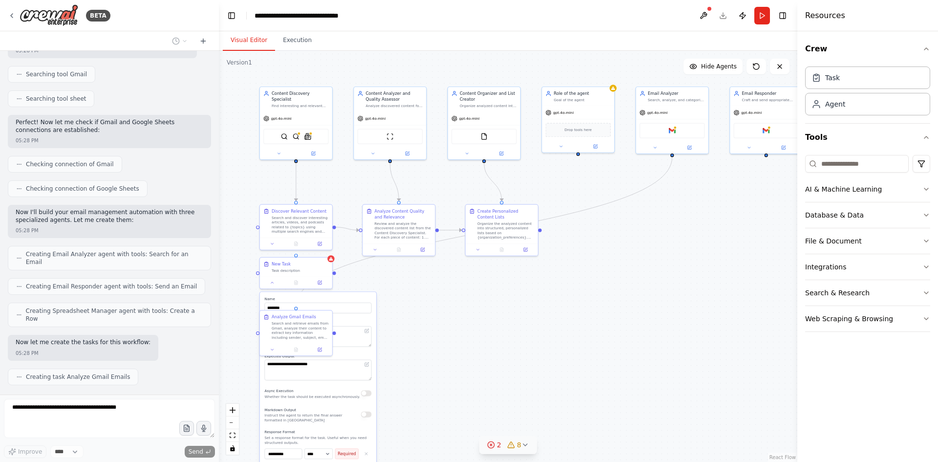
click at [527, 448] on button "2 8" at bounding box center [508, 445] width 58 height 18
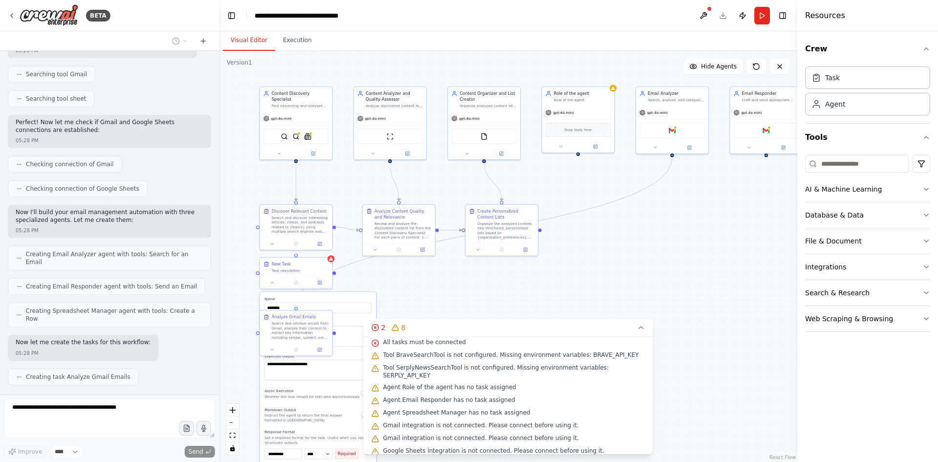
scroll to position [0, 0]
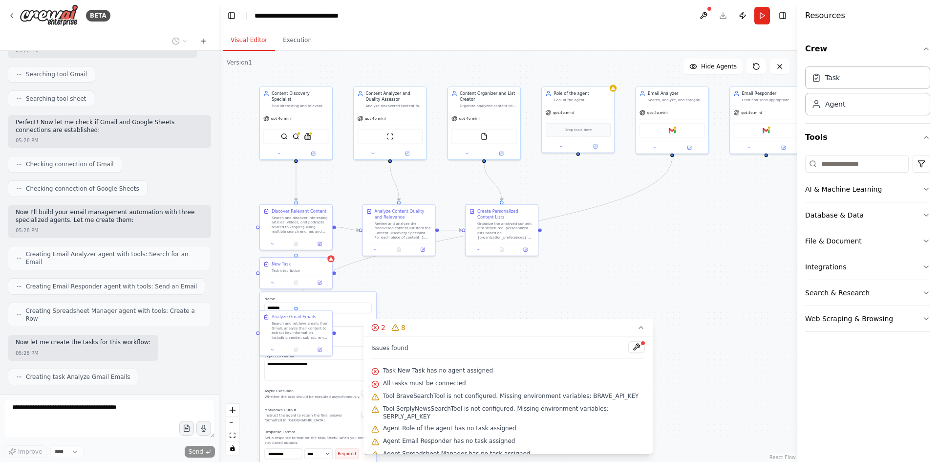
click at [672, 361] on div ".deletable-edge-delete-btn { width: 20px; height: 20px; border: 0px solid #ffff…" at bounding box center [508, 256] width 578 height 411
click at [628, 320] on button "2 8" at bounding box center [507, 328] width 289 height 18
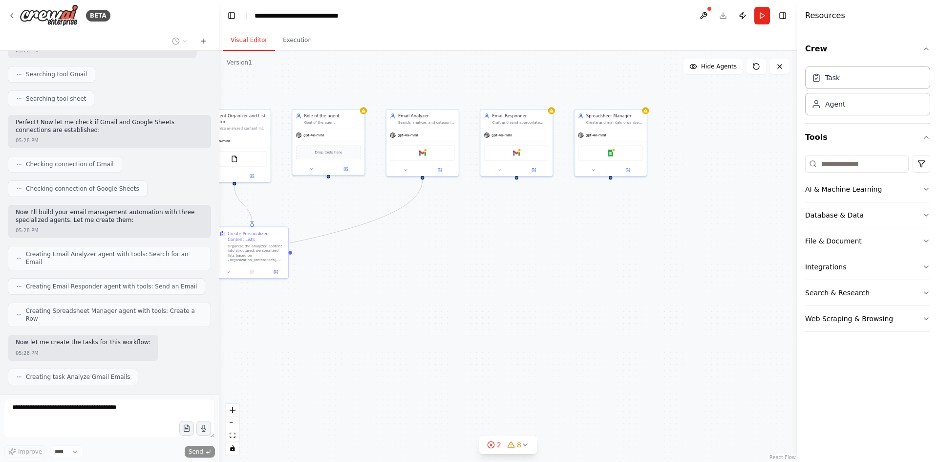
drag, startPoint x: 722, startPoint y: 241, endPoint x: 472, endPoint y: 264, distance: 250.6
click at [472, 264] on div ".deletable-edge-delete-btn { width: 20px; height: 20px; border: 0px solid #ffff…" at bounding box center [508, 256] width 578 height 411
click at [618, 152] on div "Google Sheets" at bounding box center [610, 151] width 65 height 15
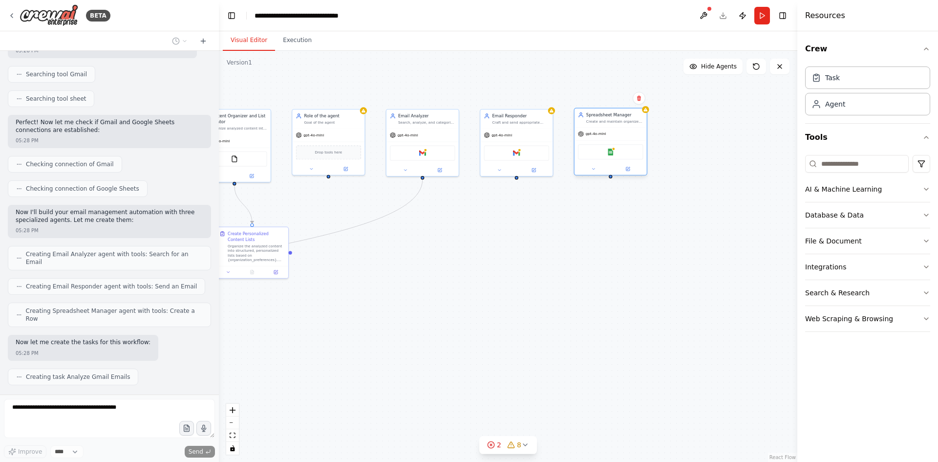
click at [618, 152] on div "Google Sheets" at bounding box center [610, 151] width 65 height 15
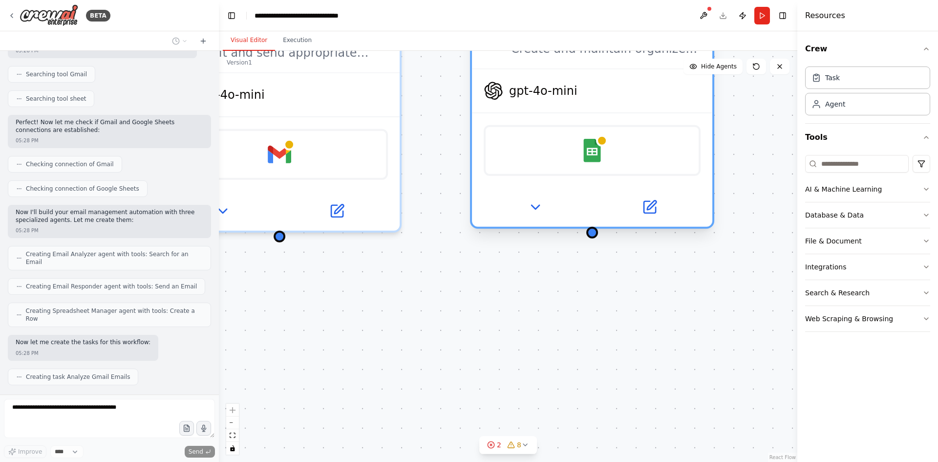
click at [572, 159] on div "Google Sheets" at bounding box center [592, 150] width 217 height 51
click at [580, 152] on img at bounding box center [591, 150] width 23 height 23
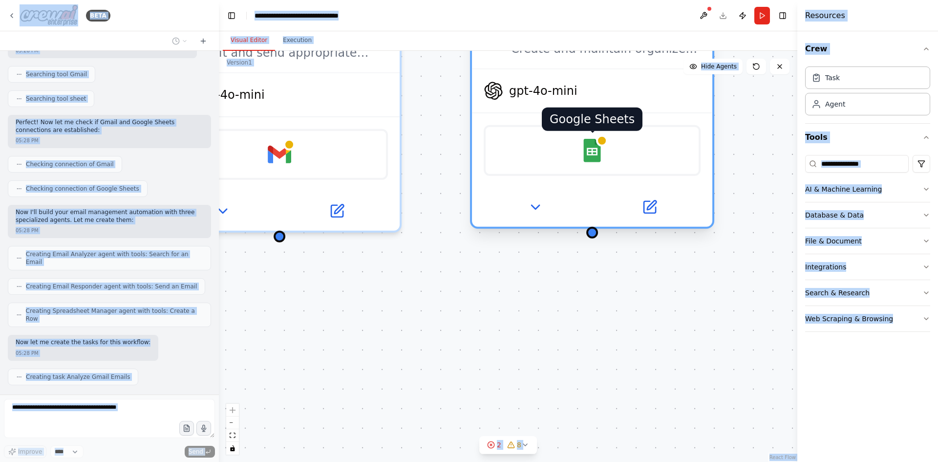
click at [589, 151] on img at bounding box center [591, 150] width 23 height 23
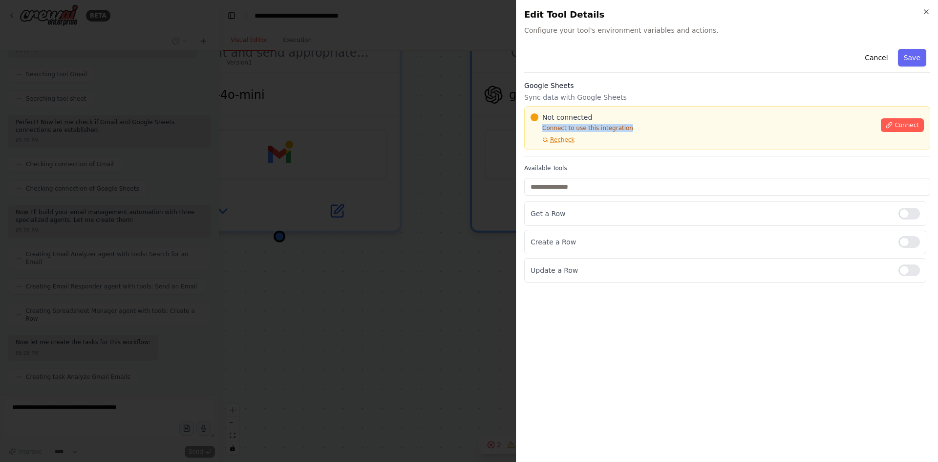
drag, startPoint x: 538, startPoint y: 130, endPoint x: 646, endPoint y: 128, distance: 108.0
click at [646, 128] on p "Connect to use this integration" at bounding box center [703, 128] width 344 height 8
click at [563, 143] on span "Recheck" at bounding box center [562, 140] width 24 height 8
click at [930, 14] on icon "button" at bounding box center [926, 12] width 8 height 8
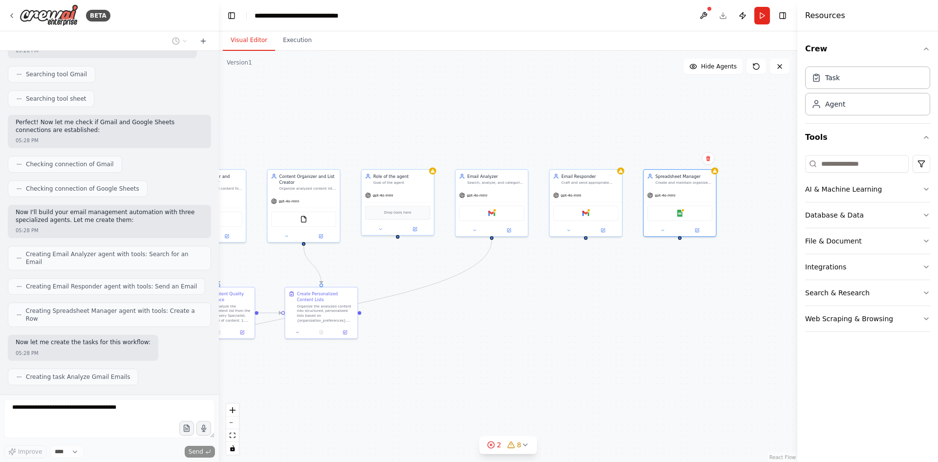
drag, startPoint x: 581, startPoint y: 294, endPoint x: 669, endPoint y: 304, distance: 88.6
click at [669, 304] on div ".deletable-edge-delete-btn { width: 20px; height: 20px; border: 0px solid #ffff…" at bounding box center [508, 256] width 578 height 411
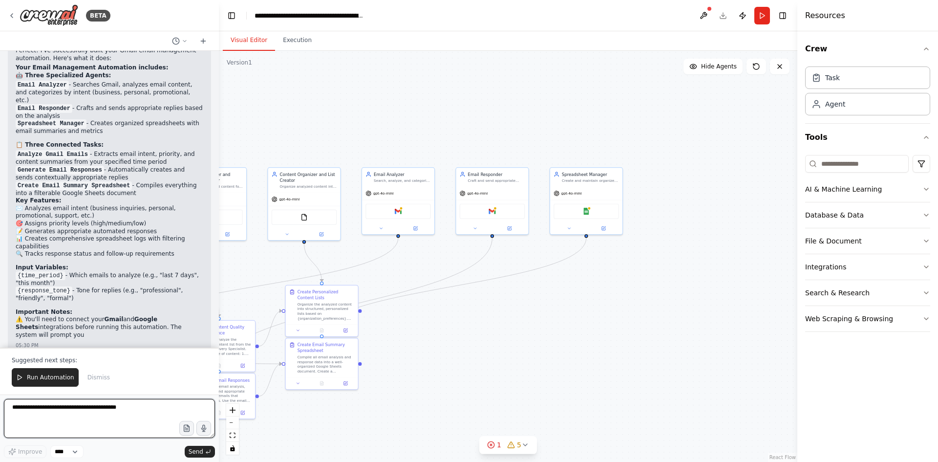
scroll to position [932, 0]
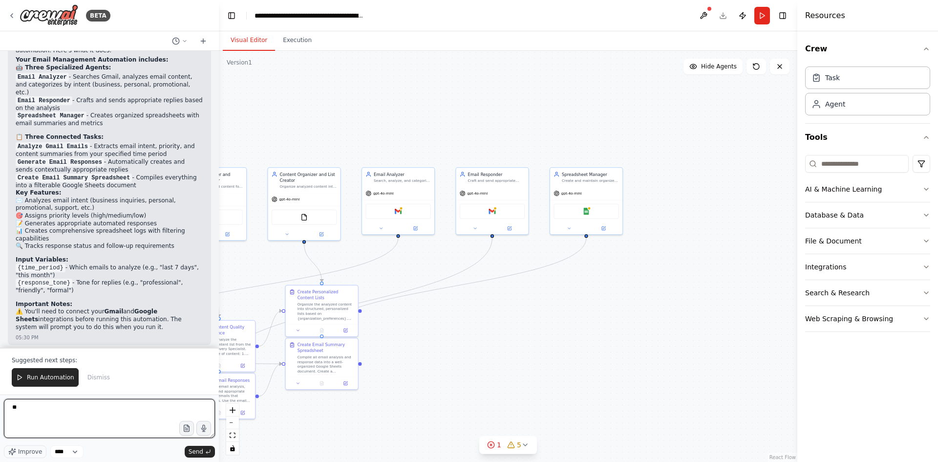
type textarea "**"
click at [489, 197] on div "gpt-4o-mini" at bounding box center [492, 192] width 72 height 13
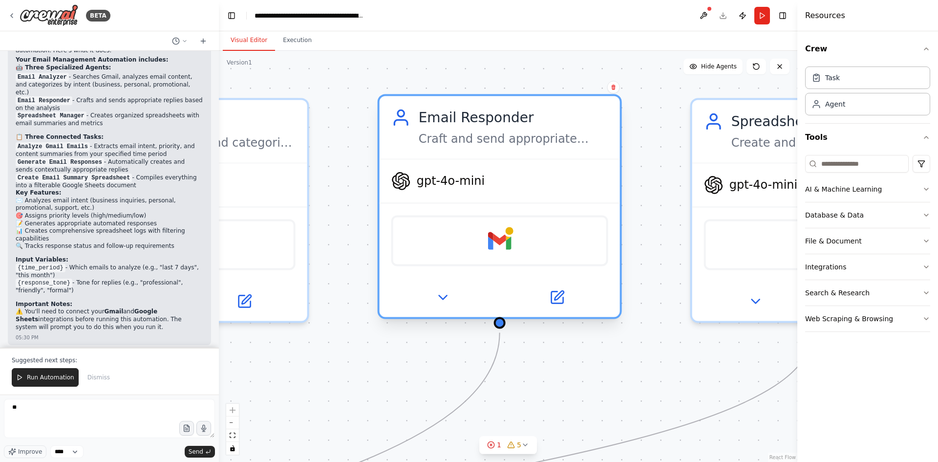
click at [517, 234] on div "Gmail" at bounding box center [499, 240] width 217 height 51
click at [496, 246] on img at bounding box center [499, 240] width 23 height 23
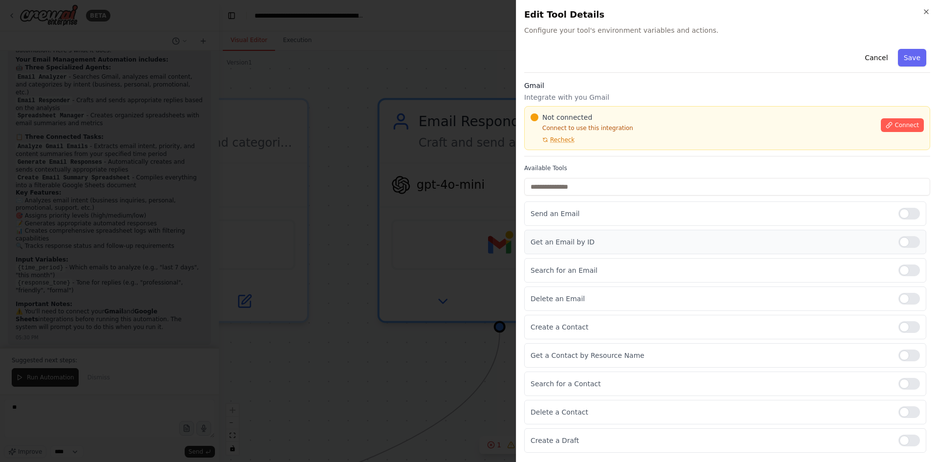
click at [910, 237] on div at bounding box center [908, 242] width 21 height 12
click at [912, 263] on div "Search for an Email" at bounding box center [725, 270] width 402 height 24
click at [912, 275] on div at bounding box center [908, 270] width 21 height 12
click at [910, 295] on div at bounding box center [908, 299] width 21 height 12
click at [911, 319] on div "Create a Contact" at bounding box center [725, 327] width 402 height 24
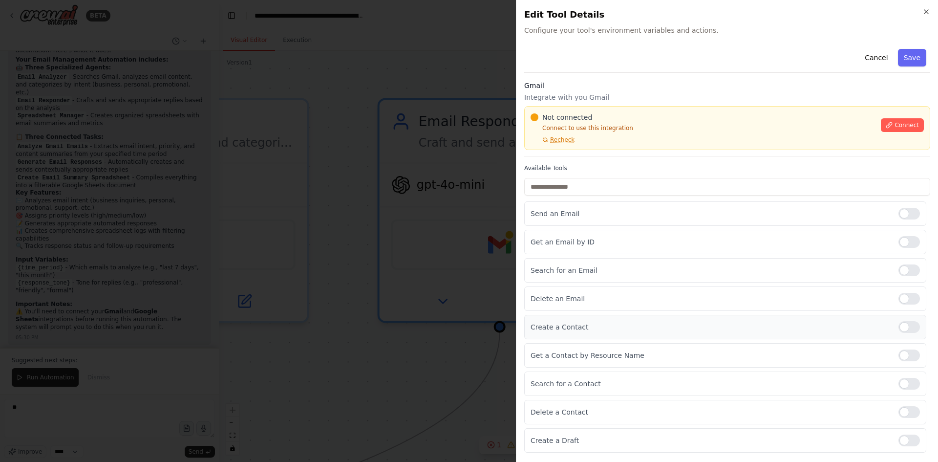
click at [911, 328] on div at bounding box center [908, 327] width 21 height 12
click at [915, 352] on div at bounding box center [908, 355] width 21 height 12
click at [910, 380] on div at bounding box center [908, 384] width 21 height 12
click at [911, 417] on div at bounding box center [908, 412] width 21 height 12
click at [910, 437] on div at bounding box center [908, 440] width 21 height 12
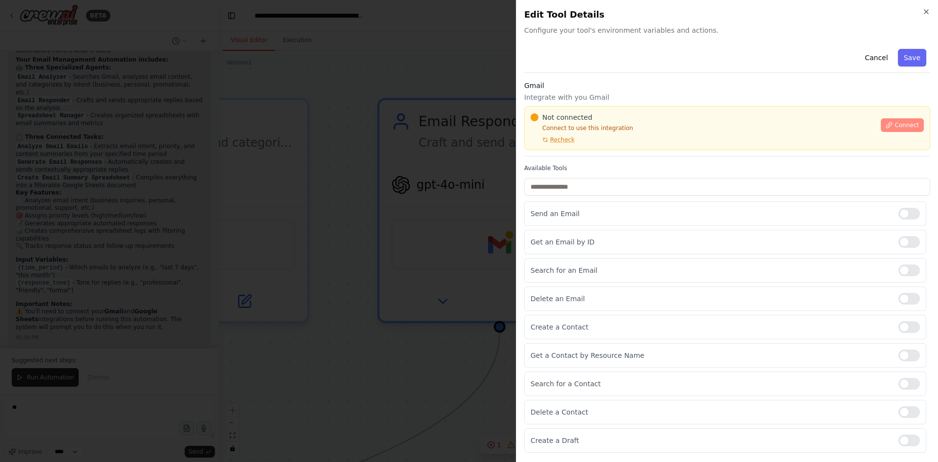
click at [900, 128] on span "Connect" at bounding box center [906, 125] width 24 height 8
click at [604, 193] on input "text" at bounding box center [727, 187] width 406 height 18
click at [577, 149] on div "Not connected Connect to use this integration Recheck Connect" at bounding box center [727, 128] width 406 height 44
click at [592, 148] on div "Not connected Connect to use this integration Recheck Connect" at bounding box center [727, 128] width 406 height 44
click at [414, 227] on div at bounding box center [469, 231] width 938 height 462
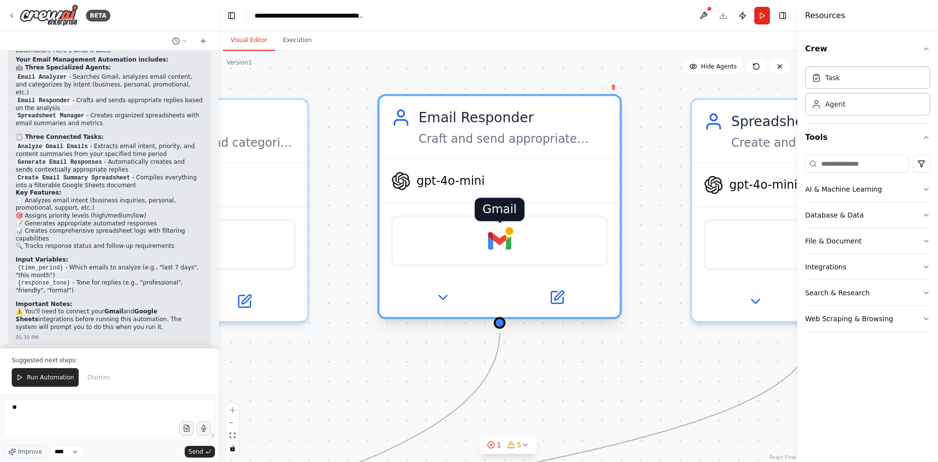
click at [492, 248] on img at bounding box center [499, 240] width 23 height 23
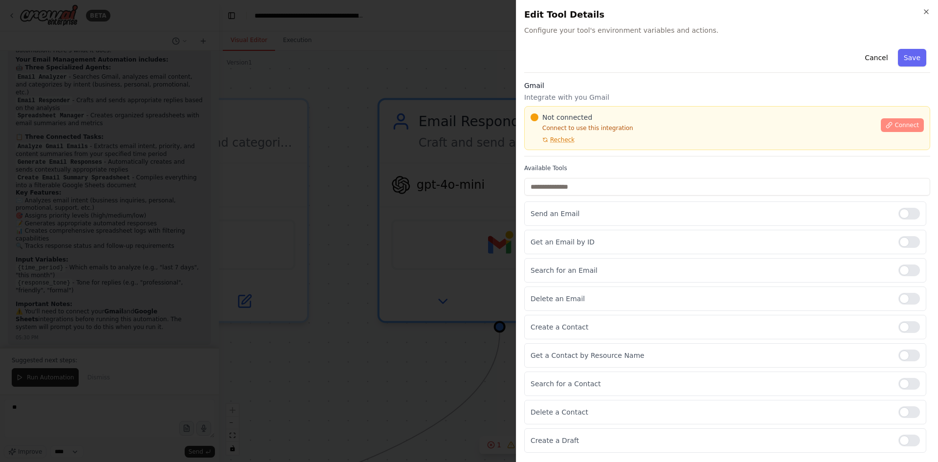
click at [893, 123] on icon at bounding box center [889, 125] width 7 height 7
click at [908, 124] on span "Connect" at bounding box center [906, 125] width 24 height 8
click at [583, 153] on div "Gmail Integrate with you Gmail Not connected Connect to use this integration Re…" at bounding box center [727, 119] width 406 height 76
click at [556, 154] on div "Gmail Integrate with you Gmail Not connected Connect to use this integration Re…" at bounding box center [727, 119] width 406 height 76
click at [572, 149] on div "Not connected Connect to use this integration Recheck Connect" at bounding box center [727, 128] width 406 height 44
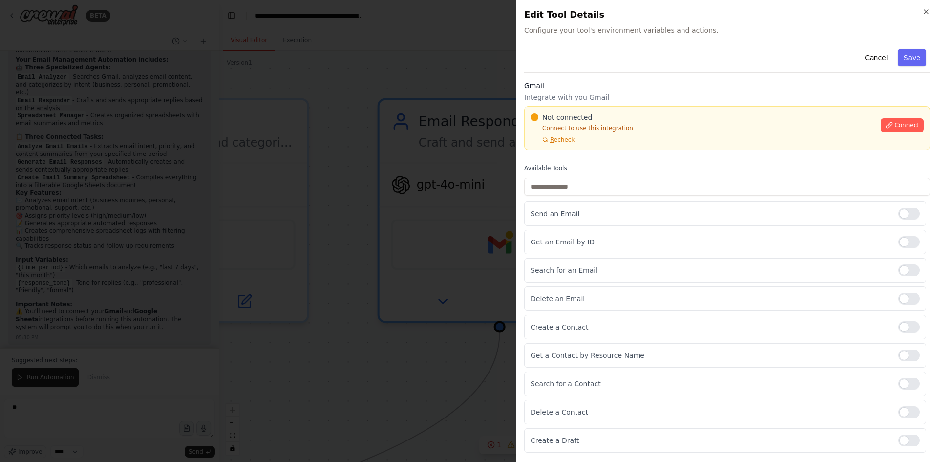
click at [572, 149] on div "Not connected Connect to use this integration Recheck Connect" at bounding box center [727, 128] width 406 height 44
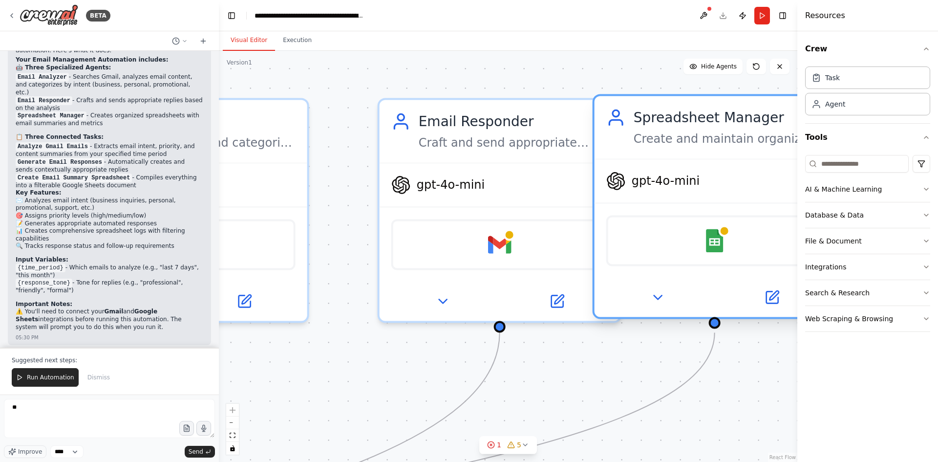
drag, startPoint x: 742, startPoint y: 189, endPoint x: 645, endPoint y: 188, distance: 96.7
click at [645, 188] on div "gpt-4o-mini" at bounding box center [653, 181] width 94 height 20
click at [727, 235] on div at bounding box center [725, 231] width 12 height 12
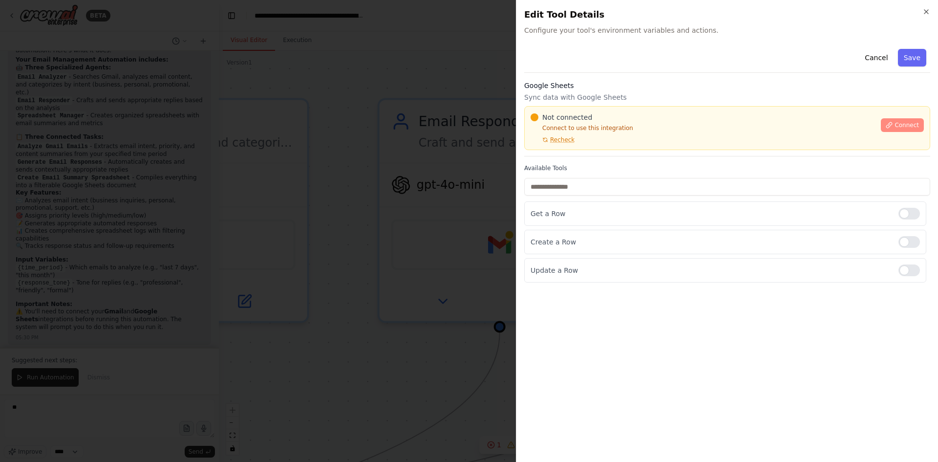
click at [905, 127] on span "Connect" at bounding box center [906, 125] width 24 height 8
click at [579, 144] on div "Not connected Connect to use this integration Recheck Connect" at bounding box center [727, 128] width 406 height 44
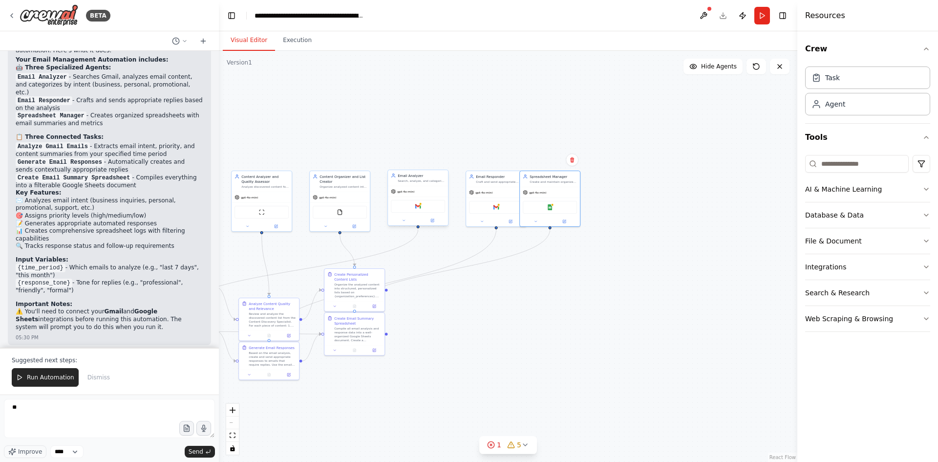
click at [415, 197] on div "Gmail" at bounding box center [418, 206] width 60 height 19
drag, startPoint x: 499, startPoint y: 185, endPoint x: 479, endPoint y: 184, distance: 20.1
click at [479, 184] on div "Email Responder Craft and send appropriate email replies based on email content…" at bounding box center [481, 178] width 60 height 16
drag, startPoint x: 550, startPoint y: 175, endPoint x: 615, endPoint y: 166, distance: 66.2
click at [615, 166] on div "Spreadsheet Manager" at bounding box center [616, 165] width 47 height 5
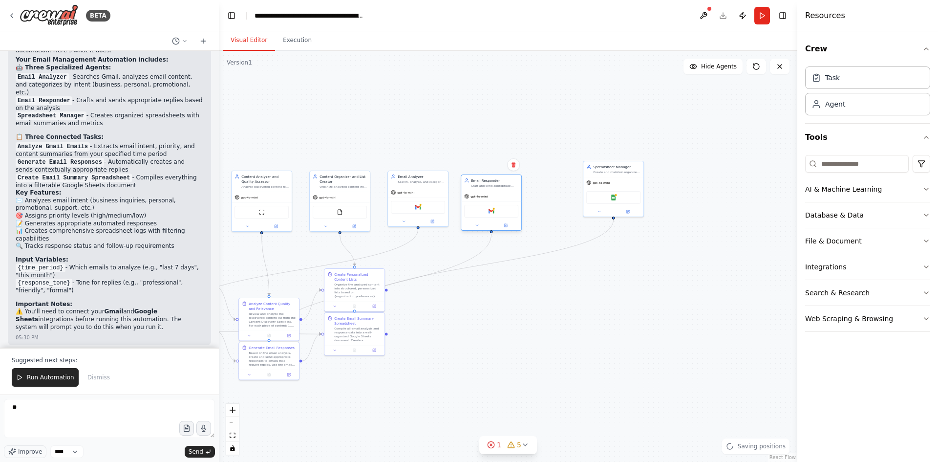
drag, startPoint x: 494, startPoint y: 176, endPoint x: 555, endPoint y: 164, distance: 62.7
click at [518, 178] on div "Email Responder" at bounding box center [494, 180] width 47 height 5
drag, startPoint x: 433, startPoint y: 333, endPoint x: 626, endPoint y: 361, distance: 195.4
click at [626, 361] on div "Organize the analyzed content into structured, personalized lists based on {org…" at bounding box center [621, 358] width 47 height 16
click at [379, 389] on div ".deletable-edge-delete-btn { width: 20px; height: 20px; border: 0px solid #ffff…" at bounding box center [508, 256] width 578 height 411
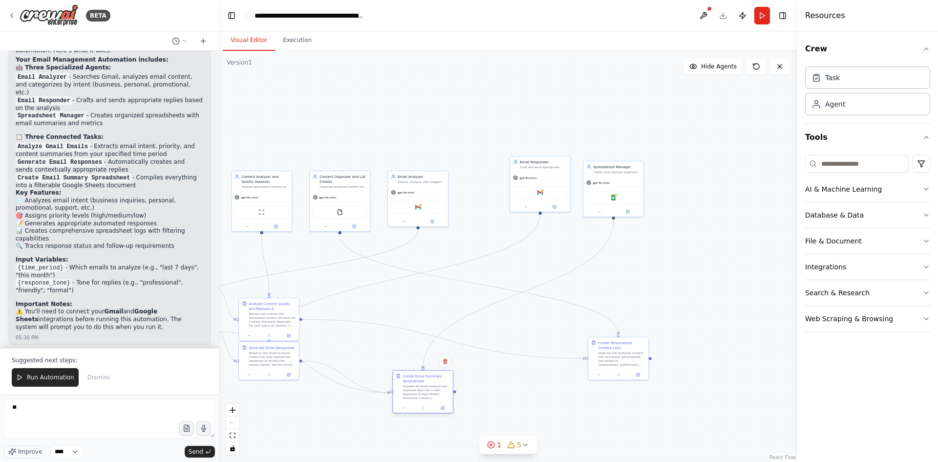
drag, startPoint x: 375, startPoint y: 371, endPoint x: 431, endPoint y: 399, distance: 62.3
click at [431, 399] on div "Create Email Summary Spreadsheet Compile all email analysis and response data i…" at bounding box center [423, 386] width 60 height 32
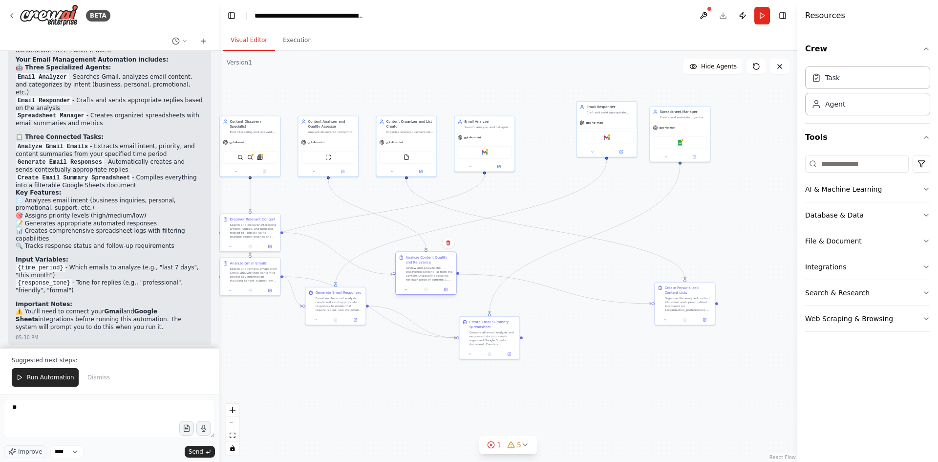
drag, startPoint x: 343, startPoint y: 259, endPoint x: 433, endPoint y: 268, distance: 89.9
click at [433, 268] on div "Review and analyze the discovered content list from the Content Discovery Speci…" at bounding box center [428, 274] width 47 height 16
drag, startPoint x: 336, startPoint y: 309, endPoint x: 345, endPoint y: 371, distance: 62.2
click at [345, 371] on div "Based on the email analysis, create and send appropriate responses to emails th…" at bounding box center [345, 367] width 47 height 16
click at [869, 263] on button "Integrations" at bounding box center [867, 266] width 125 height 25
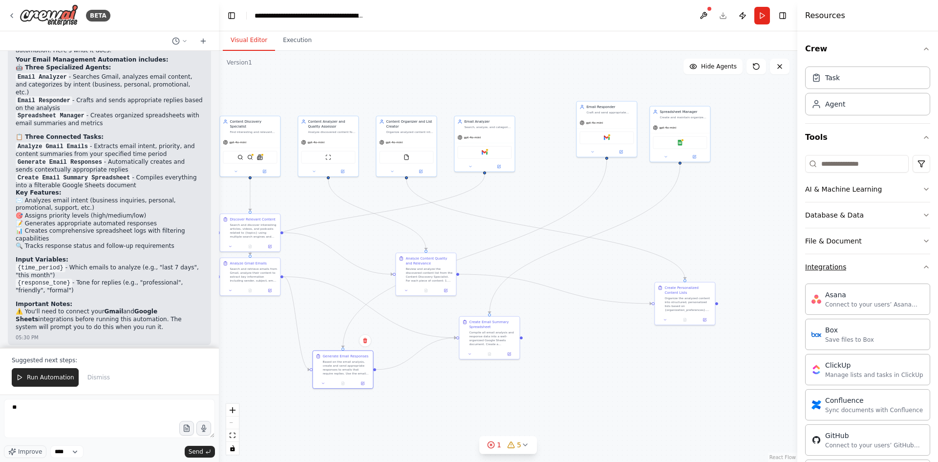
click at [869, 263] on button "Integrations" at bounding box center [867, 266] width 125 height 25
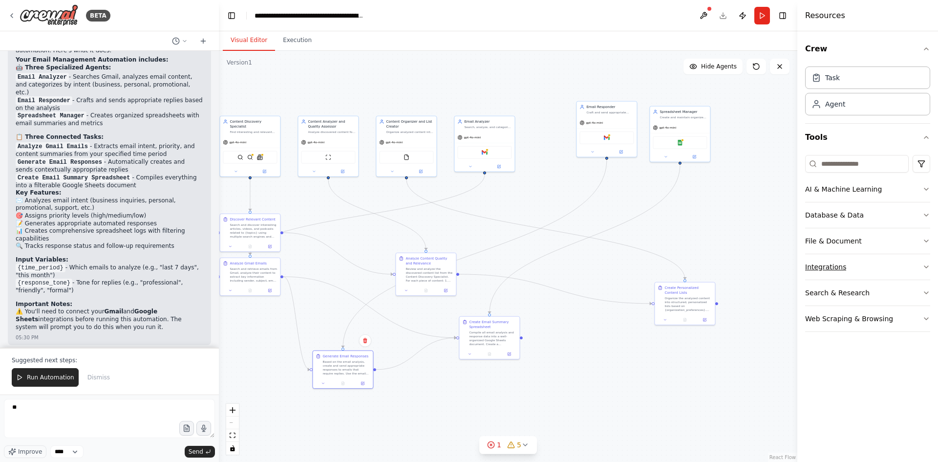
click at [869, 263] on button "Integrations" at bounding box center [867, 266] width 125 height 25
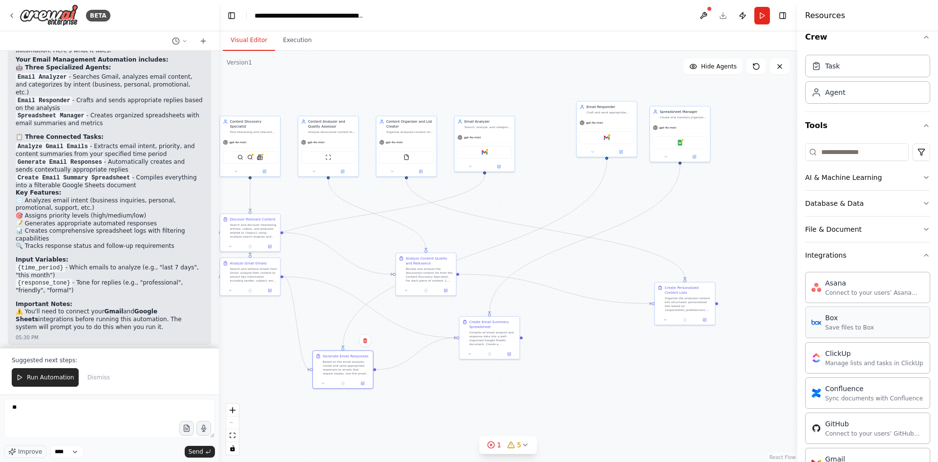
scroll to position [0, 0]
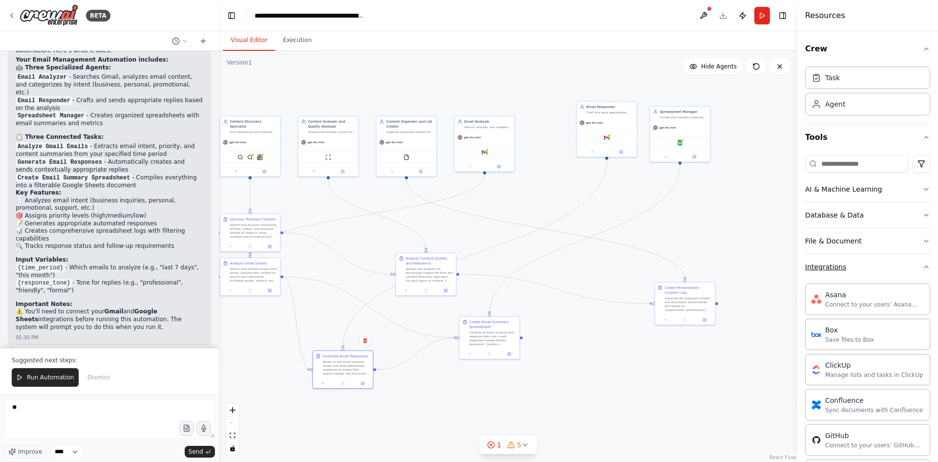
click at [860, 265] on button "Integrations" at bounding box center [867, 266] width 125 height 25
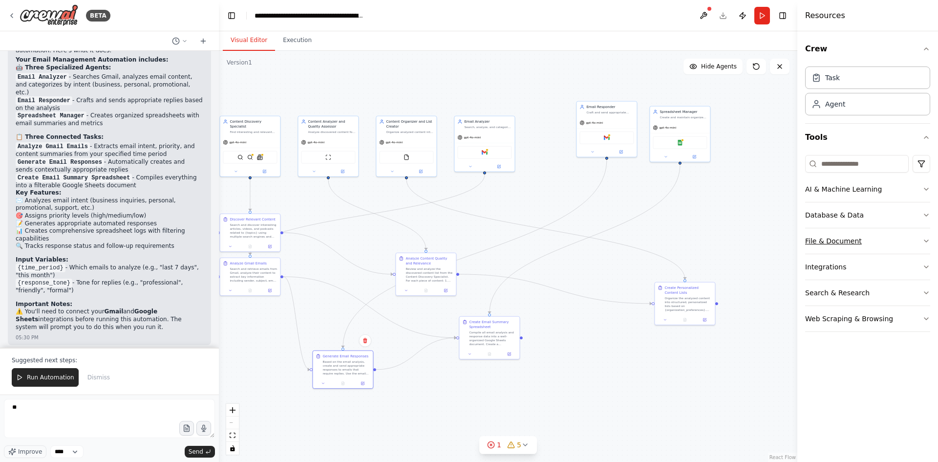
click at [872, 239] on button "File & Document" at bounding box center [867, 240] width 125 height 25
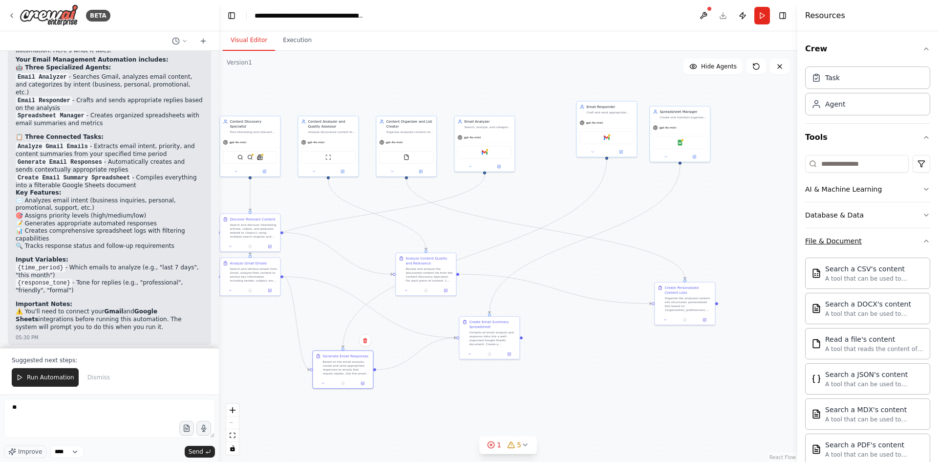
click at [889, 239] on button "File & Document" at bounding box center [867, 240] width 125 height 25
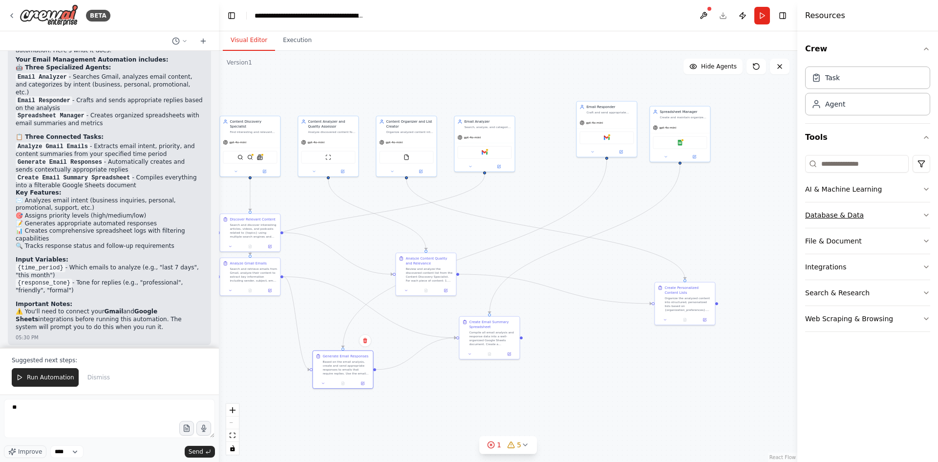
click at [887, 216] on button "Database & Data" at bounding box center [867, 214] width 125 height 25
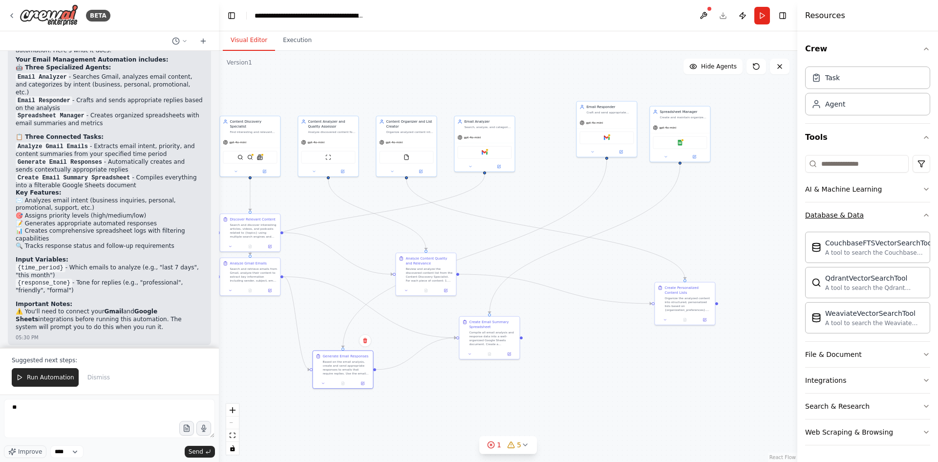
click at [805, 202] on button "Database & Data" at bounding box center [867, 214] width 125 height 25
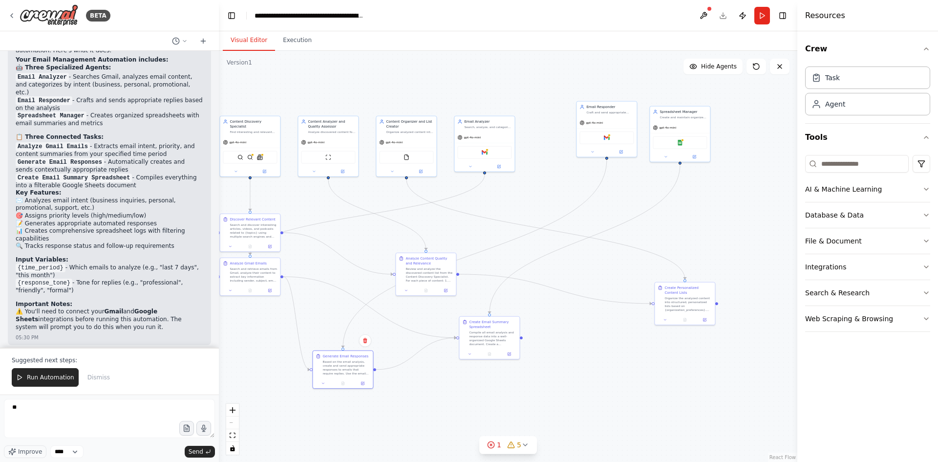
click at [805, 202] on button "Database & Data" at bounding box center [867, 214] width 125 height 25
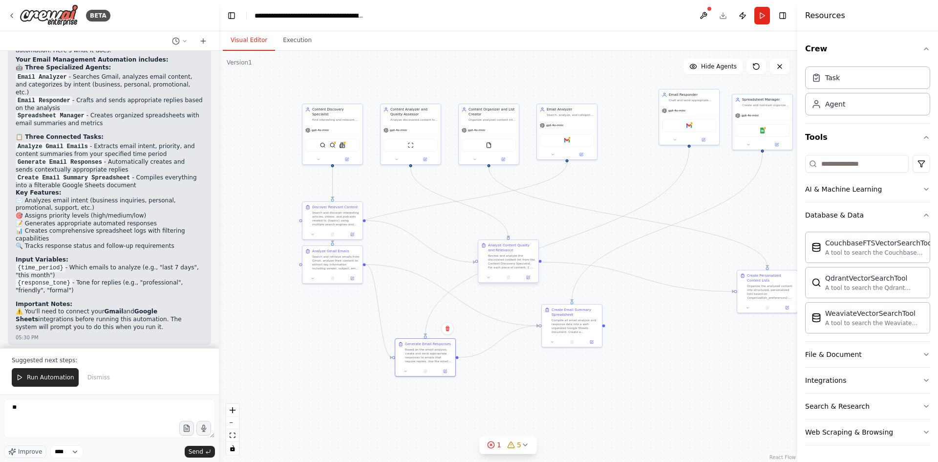
click at [498, 268] on div "Review and analyze the discovered content list from the Content Discovery Speci…" at bounding box center [511, 262] width 47 height 16
click at [529, 258] on div "Analyze Content Quality and Relevance Review and analyze the discovered content…" at bounding box center [498, 251] width 61 height 43
click at [467, 254] on div ".deletable-edge-delete-btn { width: 20px; height: 20px; border: 0px solid #ffff…" at bounding box center [508, 256] width 578 height 411
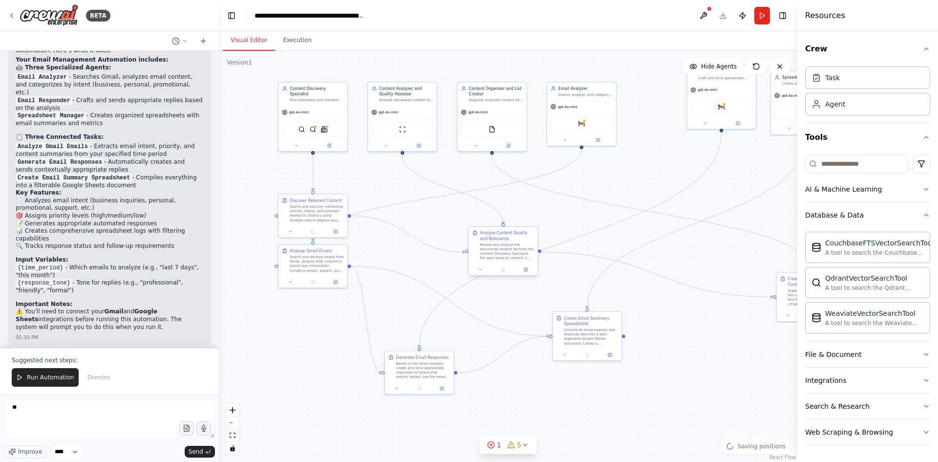
click at [497, 254] on div "Review and analyze the discovered content list from the Content Discovery Speci…" at bounding box center [507, 251] width 54 height 18
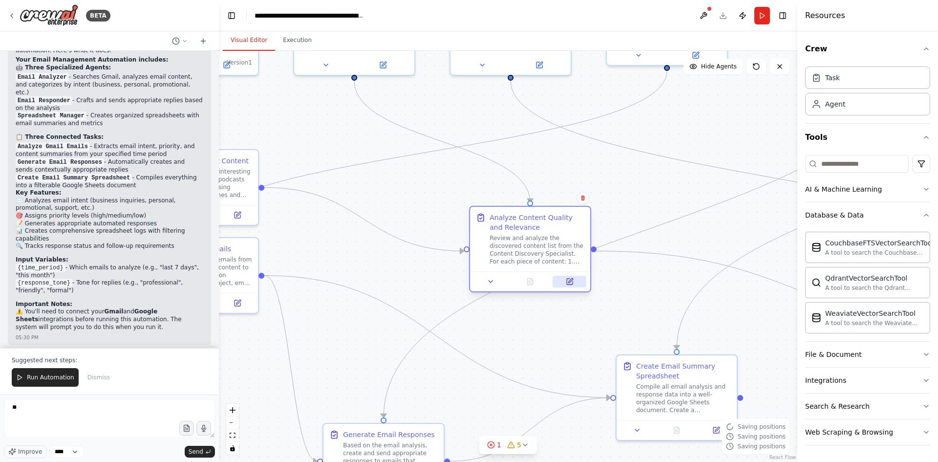
click at [572, 285] on icon at bounding box center [570, 281] width 8 height 8
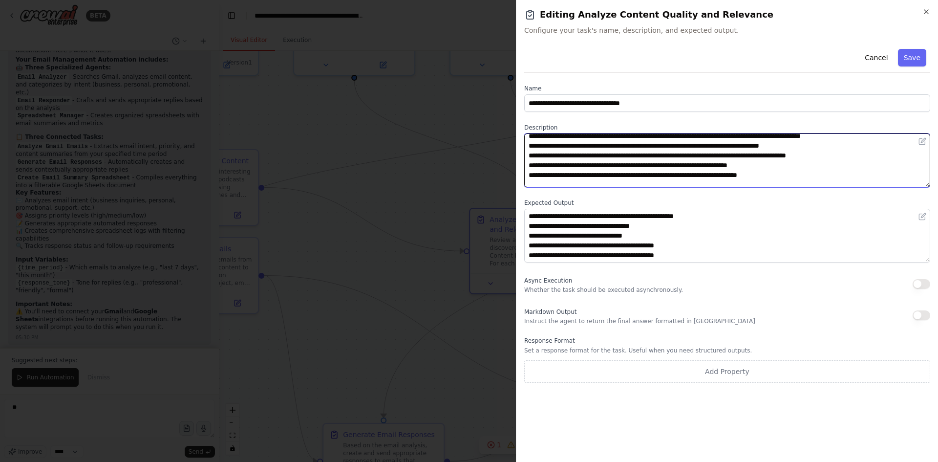
scroll to position [39, 0]
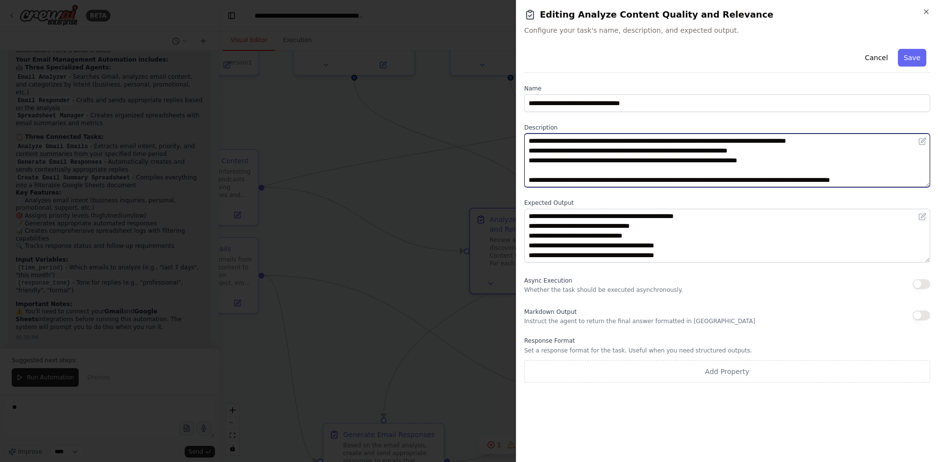
drag, startPoint x: 595, startPoint y: 170, endPoint x: 862, endPoint y: 178, distance: 266.8
click at [891, 178] on textarea "**********" at bounding box center [727, 160] width 406 height 54
click at [744, 175] on textarea "**********" at bounding box center [727, 160] width 406 height 54
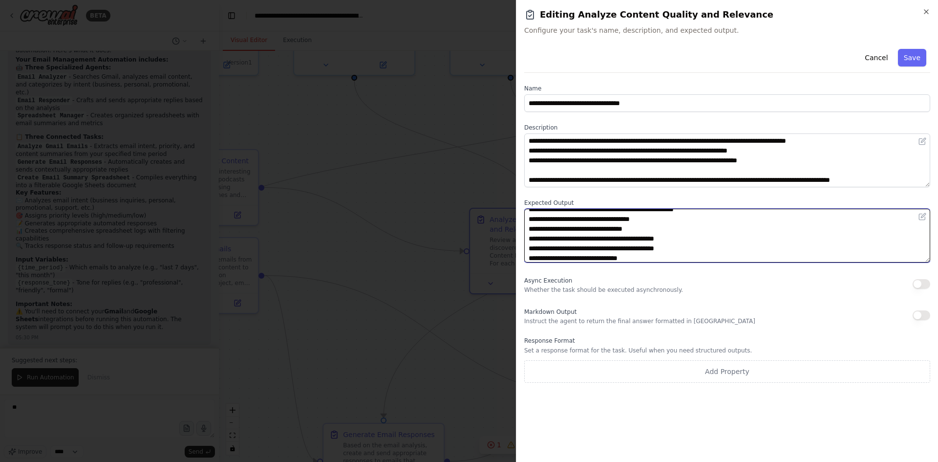
scroll to position [0, 0]
drag, startPoint x: 660, startPoint y: 255, endPoint x: 512, endPoint y: 204, distance: 157.1
click at [512, 204] on body "BETA Hello! I'm the CrewAI assistant. What kind of automation do you want to bu…" at bounding box center [469, 231] width 938 height 462
click at [625, 235] on textarea "**********" at bounding box center [727, 236] width 406 height 54
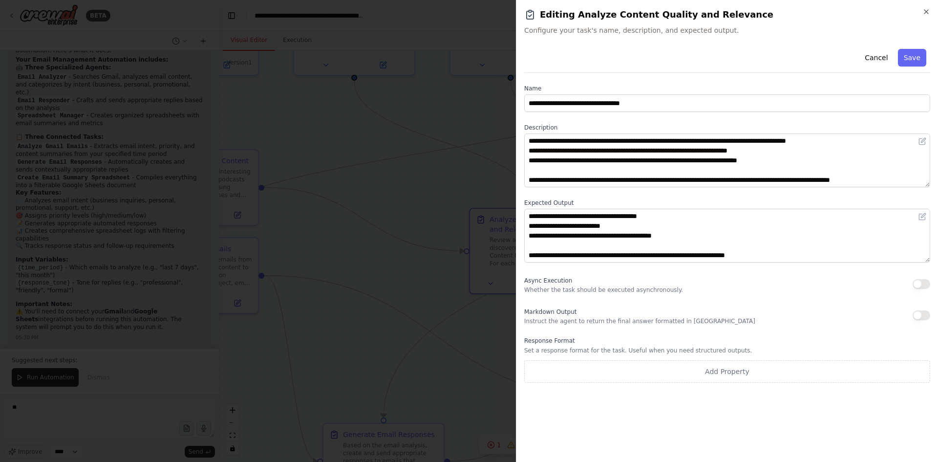
click at [587, 281] on div "Async Execution Whether the task should be executed asynchronously." at bounding box center [603, 284] width 159 height 20
click at [926, 283] on button "button" at bounding box center [922, 284] width 18 height 10
click at [926, 311] on button "button" at bounding box center [922, 315] width 18 height 10
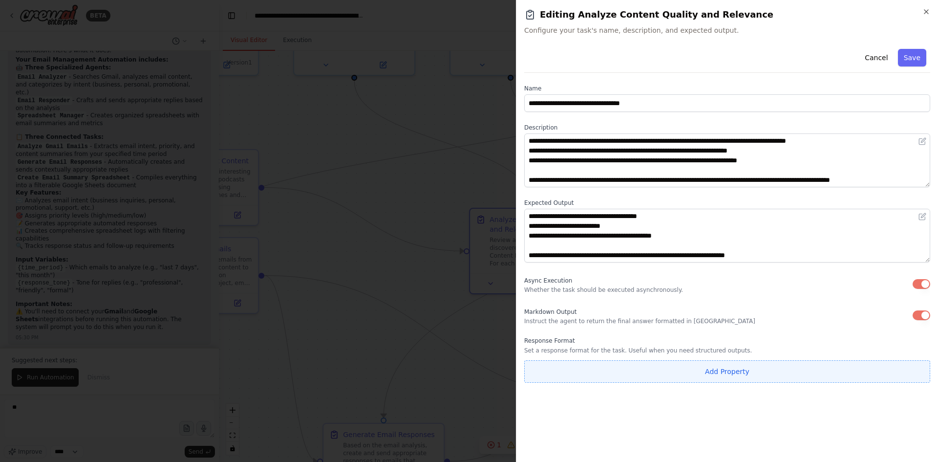
type button "on"
click at [732, 369] on button "Add Property" at bounding box center [727, 371] width 406 height 22
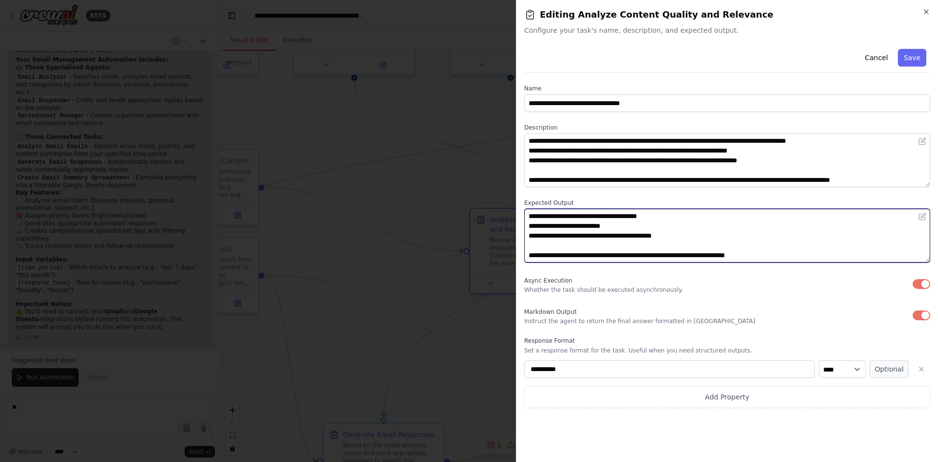
click at [681, 259] on textarea "**********" at bounding box center [727, 236] width 406 height 54
click at [688, 249] on textarea "**********" at bounding box center [727, 236] width 406 height 54
drag, startPoint x: 751, startPoint y: 252, endPoint x: 799, endPoint y: 261, distance: 48.3
click at [759, 256] on textarea "**********" at bounding box center [727, 236] width 406 height 54
click at [799, 261] on textarea "**********" at bounding box center [727, 236] width 406 height 54
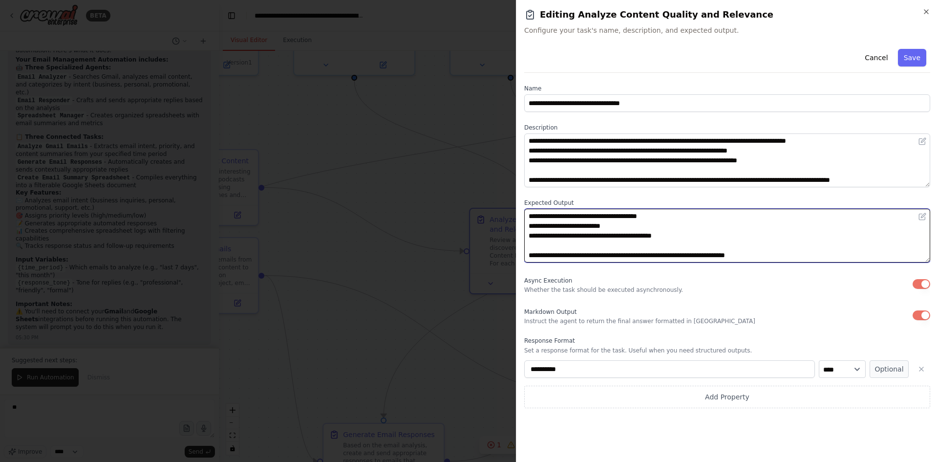
scroll to position [0, 0]
drag, startPoint x: 800, startPoint y: 255, endPoint x: 467, endPoint y: 194, distance: 338.2
click at [467, 194] on body "BETA Hello! I'm the CrewAI assistant. What kind of automation do you want to bu…" at bounding box center [469, 231] width 938 height 462
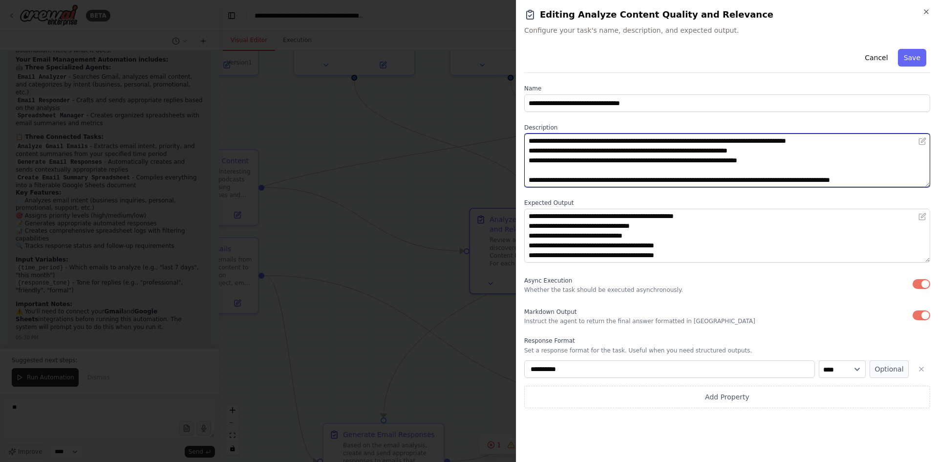
click at [618, 168] on textarea "**********" at bounding box center [727, 160] width 406 height 54
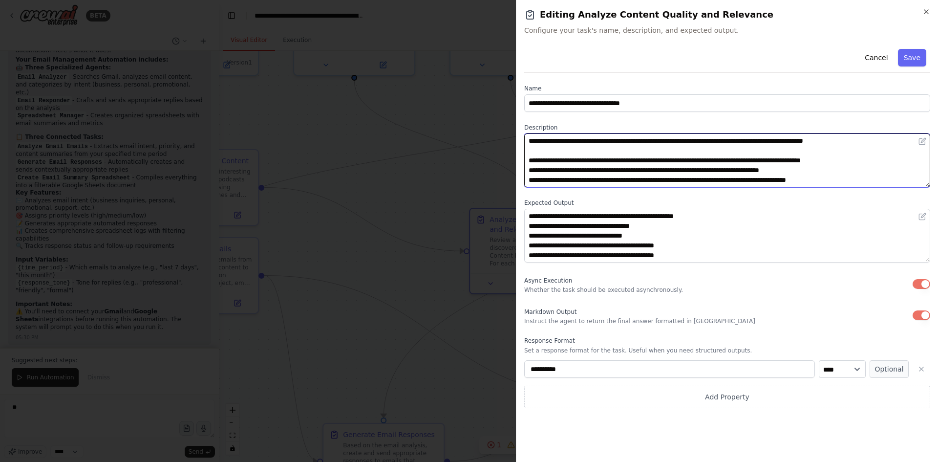
scroll to position [39, 0]
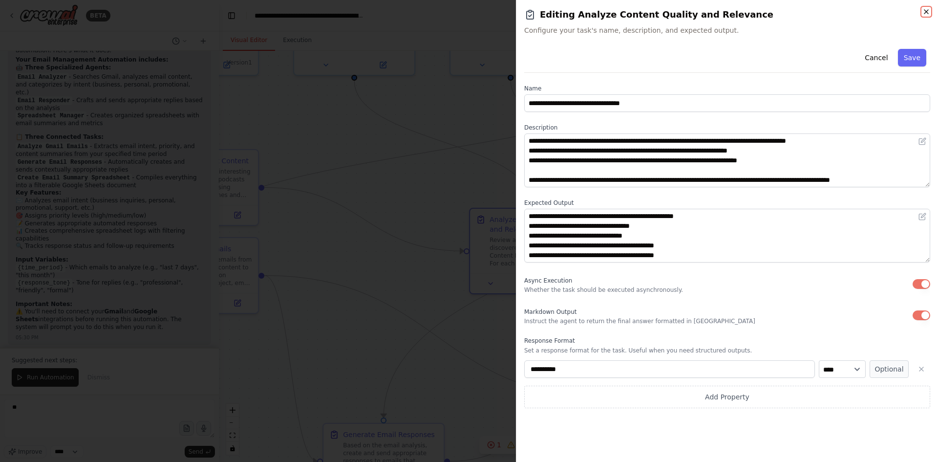
click at [928, 14] on icon "button" at bounding box center [926, 12] width 8 height 8
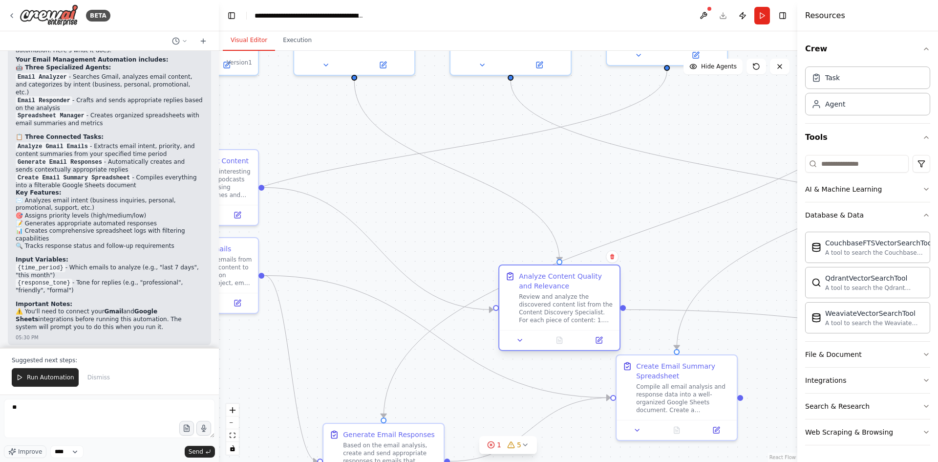
drag, startPoint x: 518, startPoint y: 280, endPoint x: 659, endPoint y: 276, distance: 140.3
click at [614, 293] on div "Review and analyze the discovered content list from the Content Discovery Speci…" at bounding box center [566, 308] width 95 height 31
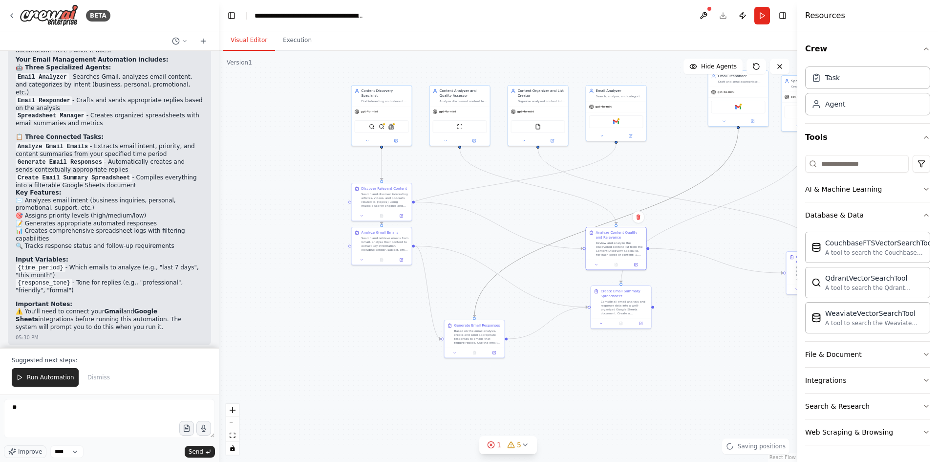
drag, startPoint x: 682, startPoint y: 192, endPoint x: 495, endPoint y: 218, distance: 188.5
click at [495, 218] on div ".deletable-edge-delete-btn { width: 20px; height: 20px; border: 0px solid #ffff…" at bounding box center [508, 256] width 578 height 411
drag, startPoint x: 619, startPoint y: 186, endPoint x: 449, endPoint y: 206, distance: 170.8
click at [327, 61] on div ".deletable-edge-delete-btn { width: 20px; height: 20px; border: 0px solid #ffff…" at bounding box center [327, 61] width 0 height 0
click at [782, 65] on icon at bounding box center [780, 67] width 8 height 8
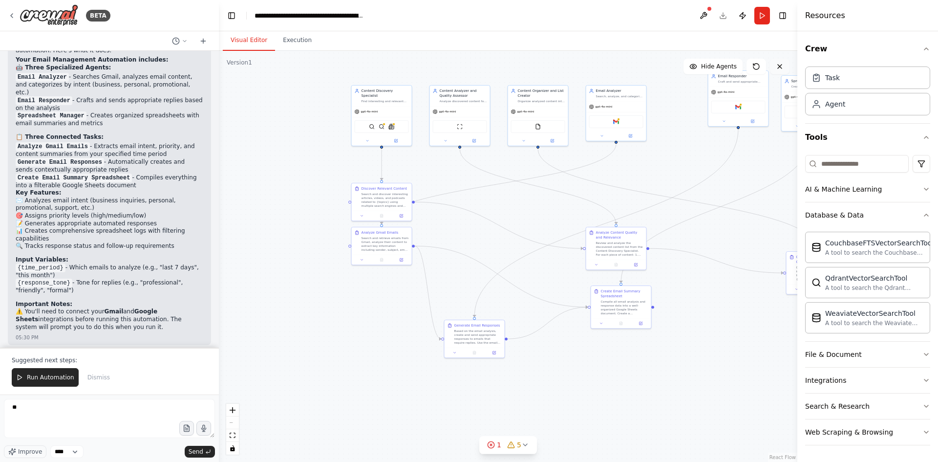
click at [782, 65] on icon at bounding box center [780, 67] width 8 height 8
click at [550, 115] on div "gpt-4o-mini" at bounding box center [538, 110] width 60 height 11
click at [562, 72] on icon at bounding box center [560, 74] width 6 height 6
click at [554, 68] on button at bounding box center [560, 74] width 13 height 13
click at [559, 73] on icon at bounding box center [560, 74] width 4 height 5
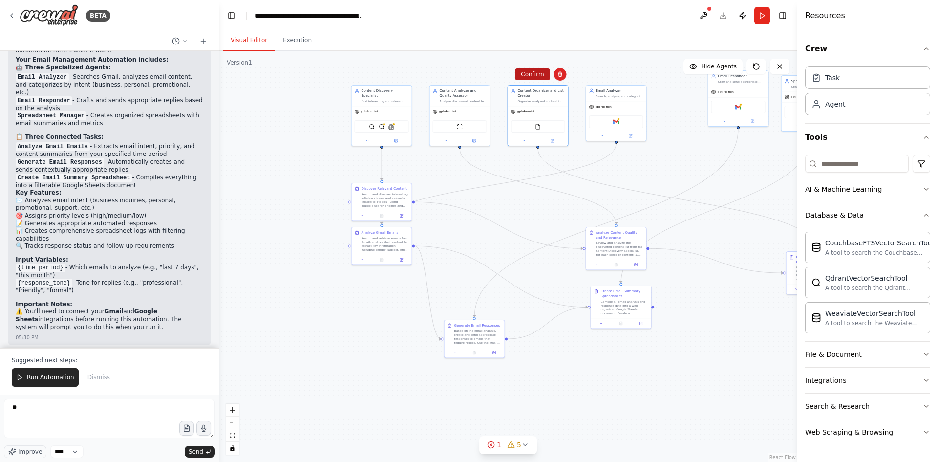
click at [532, 72] on button "Confirm" at bounding box center [532, 74] width 35 height 12
click at [852, 109] on div "Agent" at bounding box center [867, 103] width 125 height 22
drag, startPoint x: 555, startPoint y: 266, endPoint x: 633, endPoint y: 402, distance: 155.8
click at [633, 402] on div "Drop tools here" at bounding box center [641, 393] width 60 height 18
click at [640, 401] on div "WeaviateVectorSearchTool" at bounding box center [641, 393] width 60 height 19
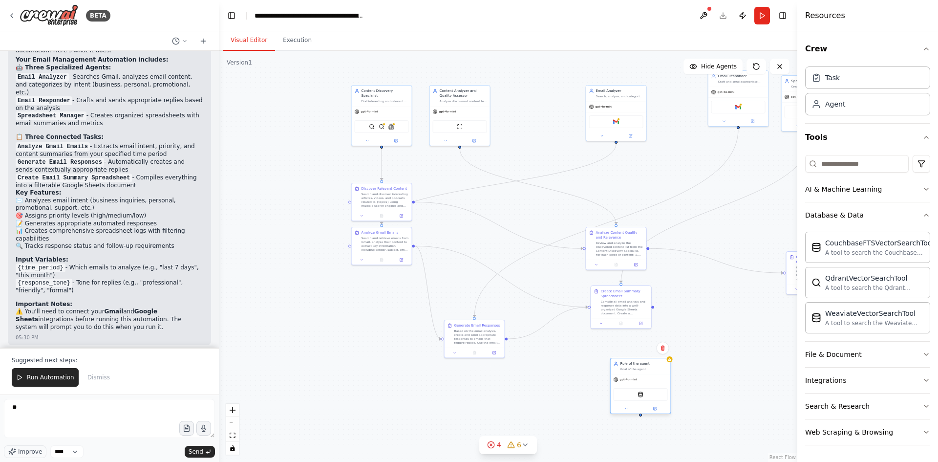
click at [648, 394] on div "WeaviateVectorSearchTool" at bounding box center [641, 394] width 54 height 13
click at [873, 187] on div "AI & Machine Learning" at bounding box center [843, 189] width 77 height 10
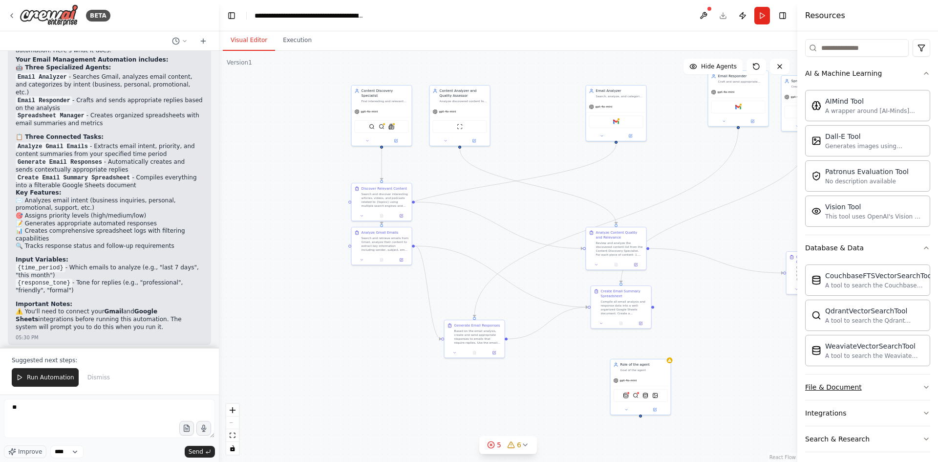
scroll to position [148, 0]
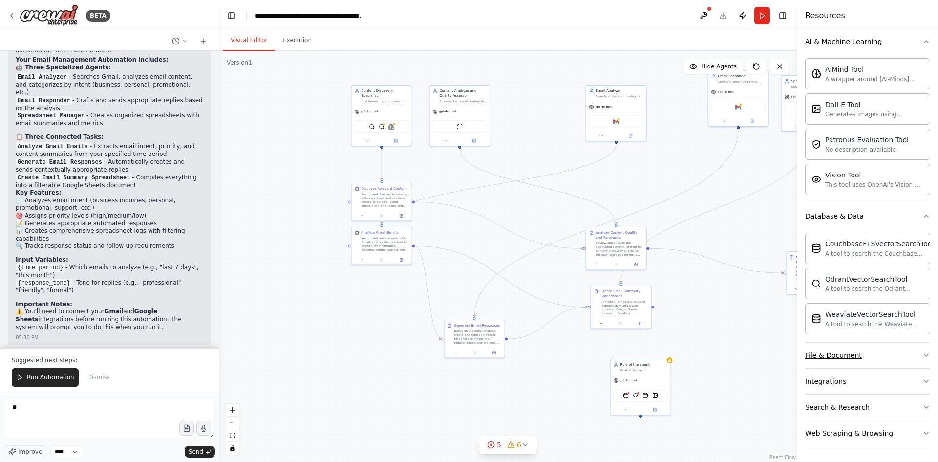
click at [885, 351] on button "File & Document" at bounding box center [867, 354] width 125 height 25
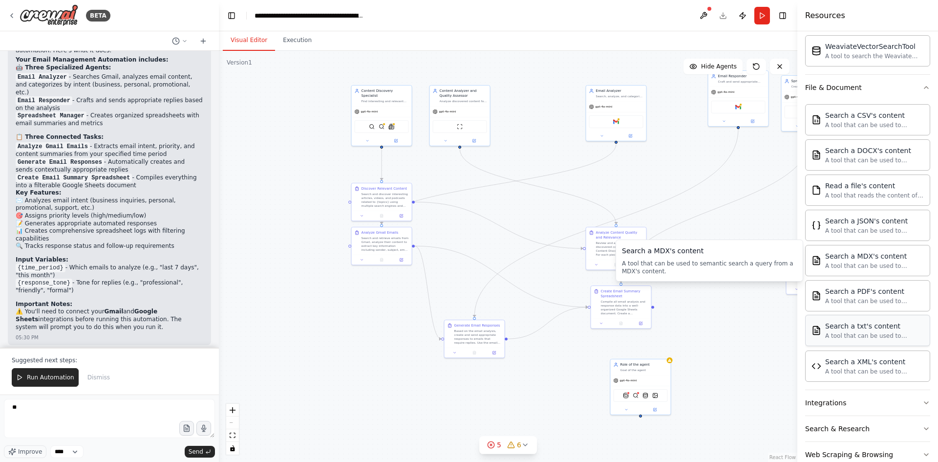
scroll to position [437, 0]
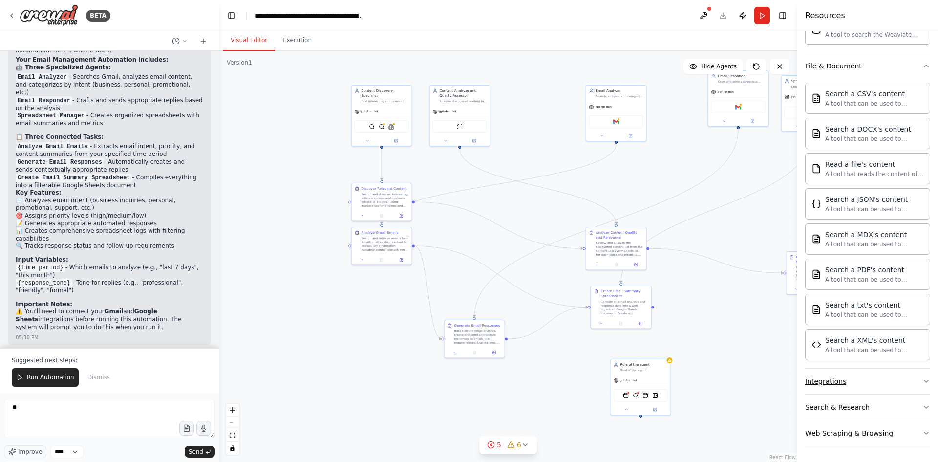
click at [889, 381] on button "Integrations" at bounding box center [867, 380] width 125 height 25
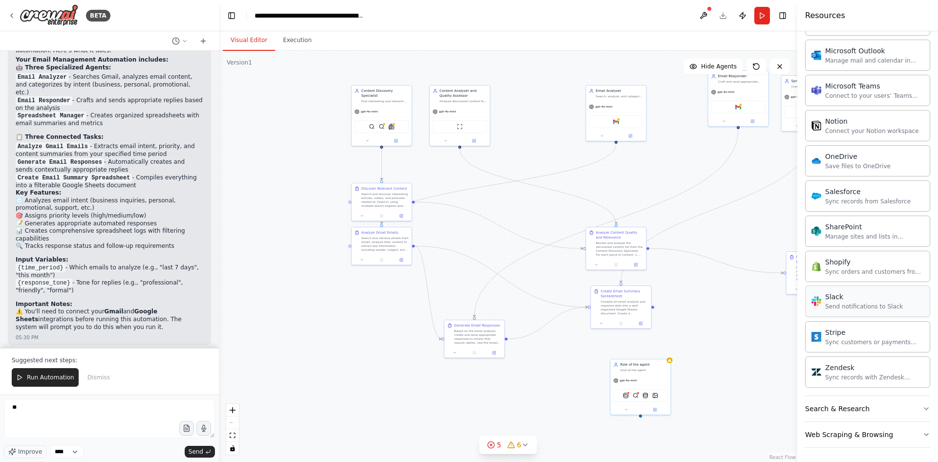
scroll to position [1218, 0]
click at [911, 406] on button "Search & Research" at bounding box center [867, 406] width 125 height 25
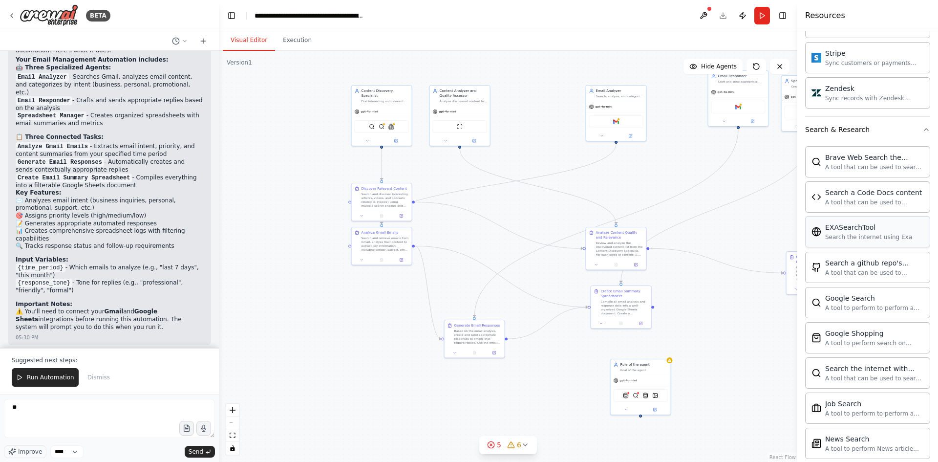
scroll to position [1642, 0]
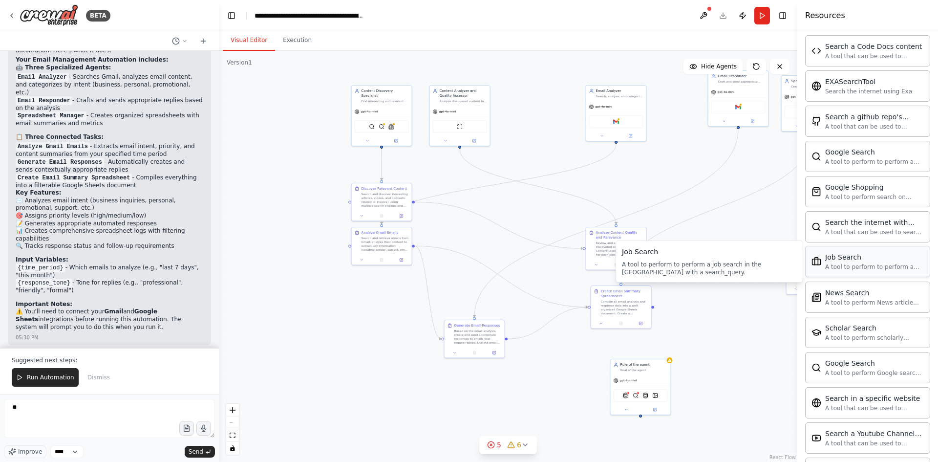
click at [878, 271] on div "Job Search A tool to perform to perform a job search in the [GEOGRAPHIC_DATA] w…" at bounding box center [867, 261] width 125 height 31
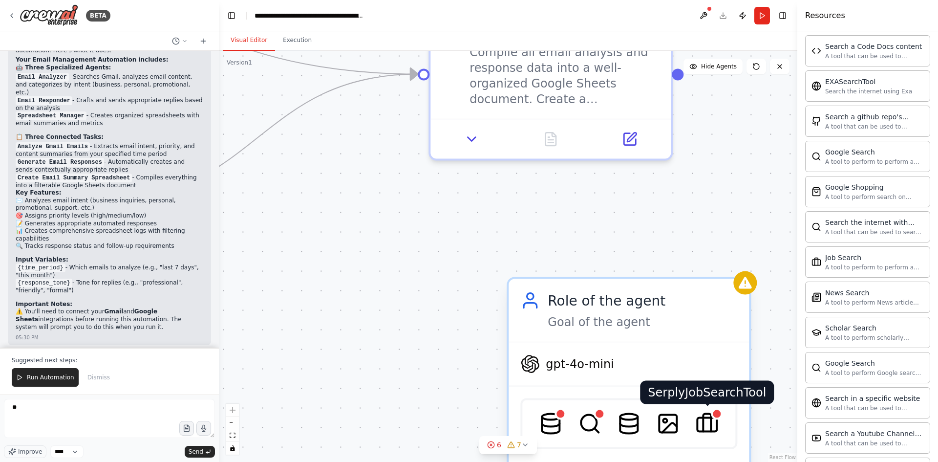
click at [707, 426] on img at bounding box center [706, 423] width 23 height 23
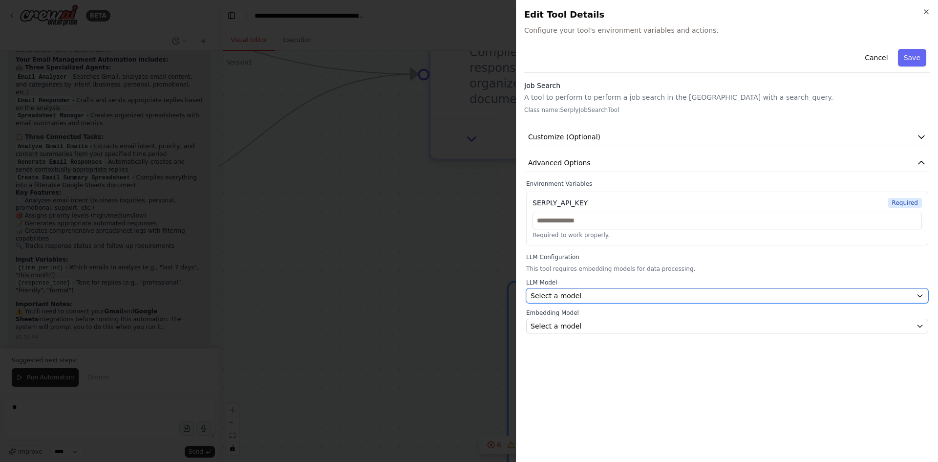
click at [595, 289] on button "Select a model" at bounding box center [727, 295] width 402 height 15
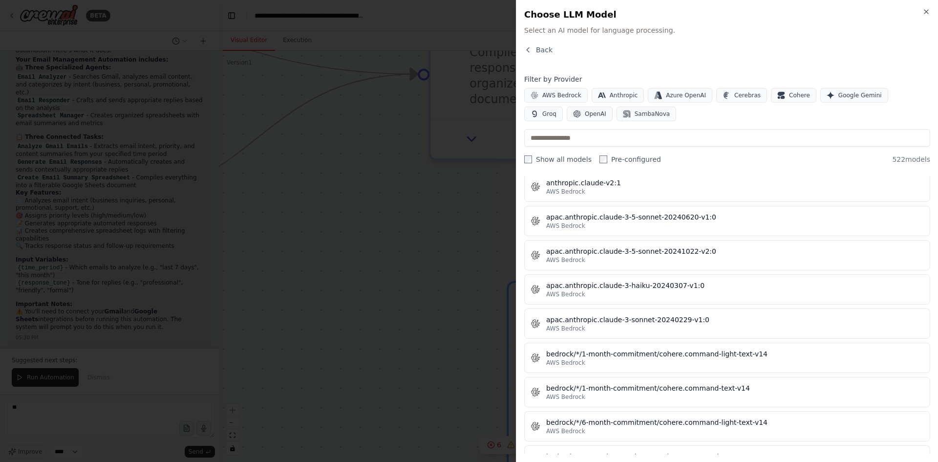
scroll to position [0, 0]
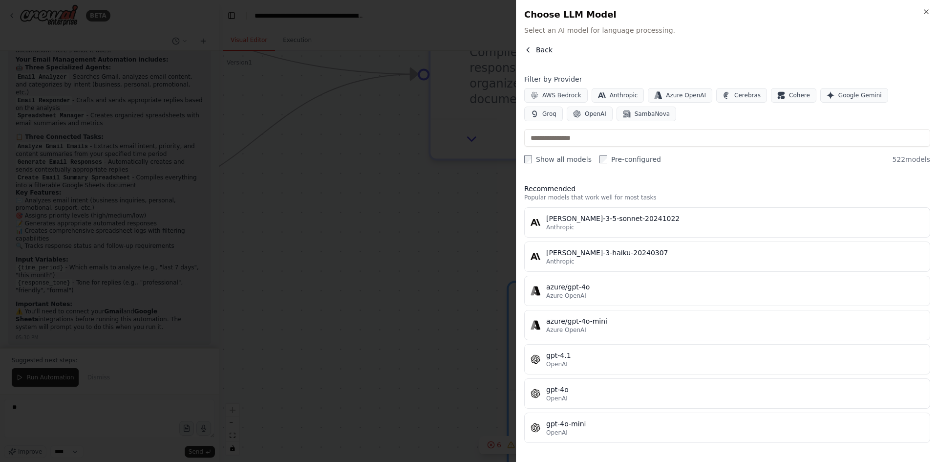
click at [534, 51] on button "Back" at bounding box center [538, 50] width 28 height 10
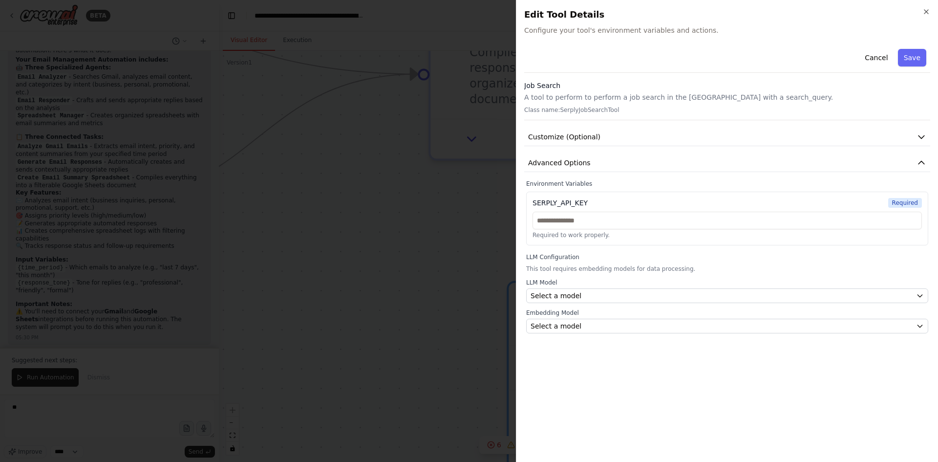
click at [932, 12] on div "Close Edit Tool Details Configure your tool's environment variables and actions…" at bounding box center [727, 231] width 422 height 462
click at [924, 11] on icon "button" at bounding box center [926, 12] width 8 height 8
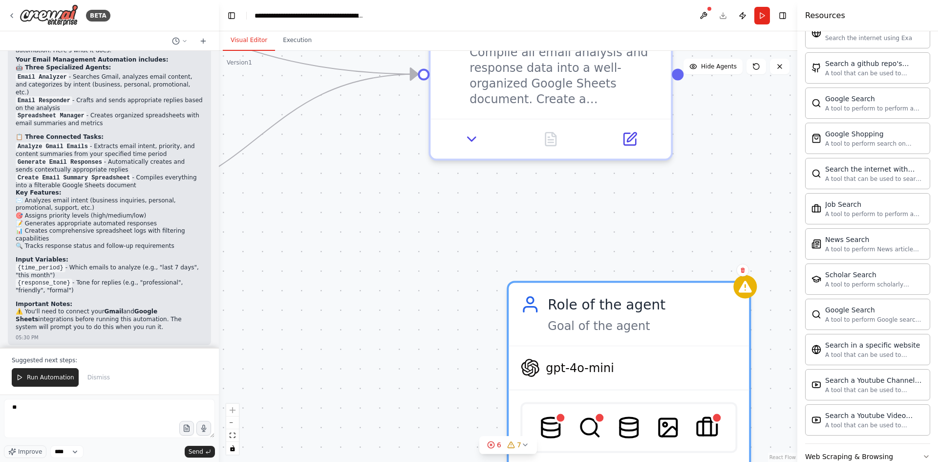
scroll to position [1719, 0]
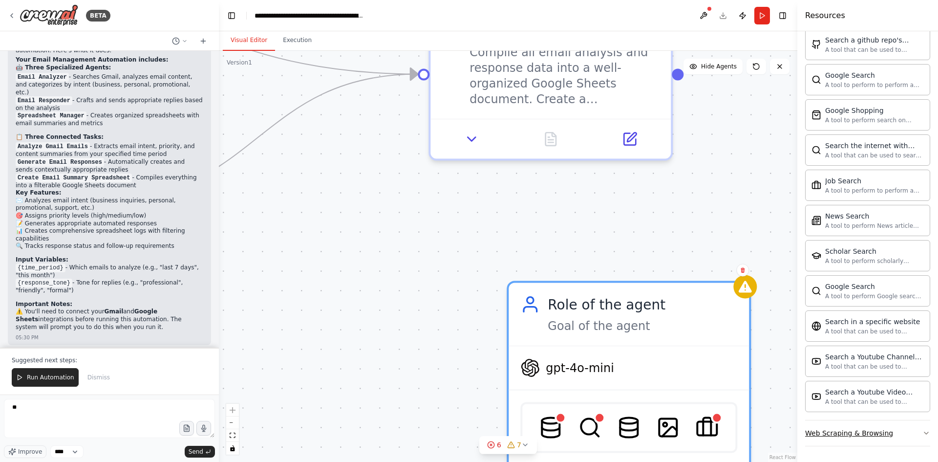
click at [914, 435] on button "Web Scraping & Browsing" at bounding box center [867, 432] width 125 height 25
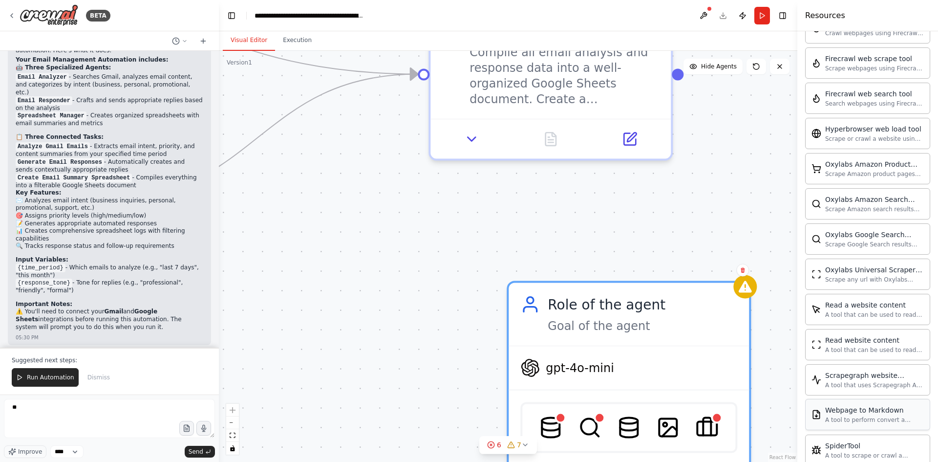
scroll to position [2254, 0]
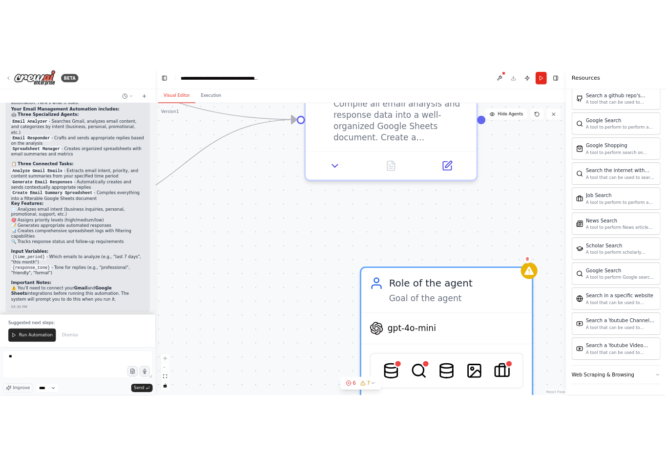
scroll to position [1719, 0]
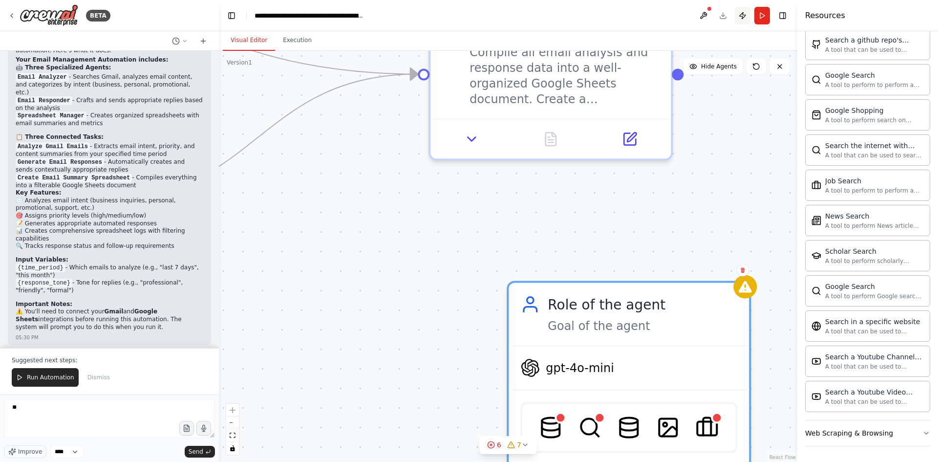
drag, startPoint x: 763, startPoint y: 2, endPoint x: 740, endPoint y: 7, distance: 24.1
click at [0, 0] on button "Toggle Sidebar" at bounding box center [0, 231] width 8 height 462
